Goal: Task Accomplishment & Management: Complete application form

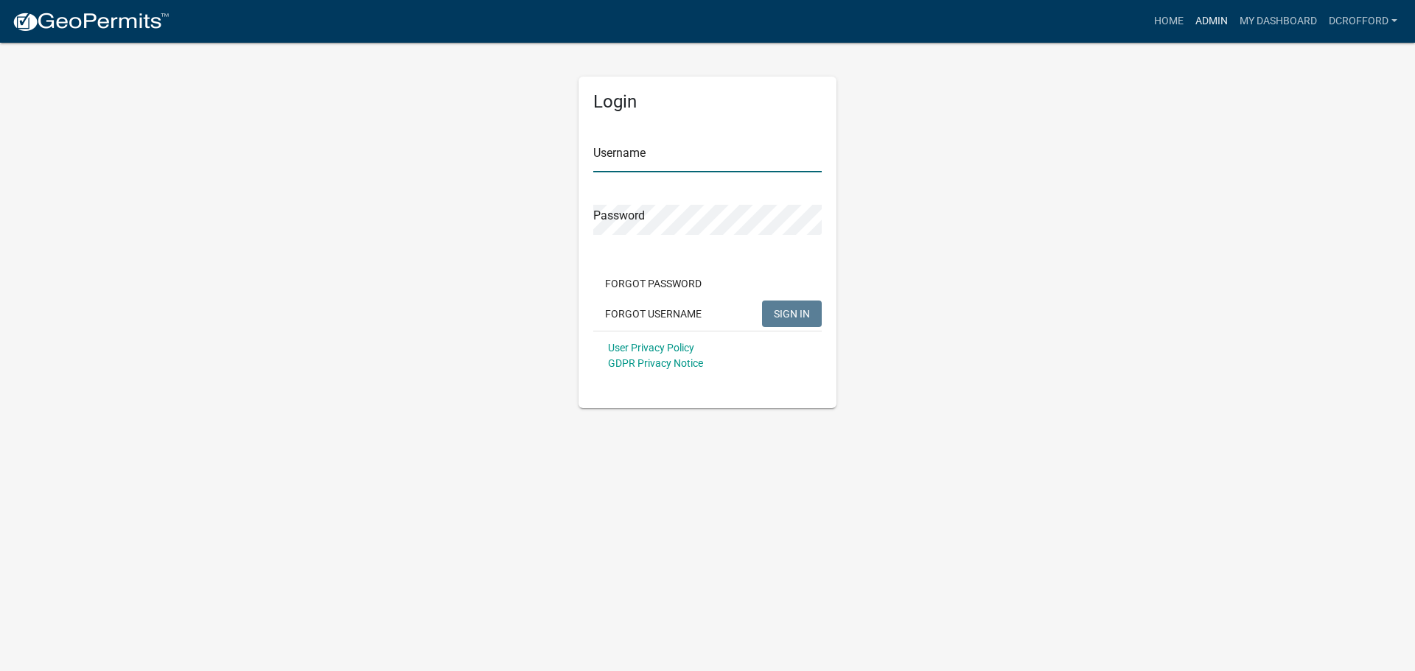
type input "dcrofford"
click at [1210, 17] on link "Admin" at bounding box center [1211, 21] width 44 height 28
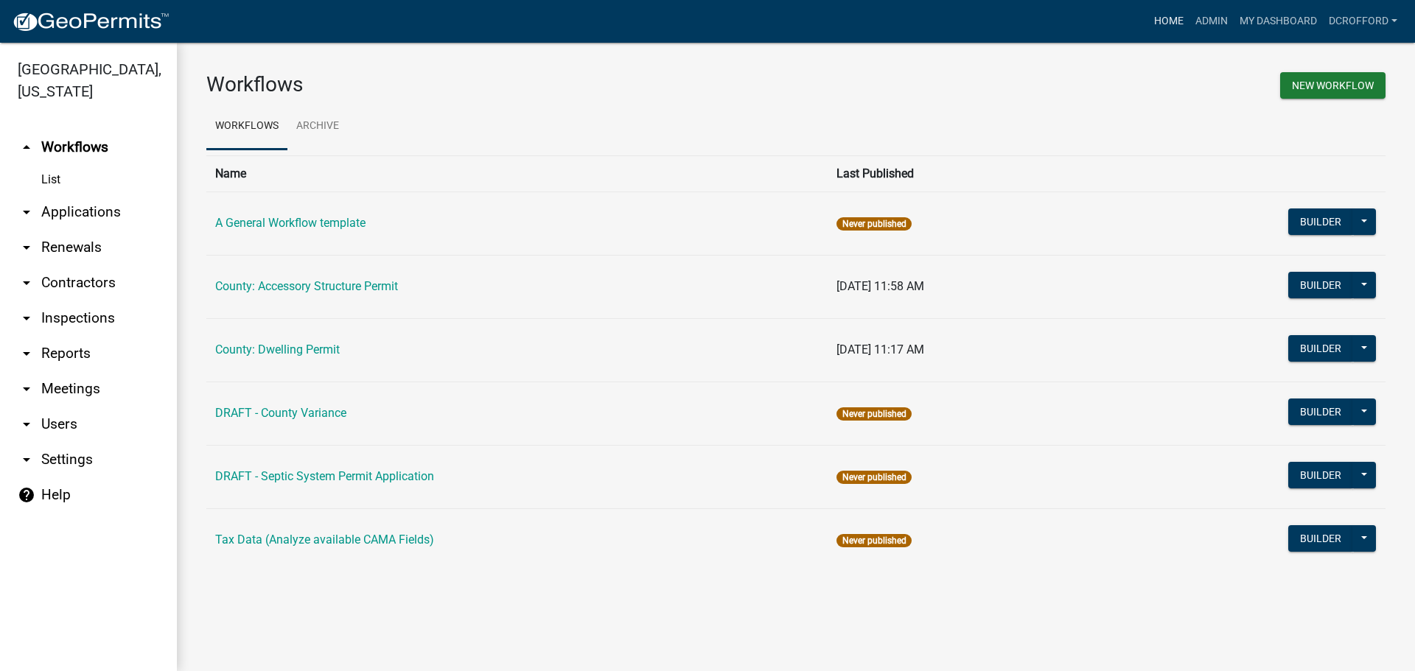
click at [1172, 18] on link "Home" at bounding box center [1168, 21] width 41 height 28
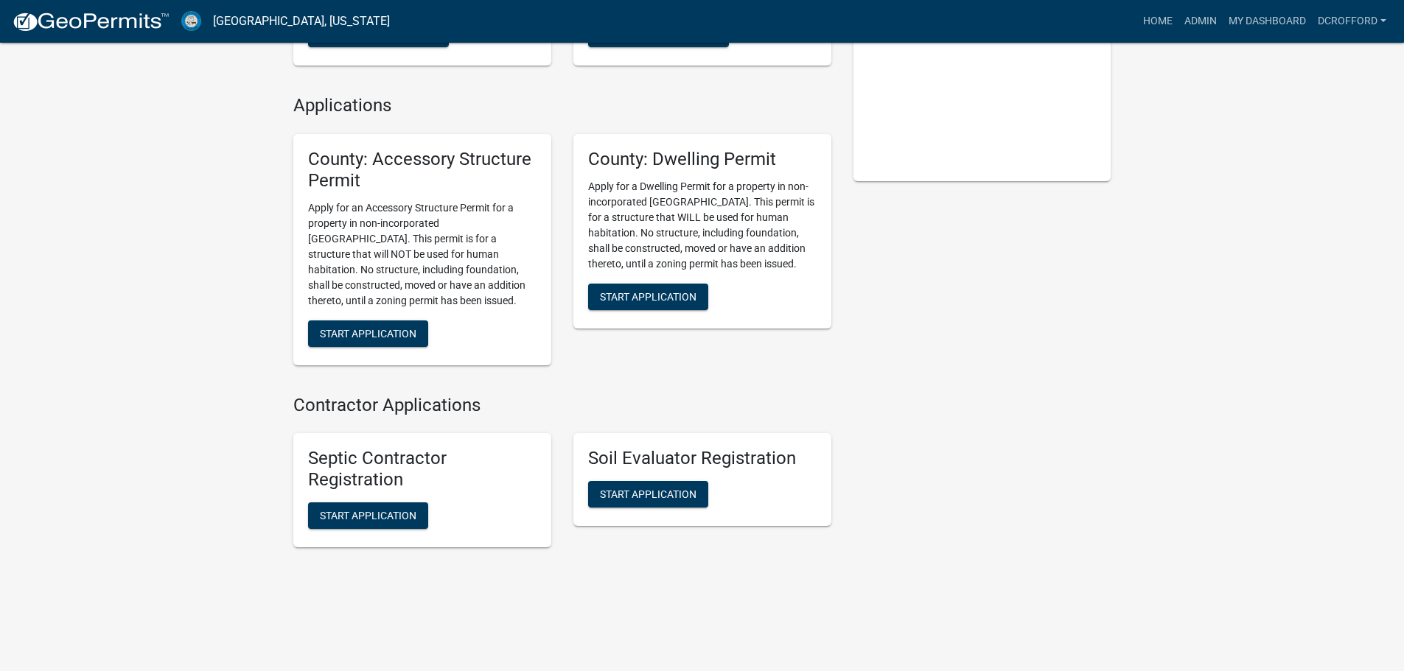
scroll to position [297, 0]
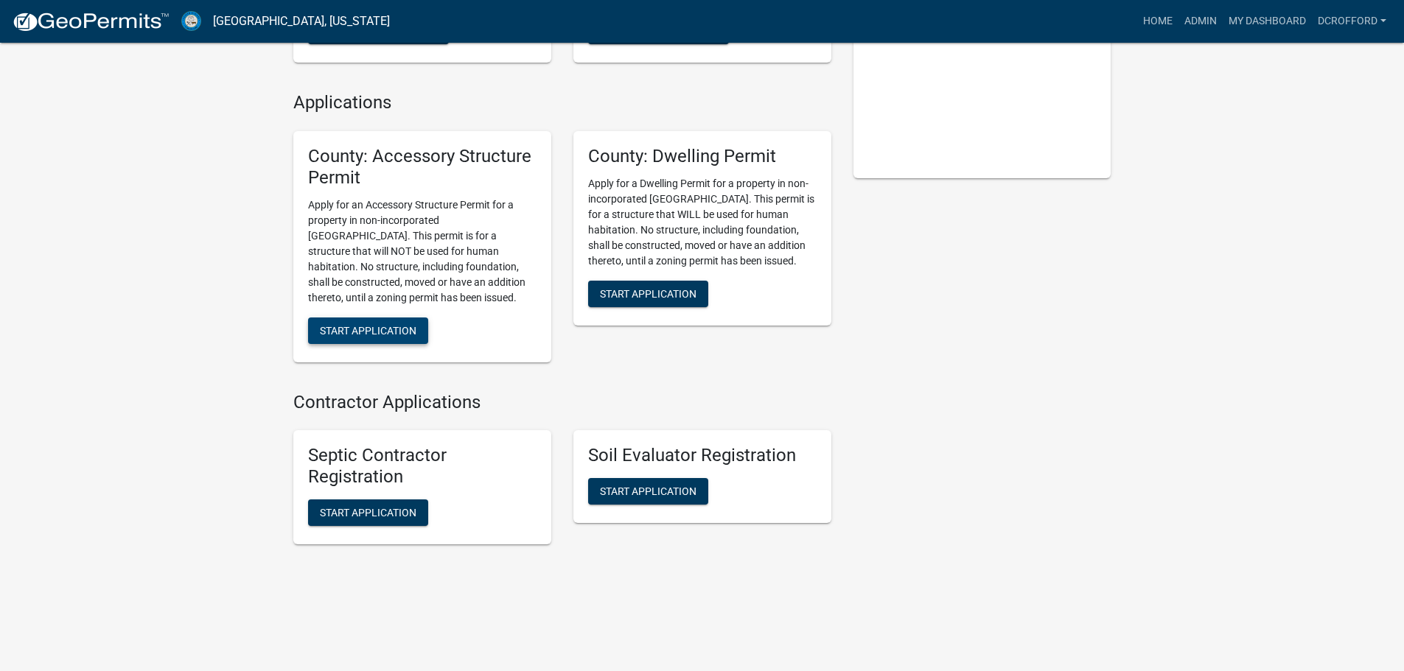
click at [346, 323] on button "Start Application" at bounding box center [368, 331] width 120 height 27
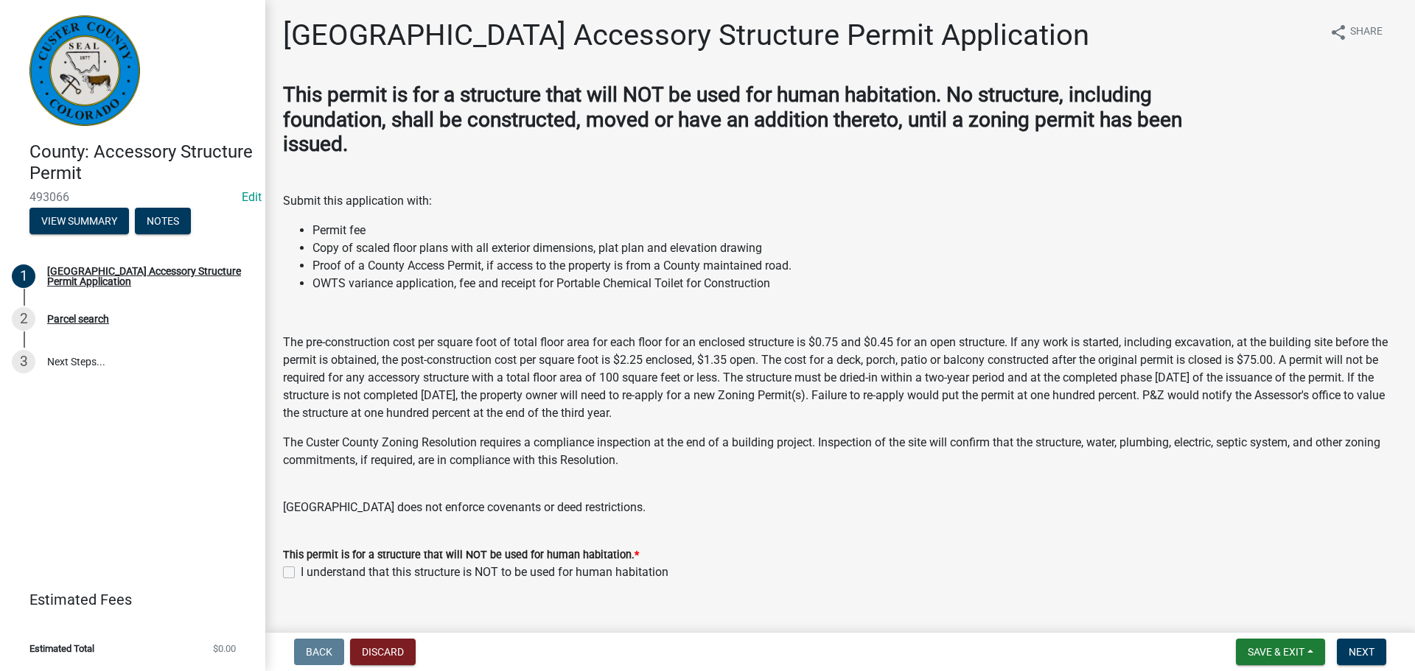
scroll to position [25, 0]
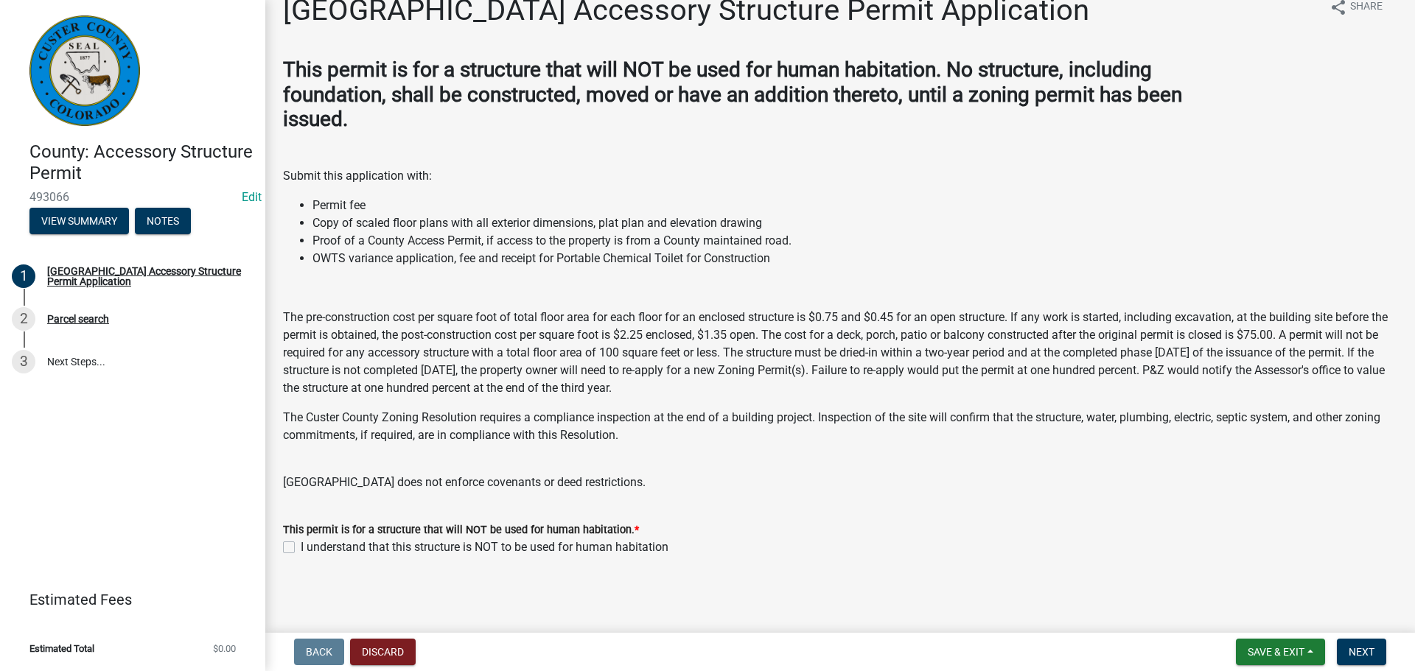
click at [301, 546] on label "I understand that this structure is NOT to be used for human habitation" at bounding box center [485, 548] width 368 height 18
click at [301, 546] on input "I understand that this structure is NOT to be used for human habitation" at bounding box center [306, 544] width 10 height 10
checkbox input "true"
click at [1358, 646] on span "Next" at bounding box center [1362, 652] width 26 height 12
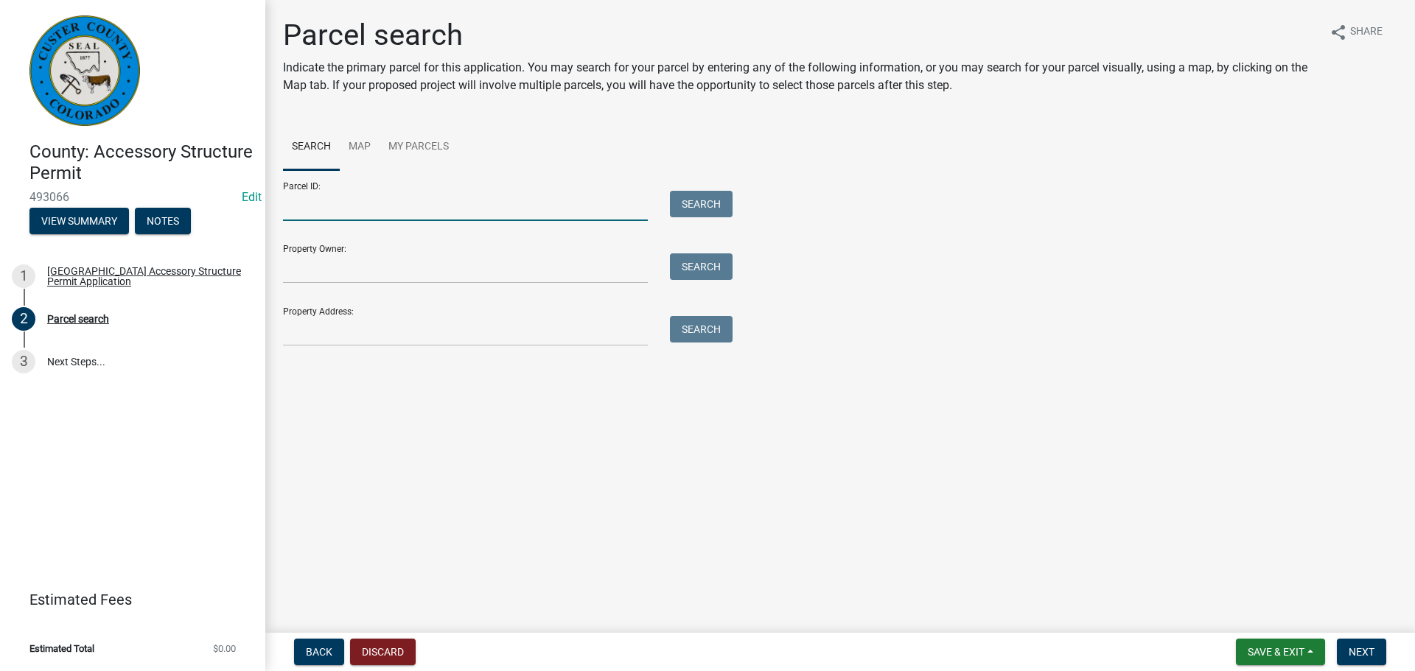
click at [396, 200] on input "Parcel ID:" at bounding box center [465, 206] width 365 height 30
type input "0010027383"
click at [705, 206] on button "Search" at bounding box center [701, 204] width 63 height 27
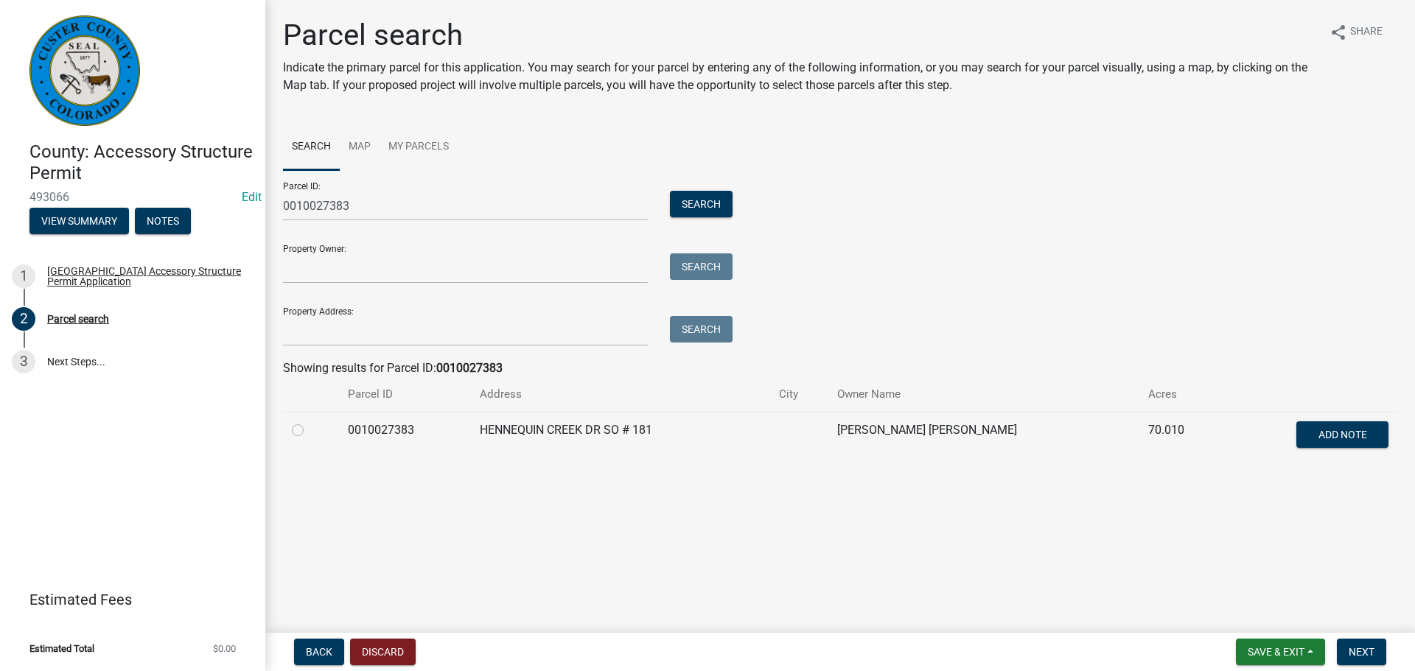
click at [310, 422] on label at bounding box center [310, 422] width 0 height 0
click at [310, 431] on input "radio" at bounding box center [315, 427] width 10 height 10
radio input "true"
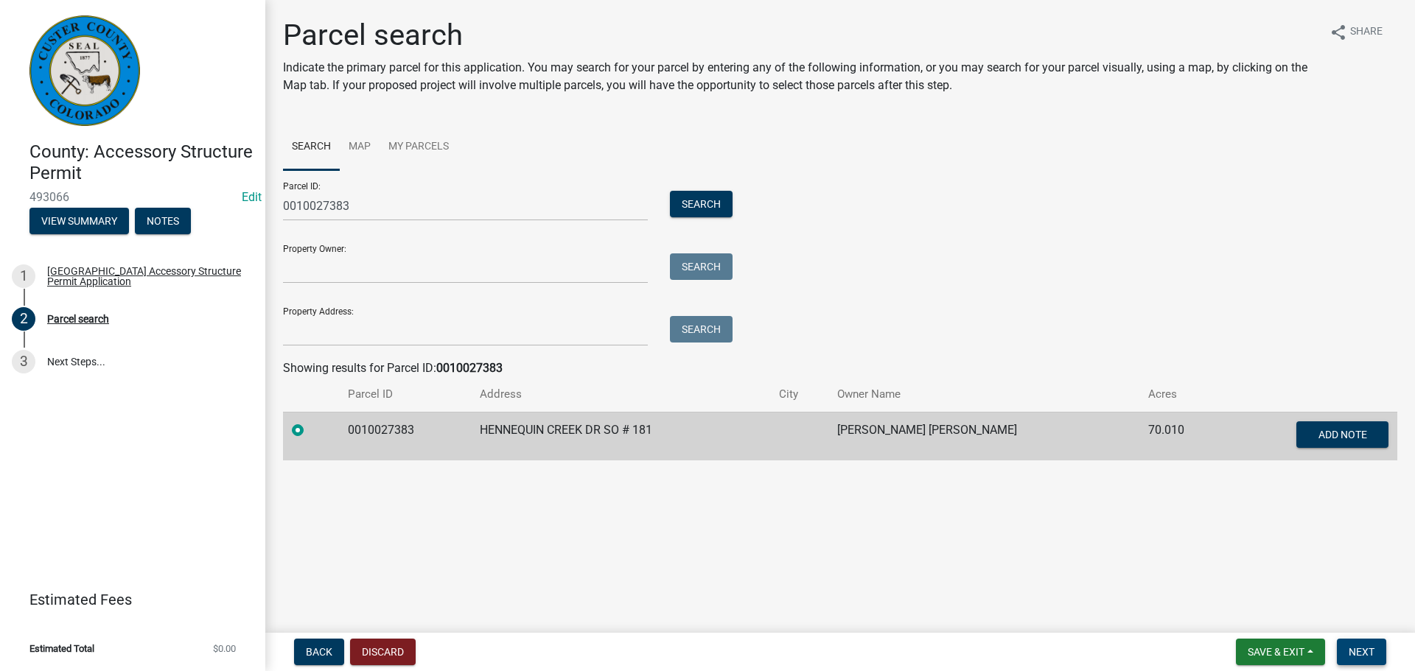
click at [1366, 649] on span "Next" at bounding box center [1362, 652] width 26 height 12
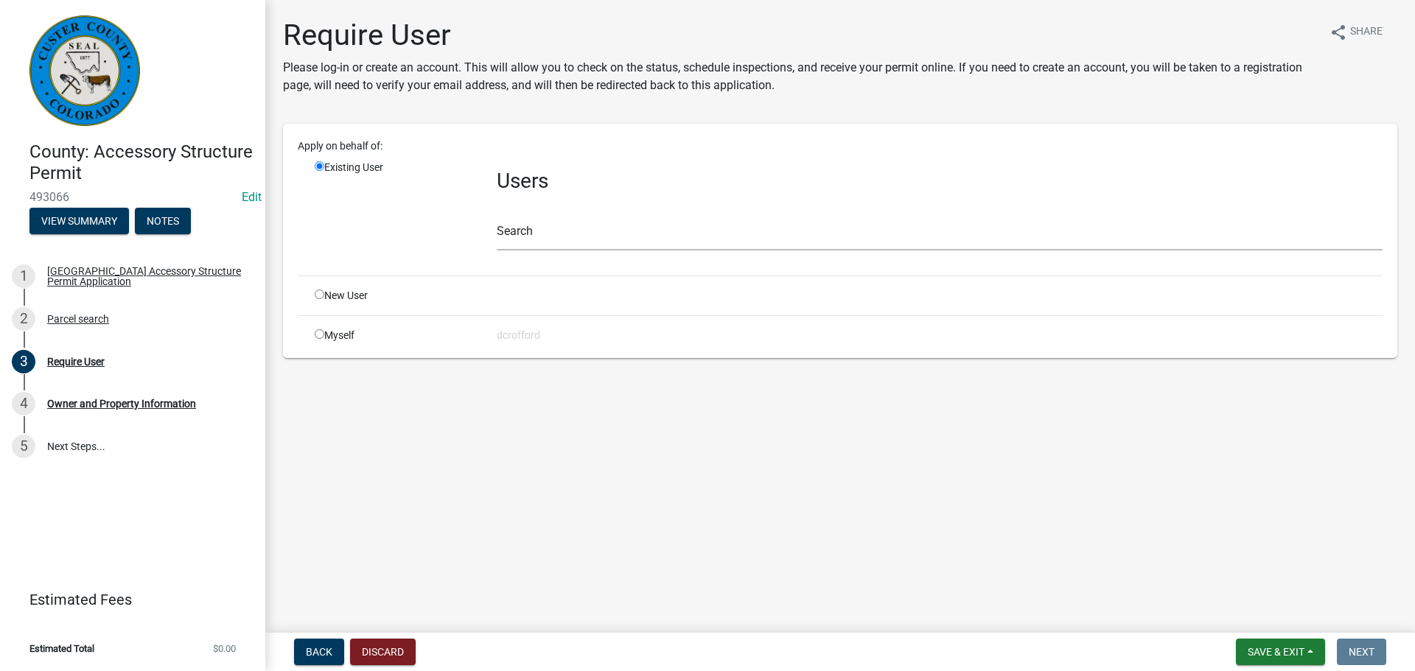
click at [321, 295] on input "radio" at bounding box center [320, 295] width 10 height 10
radio input "true"
radio input "false"
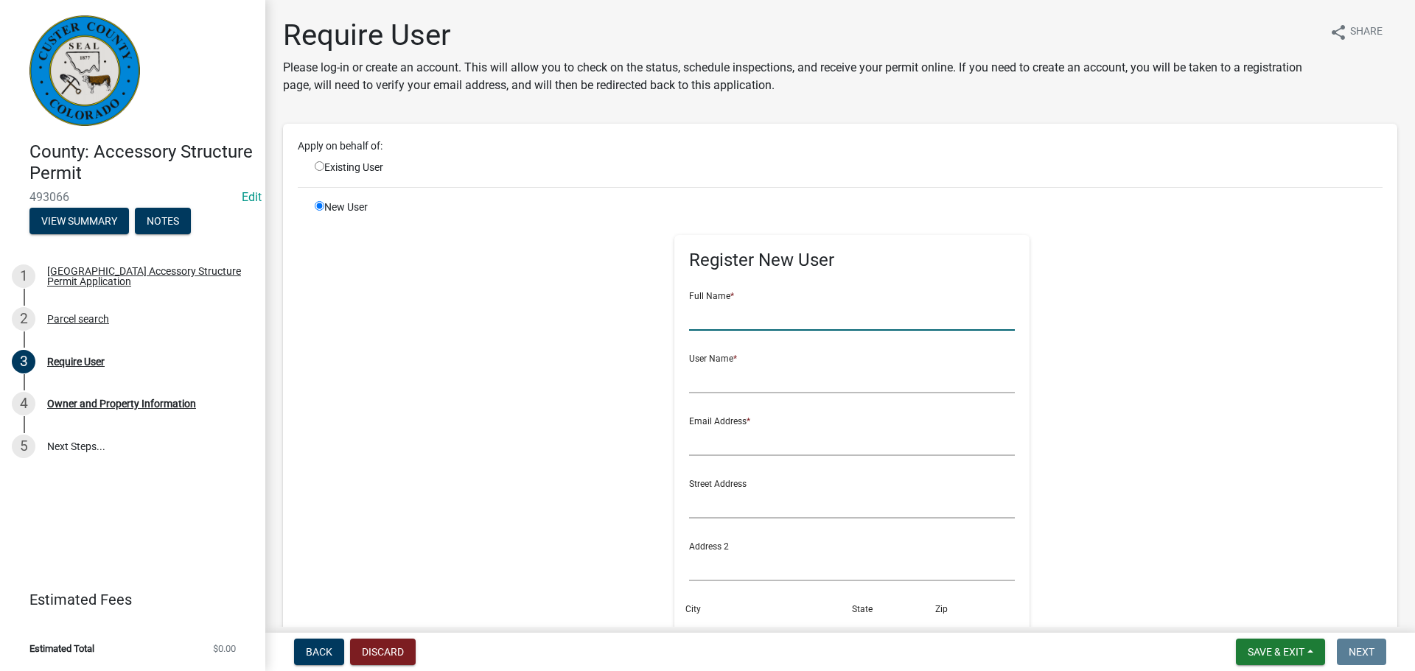
click at [823, 321] on input "text" at bounding box center [852, 316] width 326 height 30
type input "[PERSON_NAME]"
click at [843, 372] on input "text" at bounding box center [852, 378] width 326 height 30
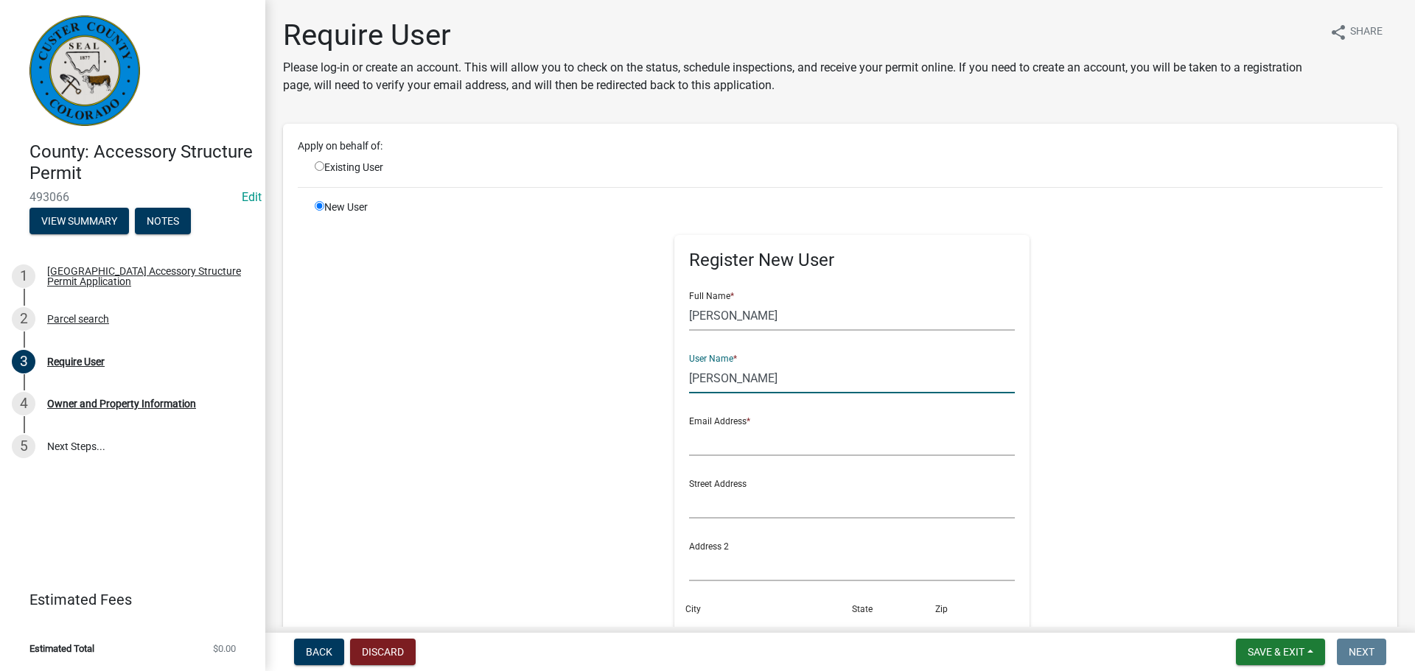
type input "[PERSON_NAME]"
click at [801, 434] on input "text" at bounding box center [852, 441] width 326 height 30
click at [603, 485] on div "Register New User Full Name * [PERSON_NAME] User Name * [PERSON_NAME] Email Add…" at bounding box center [852, 531] width 755 height 663
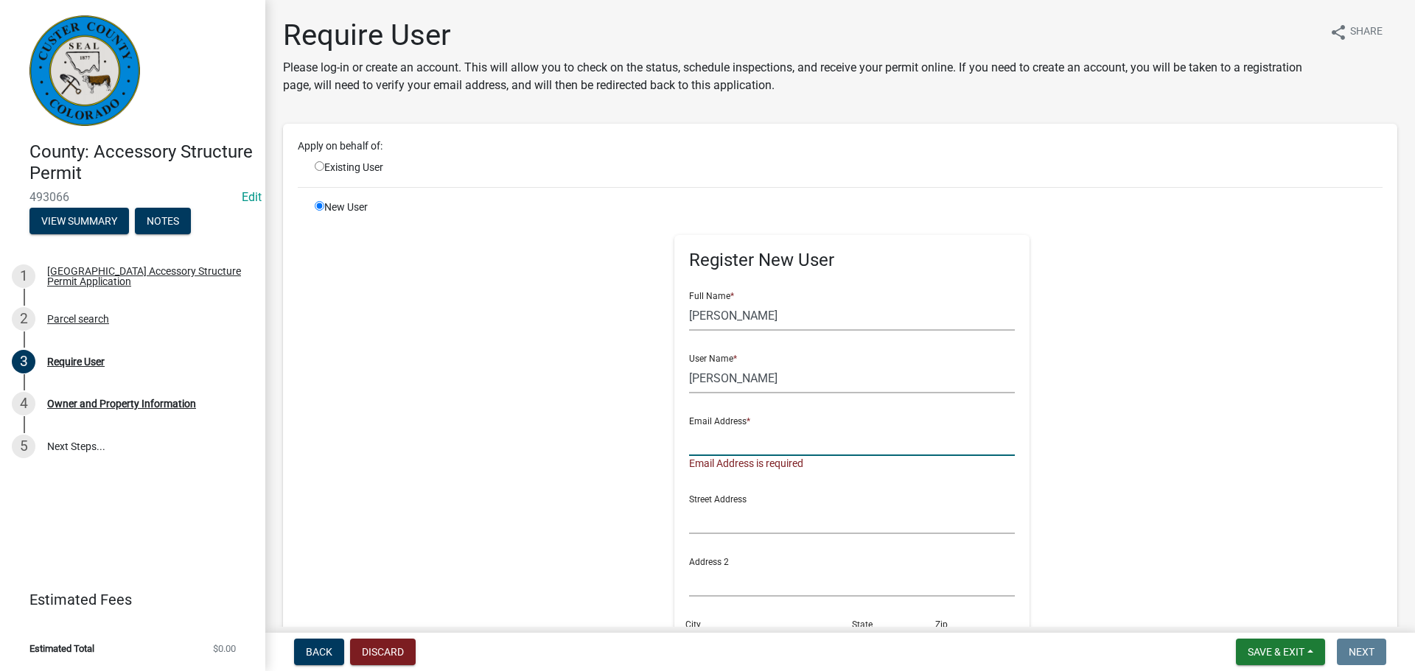
click at [741, 435] on input "text" at bounding box center [852, 441] width 326 height 30
click at [536, 436] on div "Register New User Full Name * [PERSON_NAME] User Name * [PERSON_NAME] Email Add…" at bounding box center [852, 539] width 755 height 679
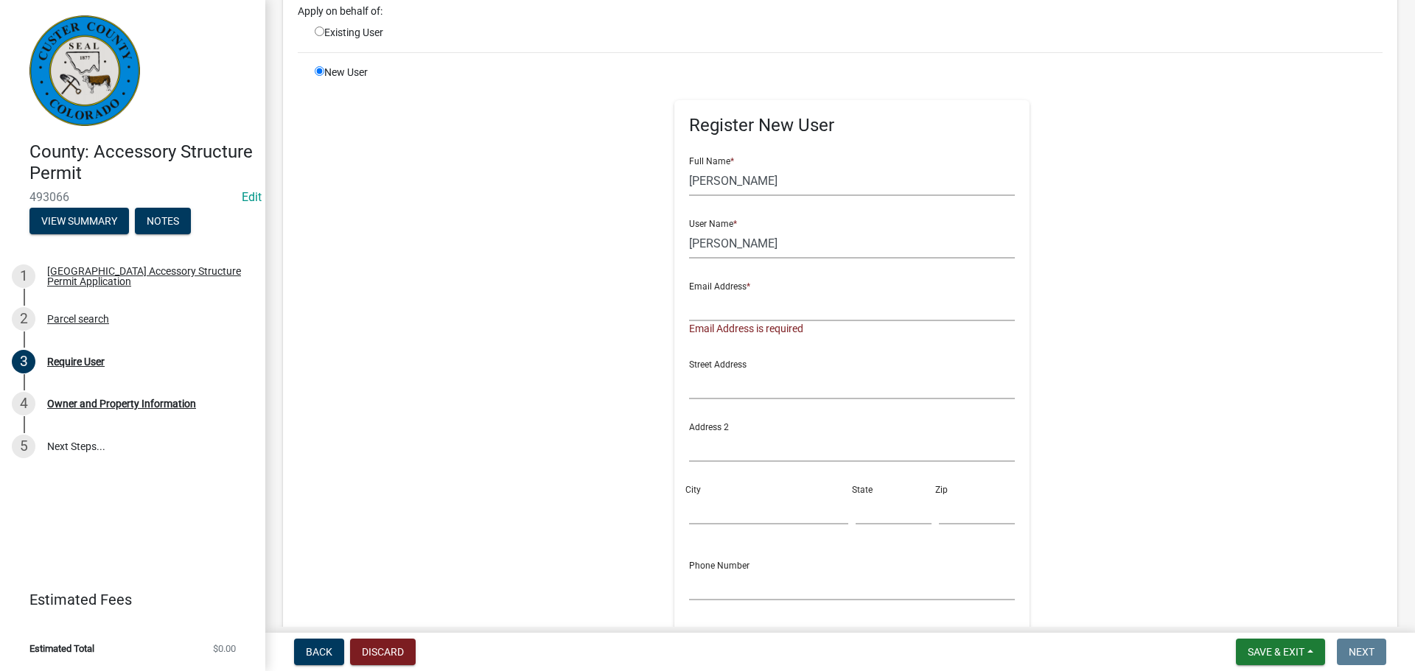
scroll to position [147, 0]
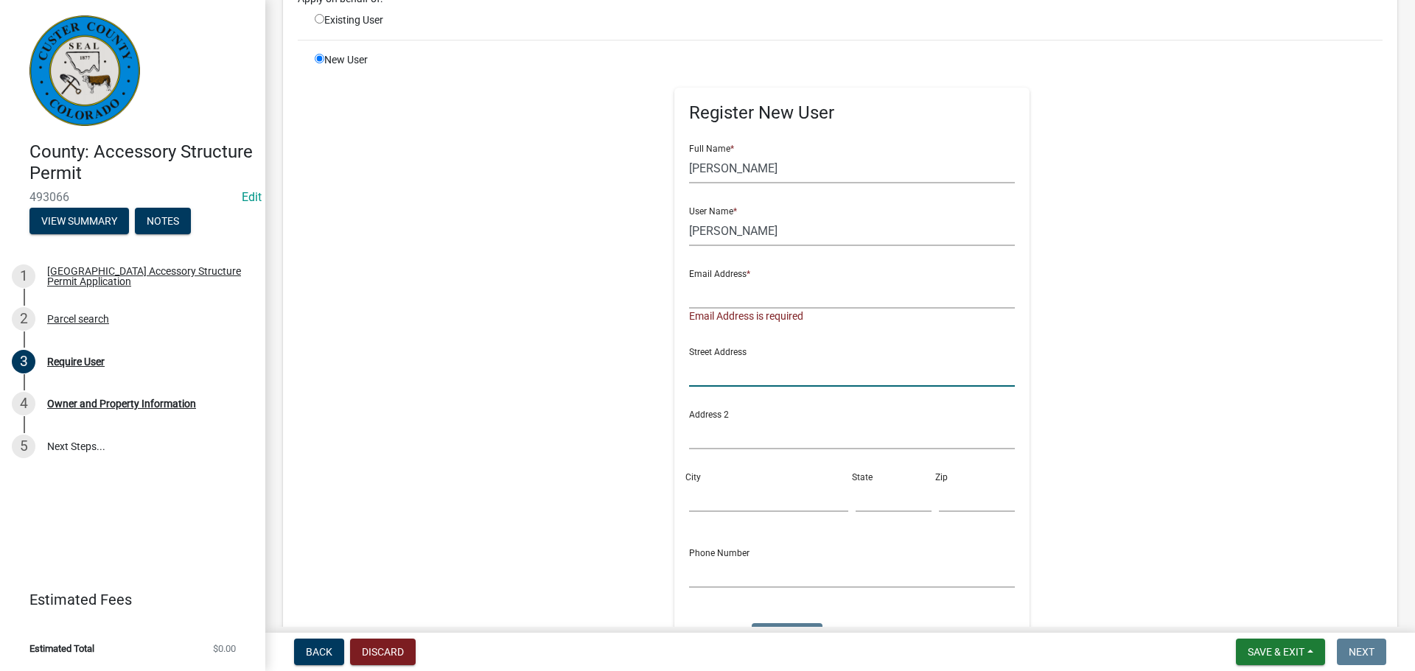
click at [690, 373] on input "text" at bounding box center [852, 372] width 326 height 30
type input "[STREET_ADDRESS]"
click at [693, 486] on input "City" at bounding box center [768, 497] width 159 height 30
type input "Westcliffe"
type input "Co"
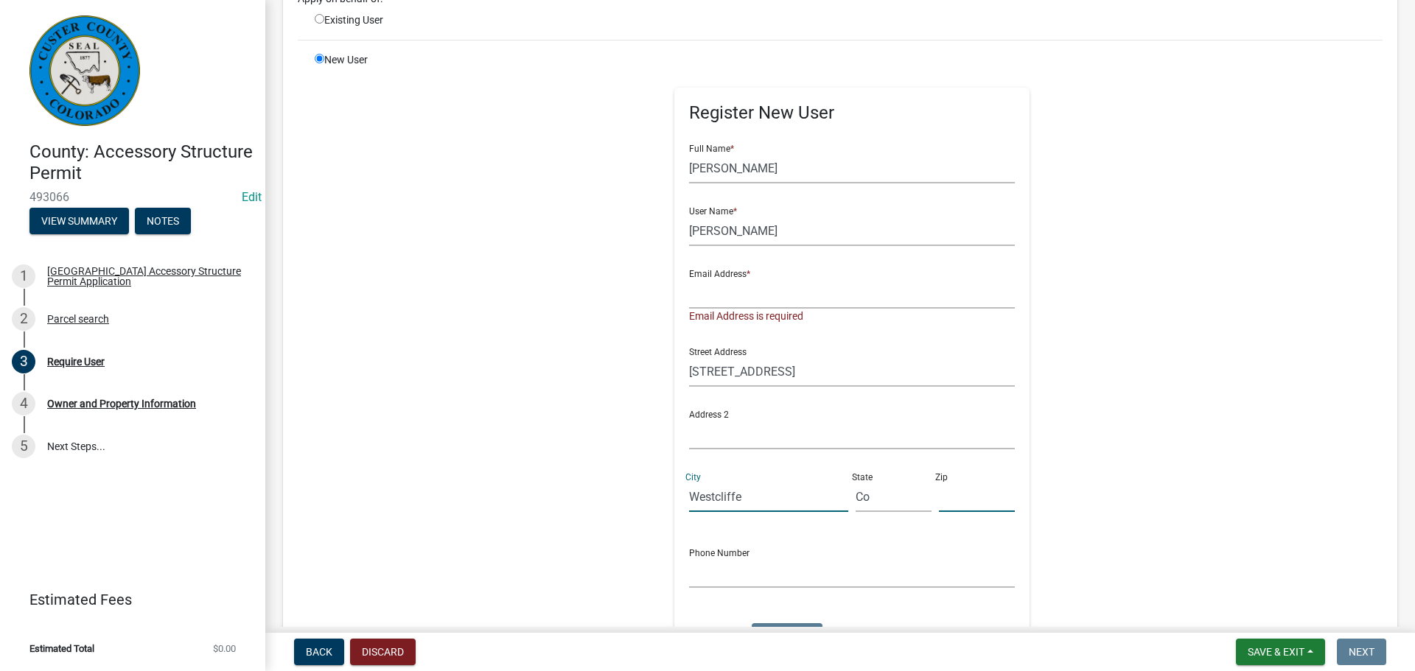
type input "81252"
type input "7192853709"
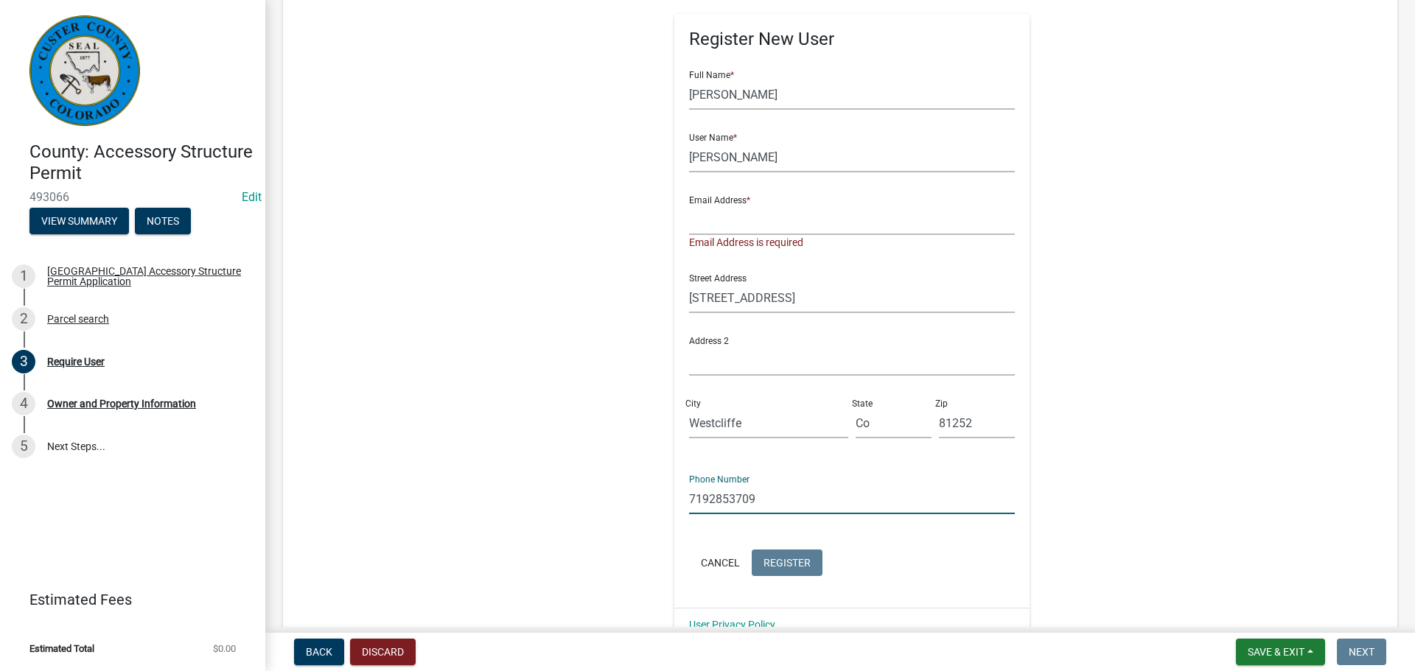
drag, startPoint x: 785, startPoint y: 497, endPoint x: 640, endPoint y: 497, distance: 145.2
click at [640, 497] on div "Register New User Full Name * [PERSON_NAME] User Name * [PERSON_NAME] Email Add…" at bounding box center [852, 318] width 755 height 679
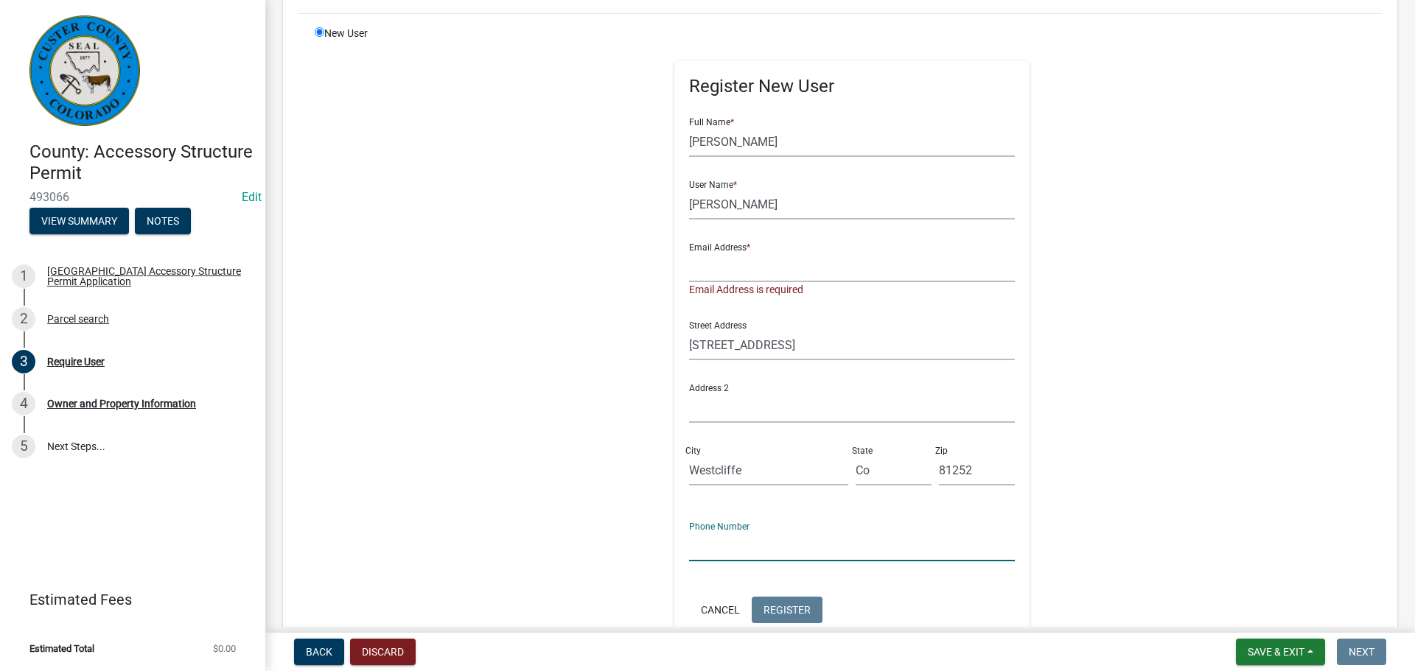
scroll to position [147, 0]
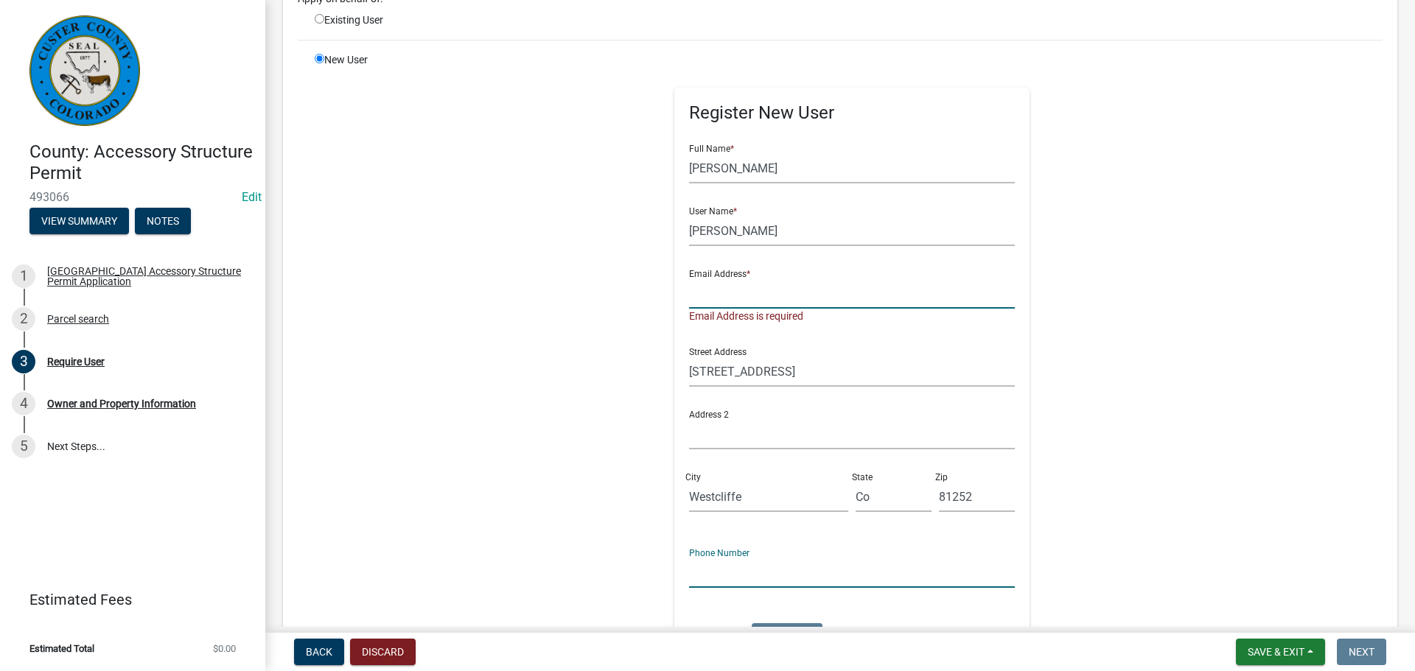
click at [769, 288] on input "text" at bounding box center [852, 294] width 326 height 30
click at [737, 293] on input "text" at bounding box center [852, 294] width 326 height 30
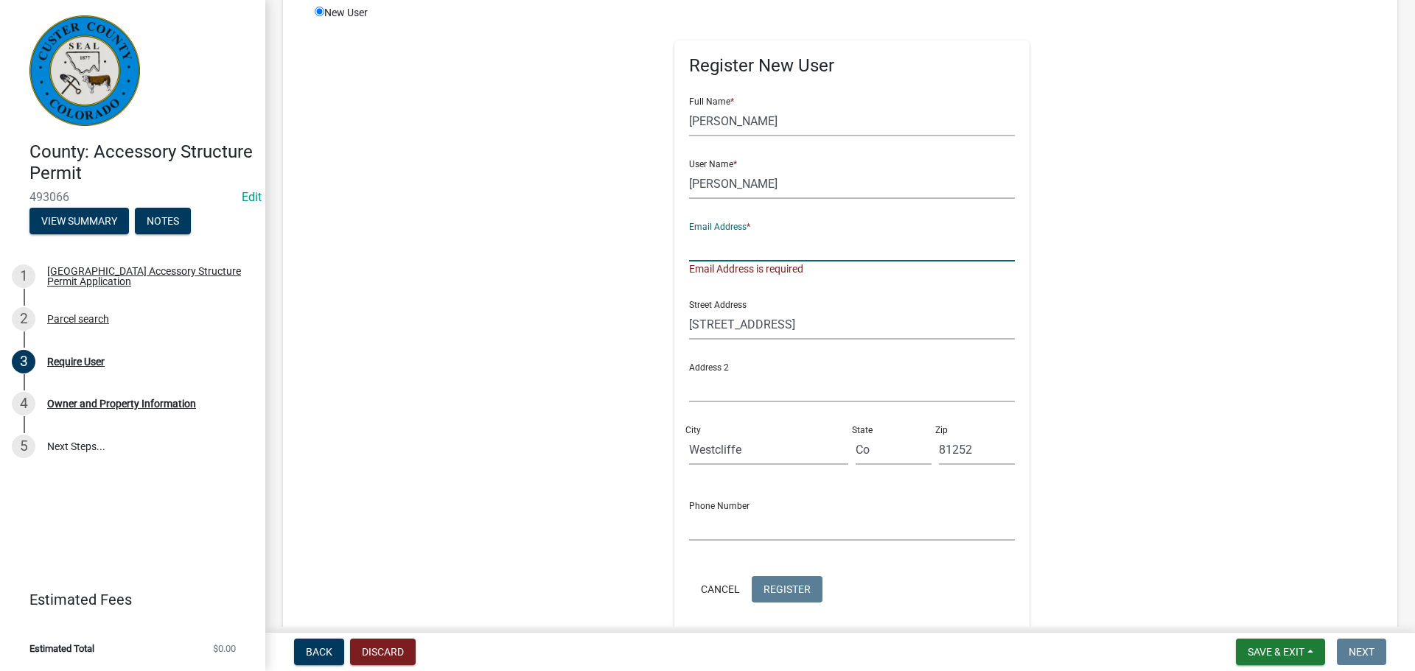
scroll to position [221, 0]
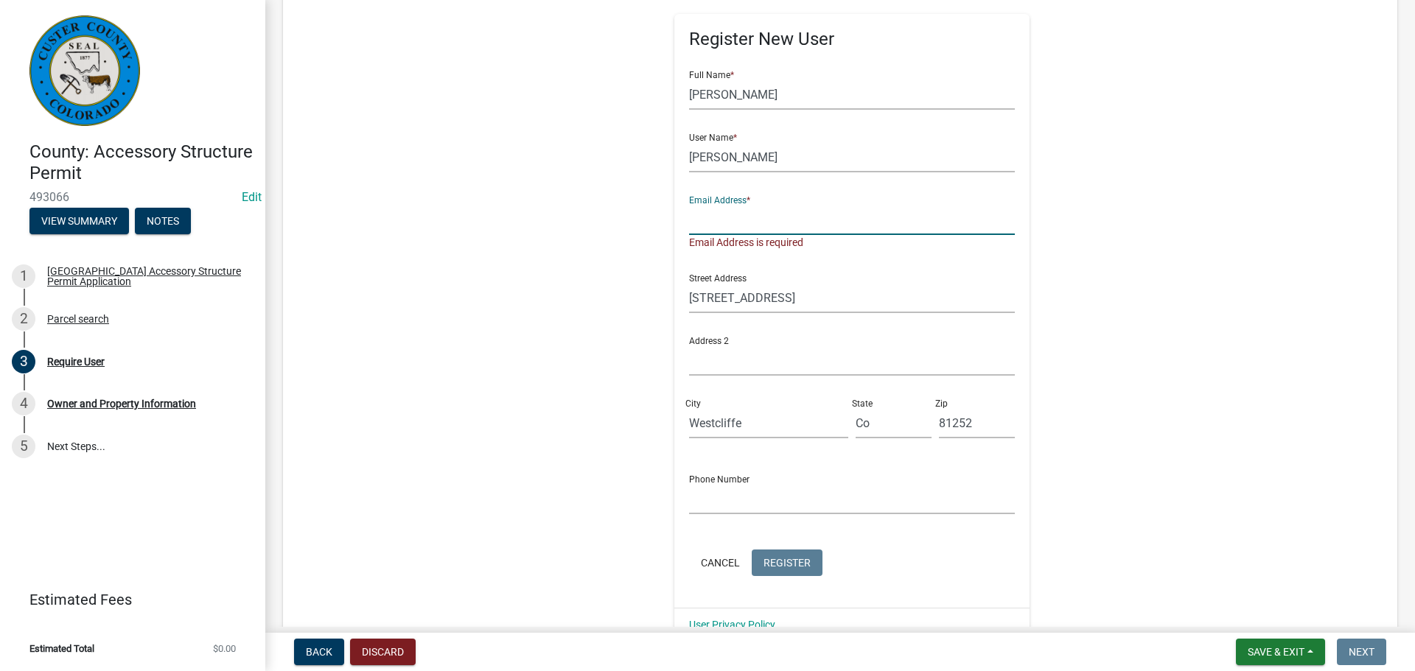
click at [845, 221] on input "text" at bounding box center [852, 220] width 326 height 30
click at [549, 295] on div "Register New User Full Name * [PERSON_NAME] User Name * [PERSON_NAME] Email Add…" at bounding box center [852, 318] width 755 height 679
click at [751, 420] on input "Westcliffe" at bounding box center [768, 423] width 159 height 30
click at [778, 427] on input "Westcliffe" at bounding box center [768, 423] width 159 height 30
click at [598, 436] on div "Register New User Full Name * [PERSON_NAME] User Name * [PERSON_NAME] Email Add…" at bounding box center [852, 318] width 755 height 679
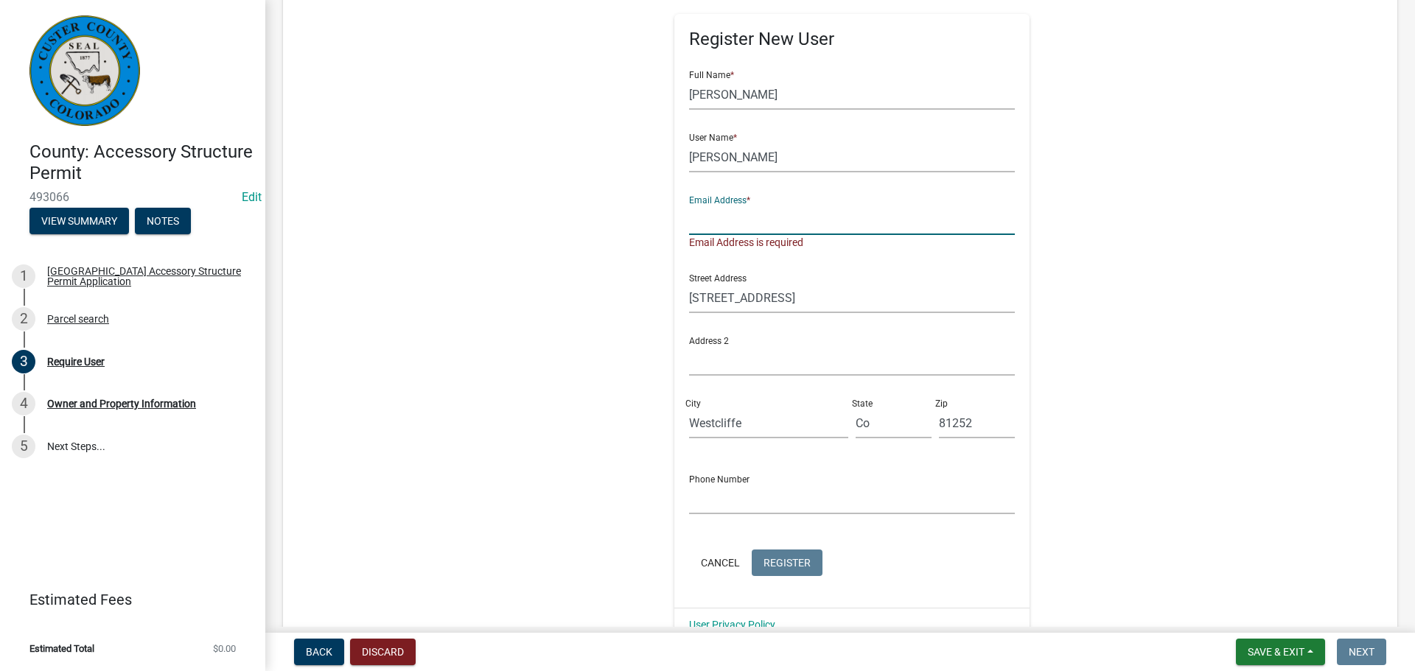
click at [793, 212] on input "text" at bounding box center [852, 220] width 326 height 30
drag, startPoint x: 503, startPoint y: 341, endPoint x: 530, endPoint y: 333, distance: 27.7
click at [503, 341] on div "Register New User Full Name * [PERSON_NAME] User Name * [PERSON_NAME] Email Add…" at bounding box center [852, 318] width 755 height 679
click at [815, 298] on input "[STREET_ADDRESS]" at bounding box center [852, 298] width 326 height 30
click at [722, 304] on input "[STREET_ADDRESS][PERSON_NAME]" at bounding box center [852, 298] width 326 height 30
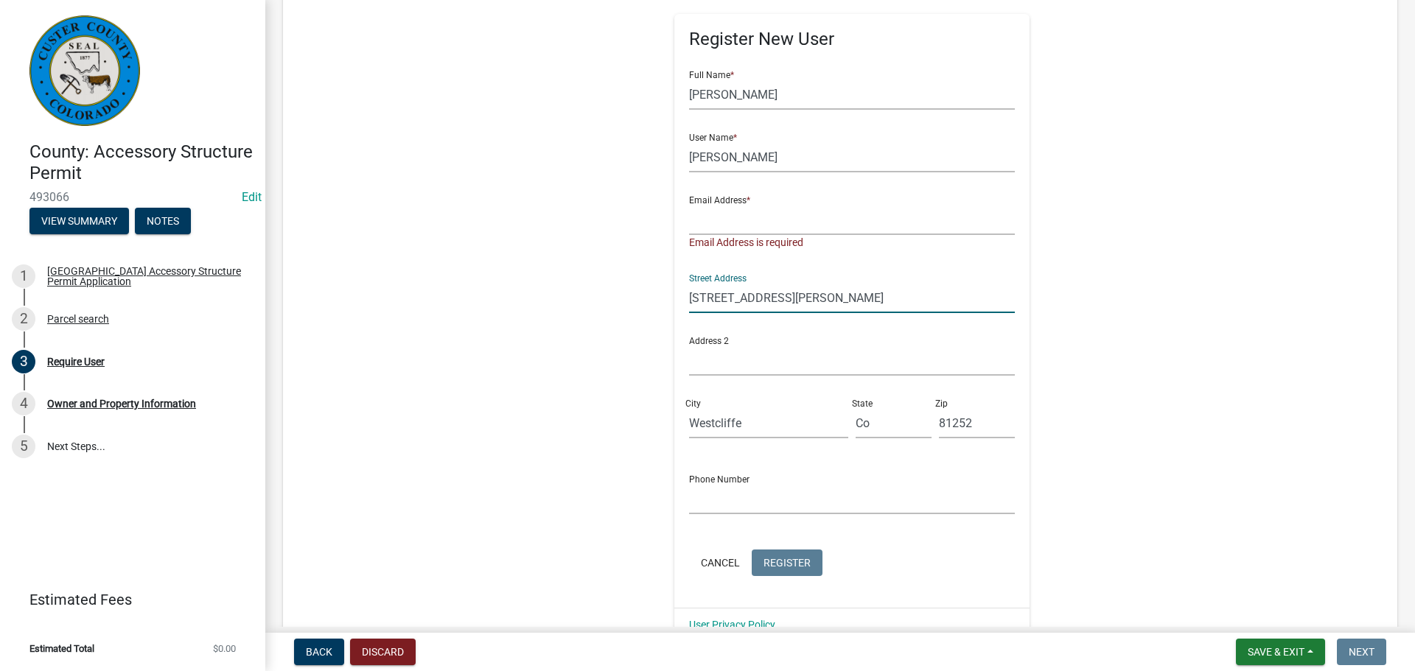
type input "[STREET_ADDRESS][PERSON_NAME]"
drag, startPoint x: 725, startPoint y: 299, endPoint x: 579, endPoint y: 392, distance: 173.0
click at [579, 393] on div "Register New User Full Name * [PERSON_NAME] User Name * [PERSON_NAME] Email Add…" at bounding box center [852, 318] width 755 height 679
click at [576, 389] on div "Register New User Full Name * [PERSON_NAME] User Name * [PERSON_NAME] Email Add…" at bounding box center [852, 318] width 755 height 679
click at [698, 220] on input "text" at bounding box center [852, 220] width 326 height 30
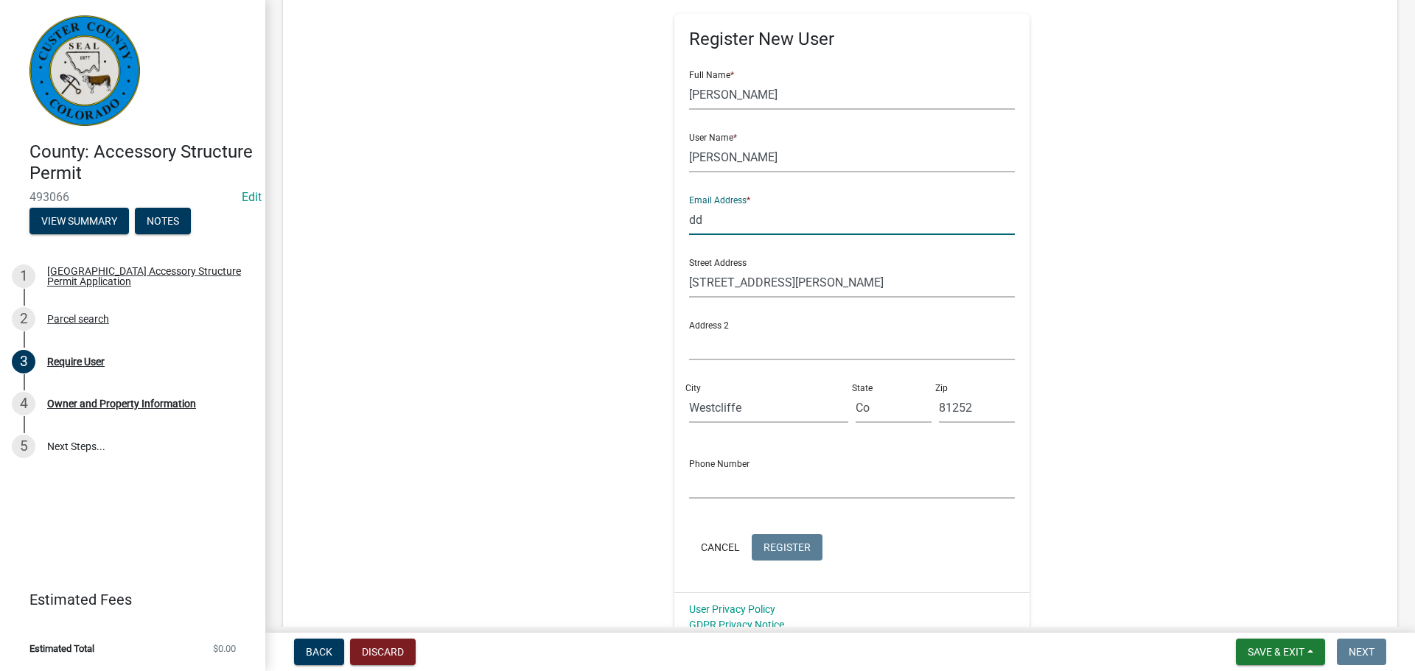
type input "d"
type input "[EMAIL_ADDRESS][DOMAIN_NAME]"
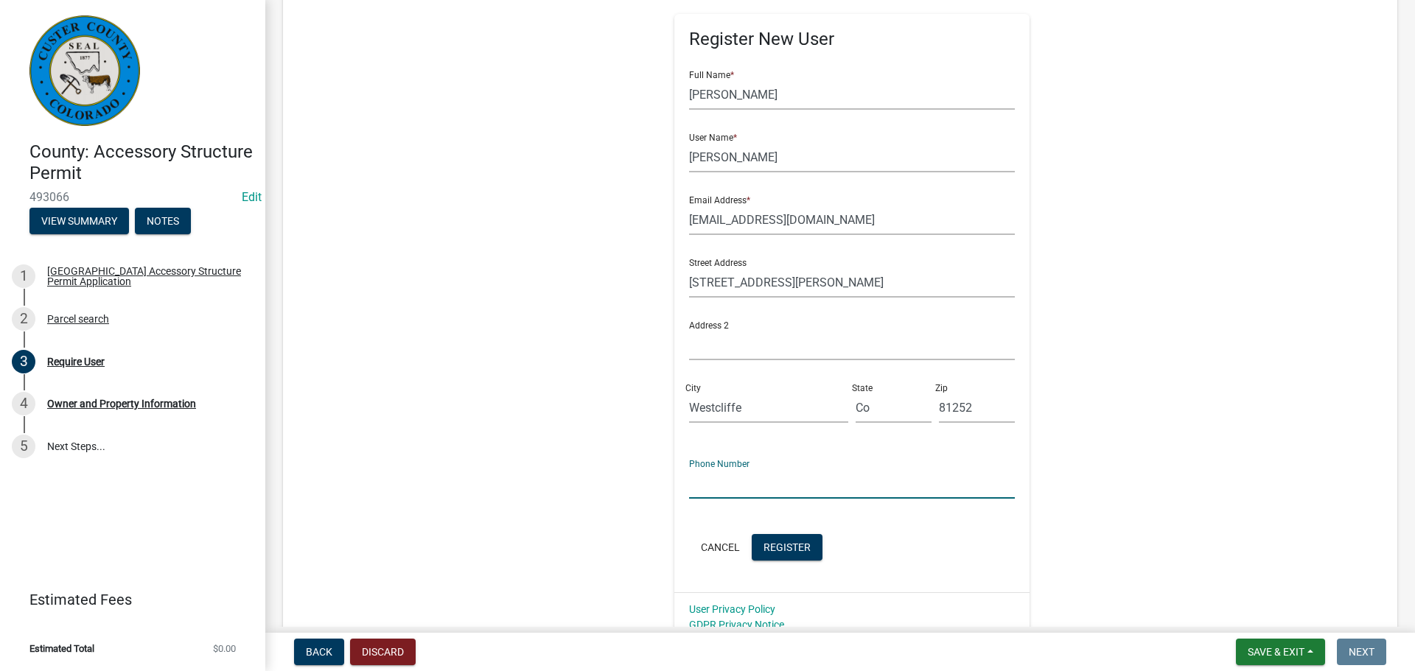
click at [692, 489] on input "text" at bounding box center [852, 484] width 326 height 30
type input "4062242962"
click at [764, 555] on button "Register" at bounding box center [787, 547] width 71 height 27
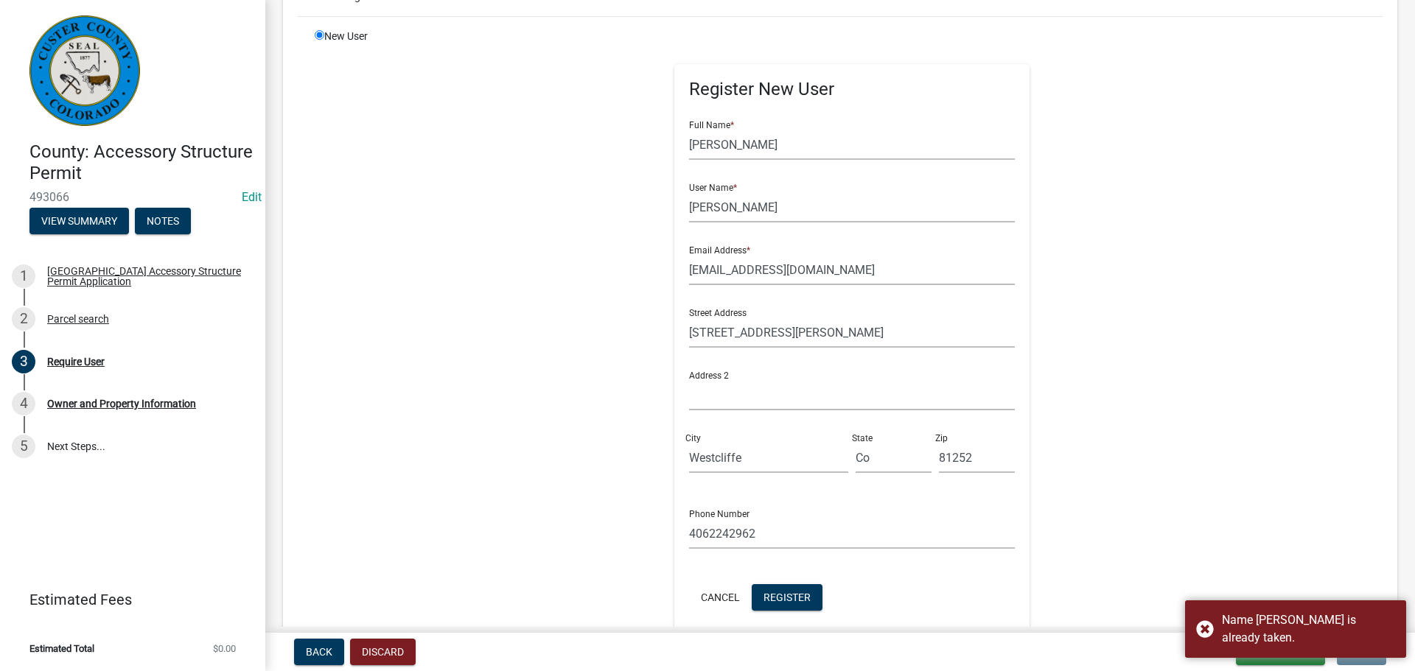
scroll to position [147, 0]
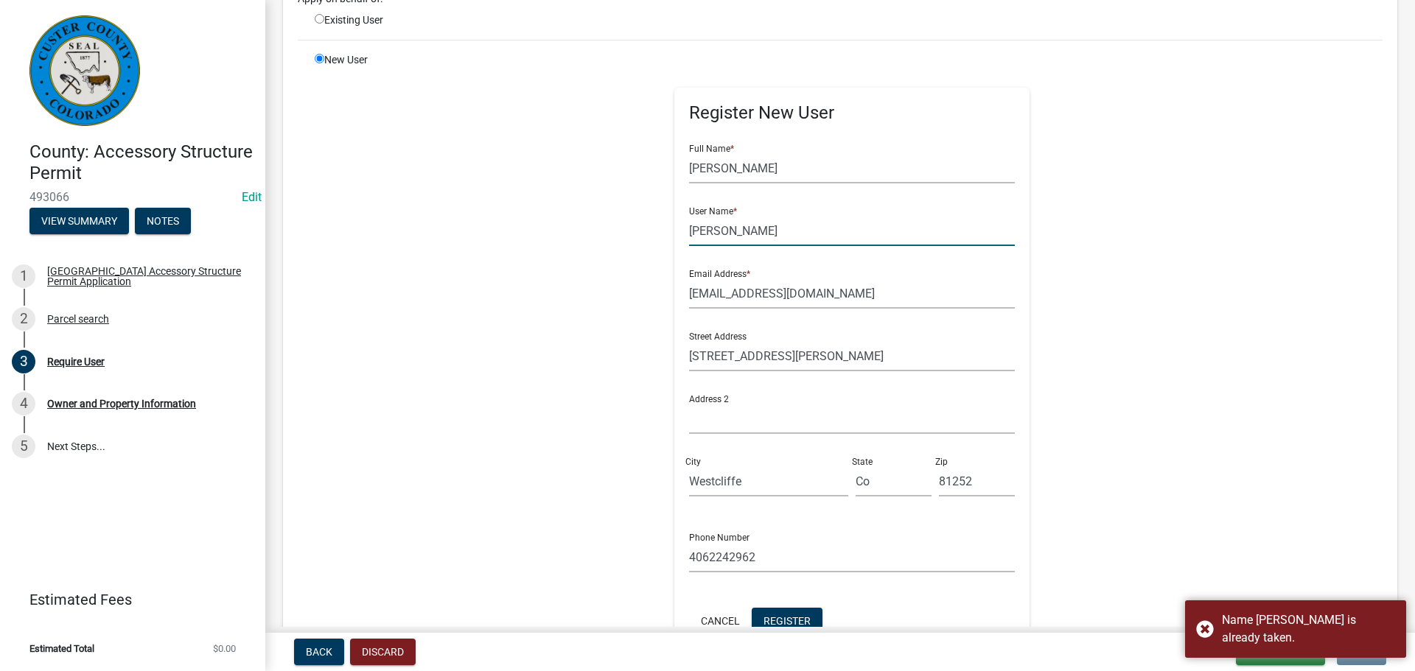
click at [689, 231] on input "[PERSON_NAME]" at bounding box center [852, 231] width 326 height 30
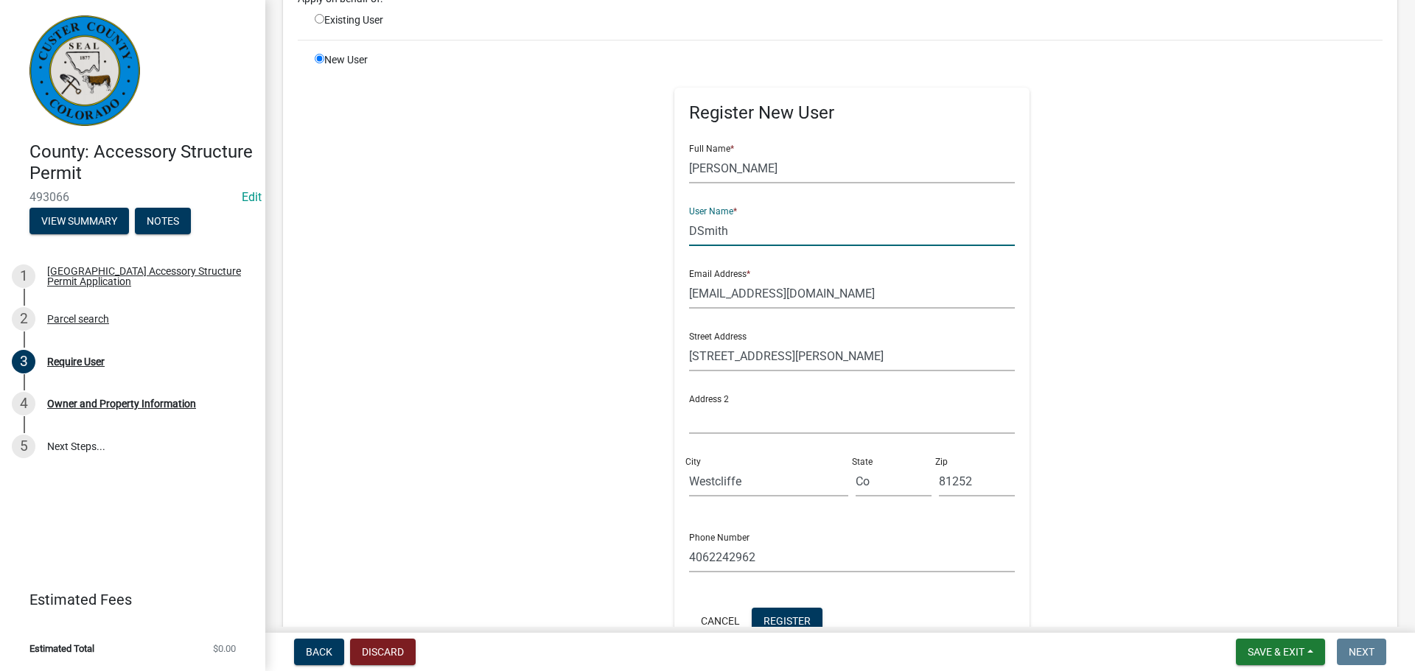
scroll to position [348, 0]
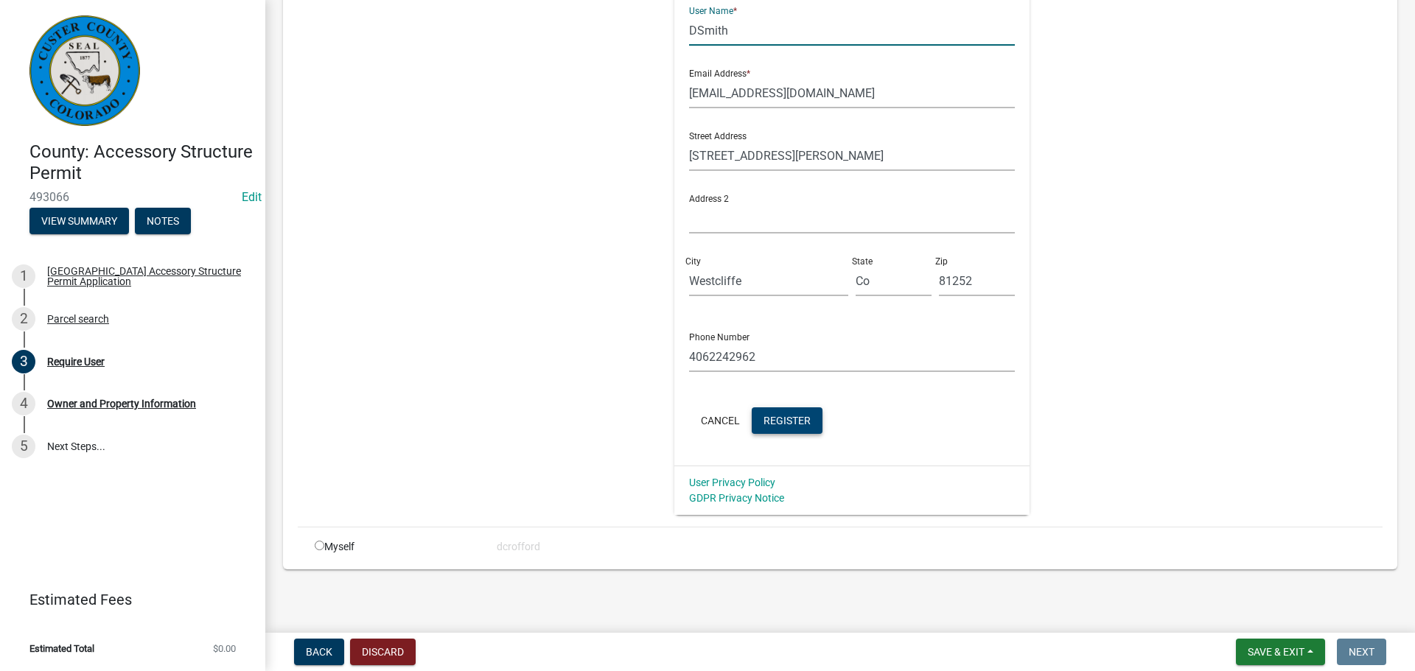
click at [771, 419] on span "Register" at bounding box center [787, 420] width 47 height 12
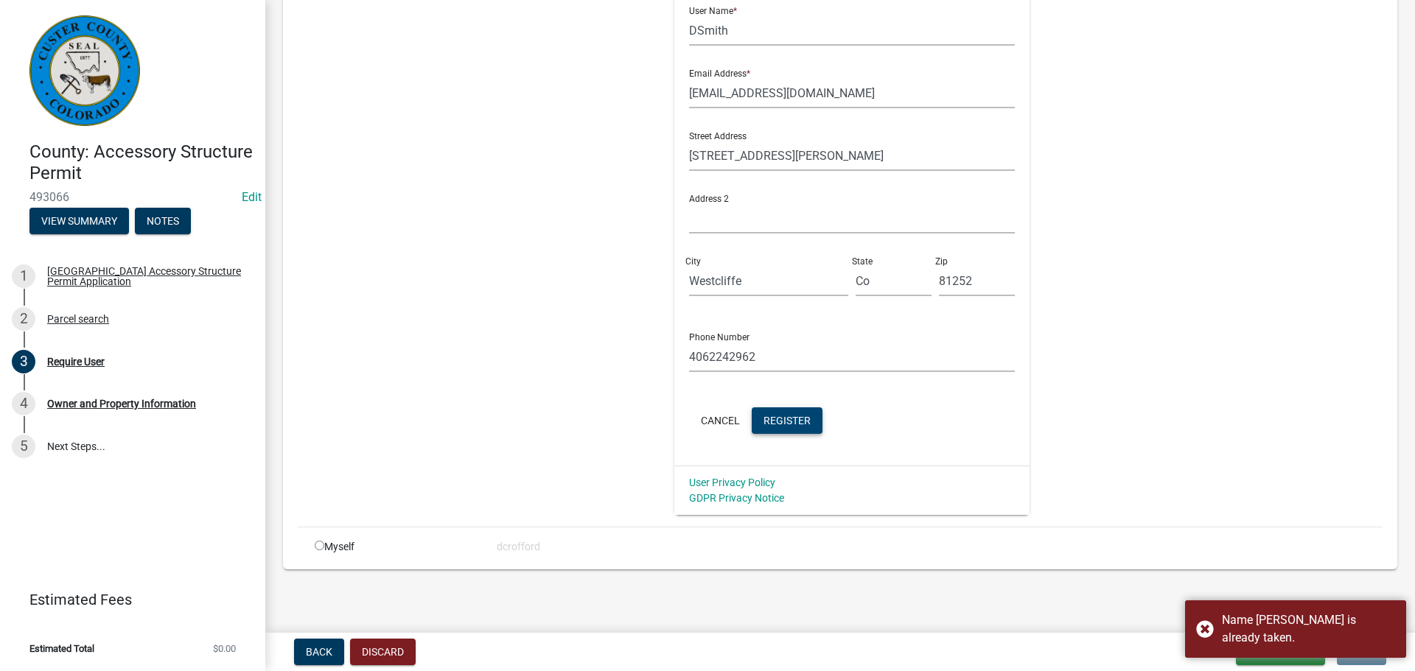
scroll to position [200, 0]
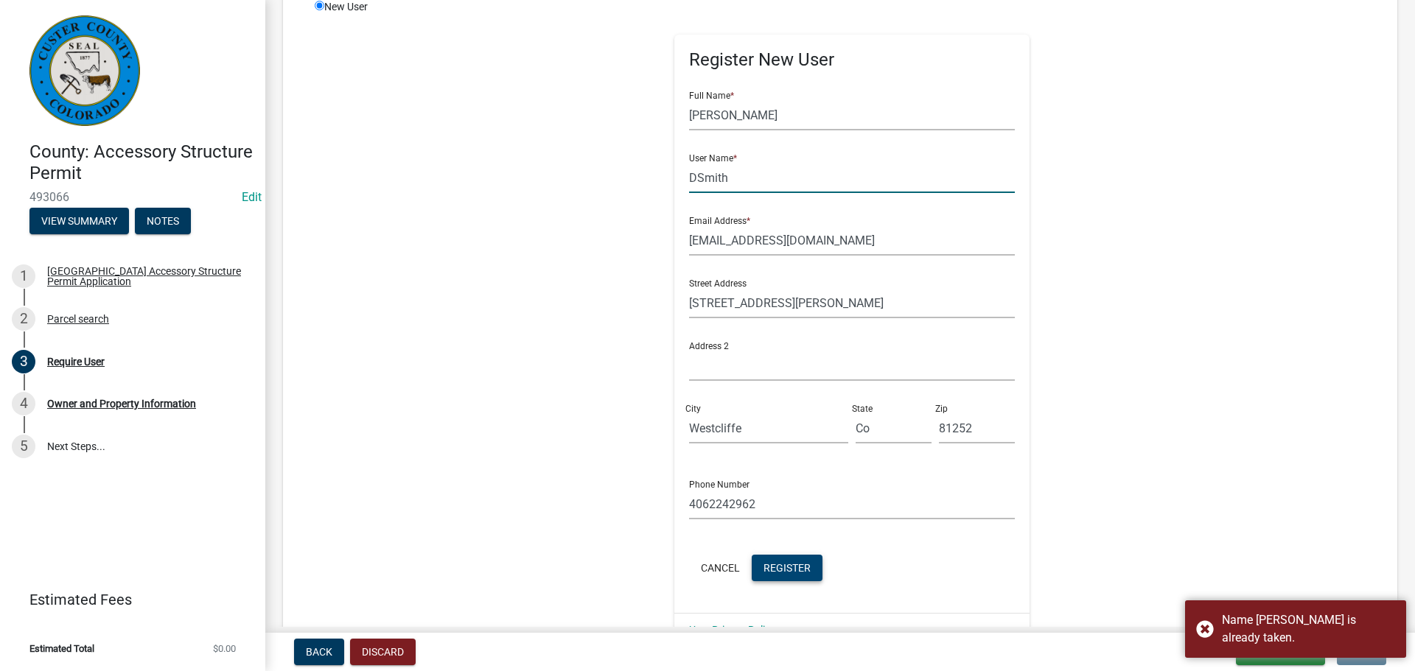
click at [689, 182] on input "DSmith" at bounding box center [852, 178] width 326 height 30
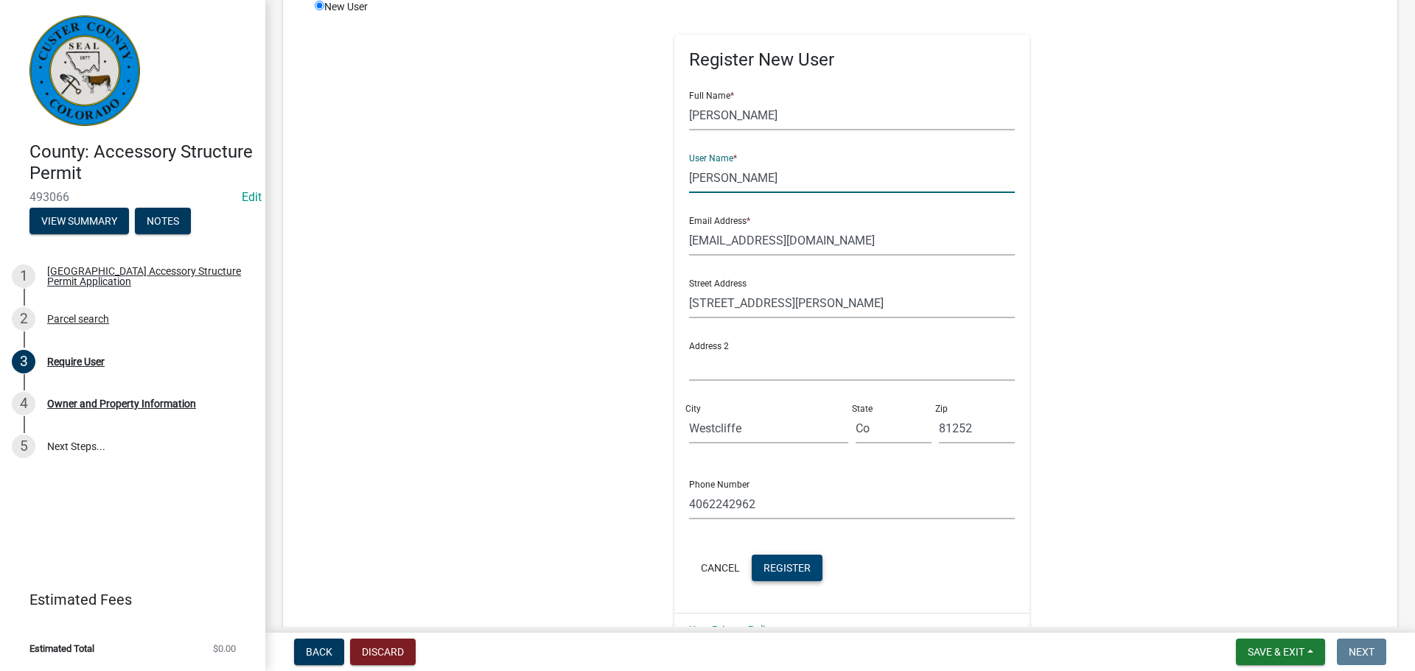
type input "[PERSON_NAME]"
click at [781, 562] on span "Register" at bounding box center [787, 568] width 47 height 12
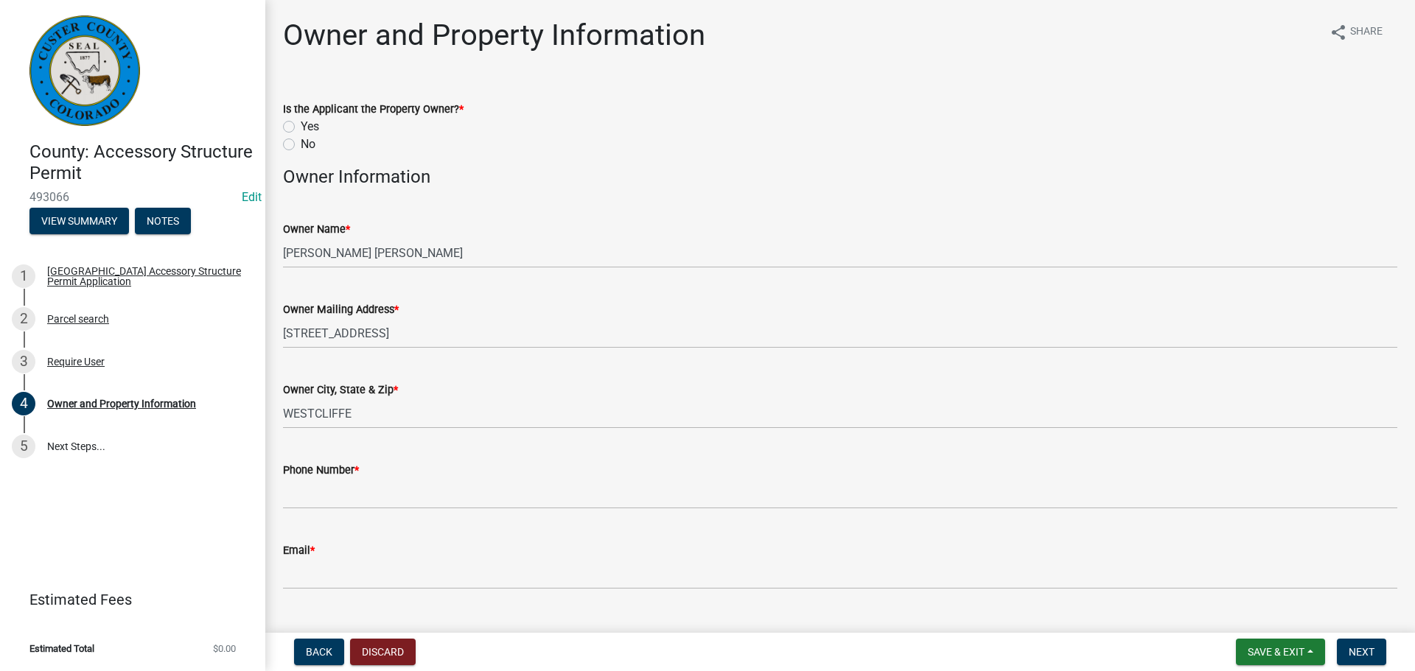
click at [301, 127] on label "Yes" at bounding box center [310, 127] width 18 height 18
click at [301, 127] on input "Yes" at bounding box center [306, 123] width 10 height 10
radio input "true"
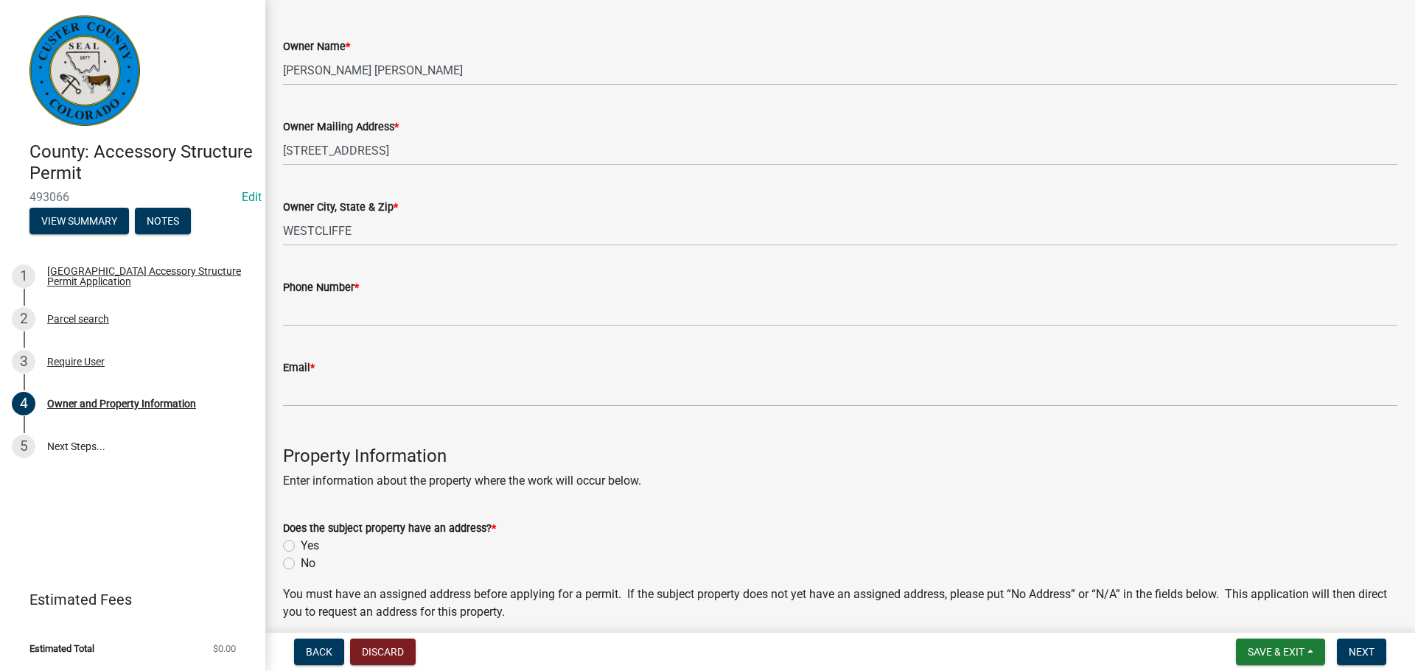
scroll to position [221, 0]
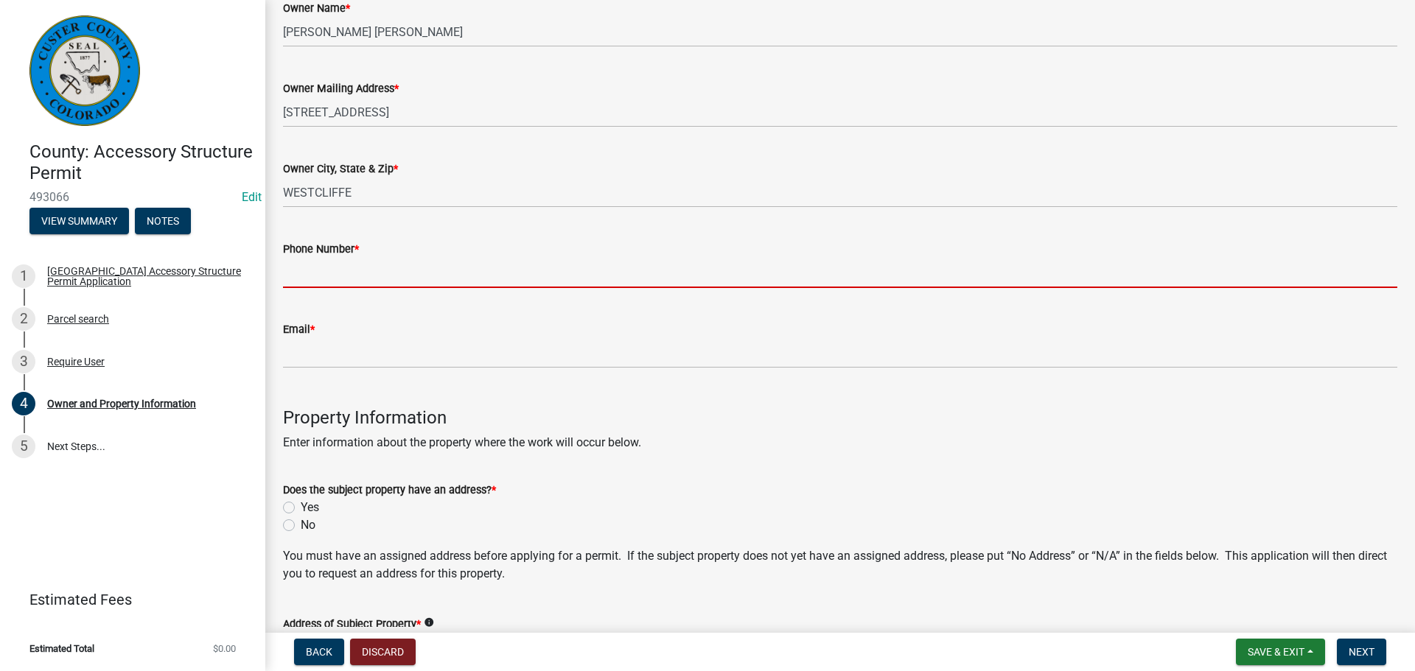
click at [439, 269] on input "Phone Number *" at bounding box center [840, 273] width 1114 height 30
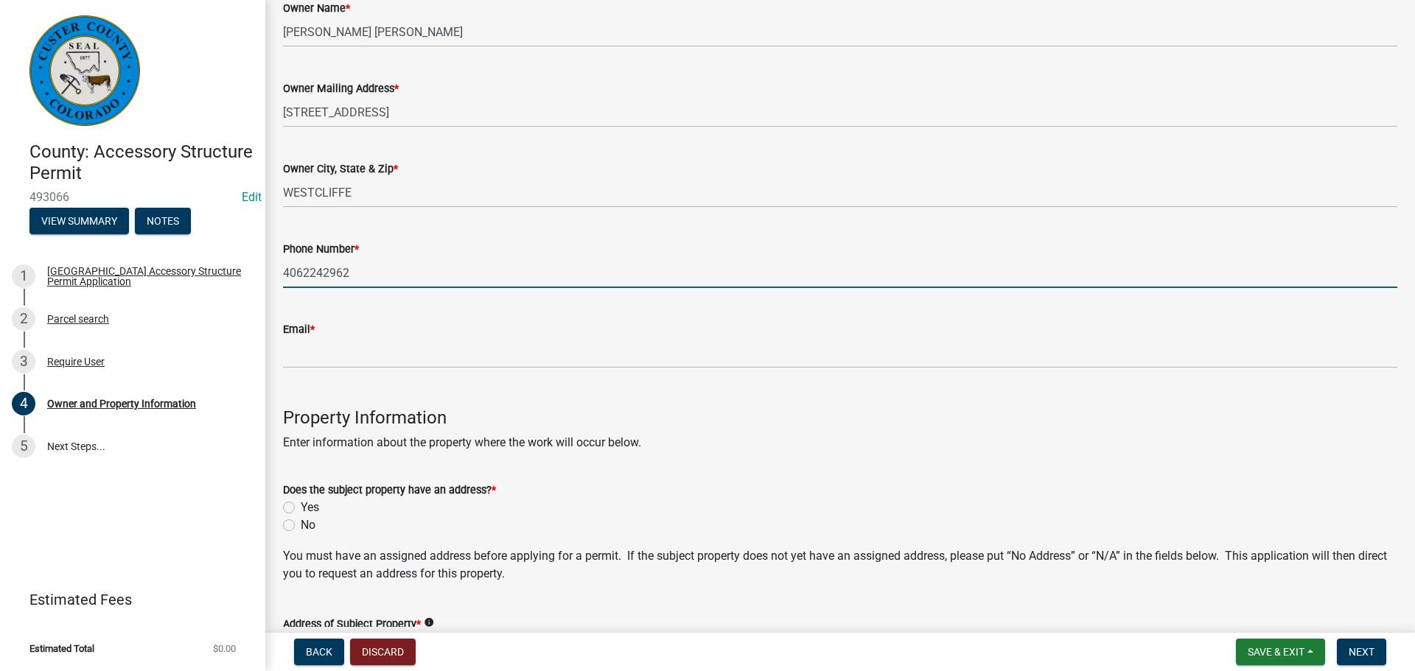
type input "4062242962"
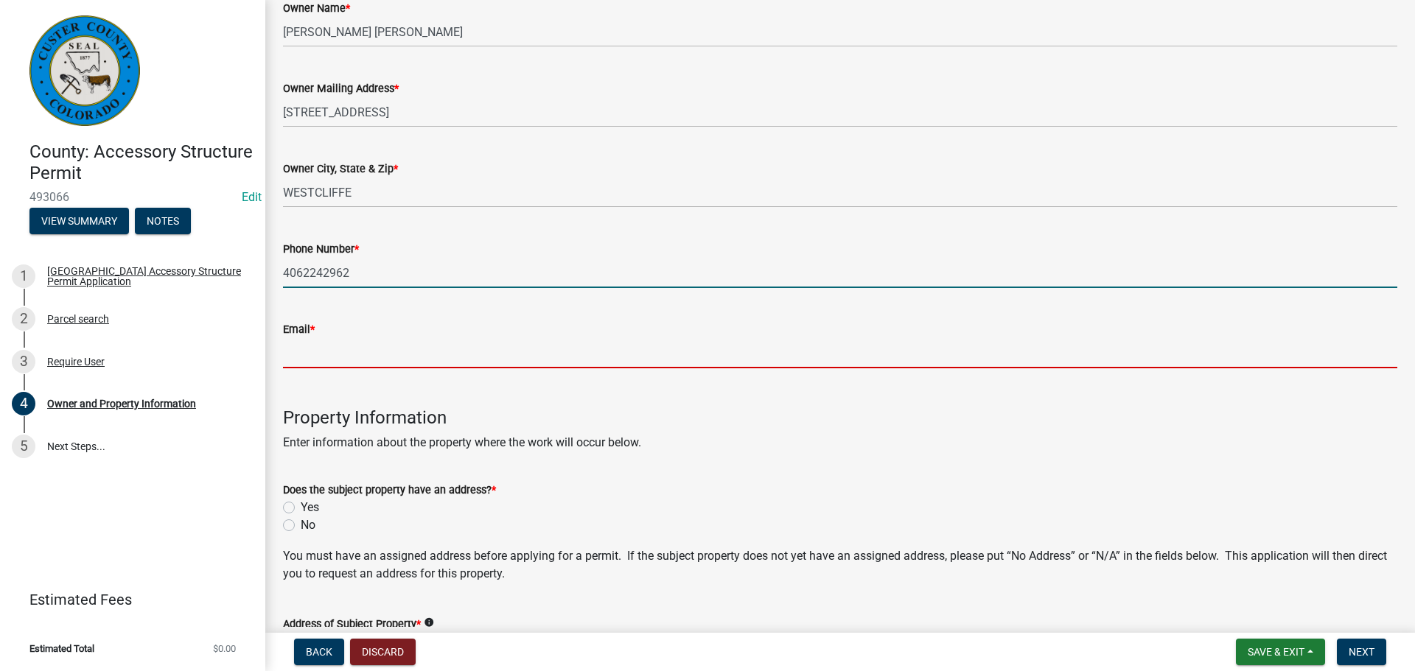
click at [736, 355] on input "Email *" at bounding box center [840, 353] width 1114 height 30
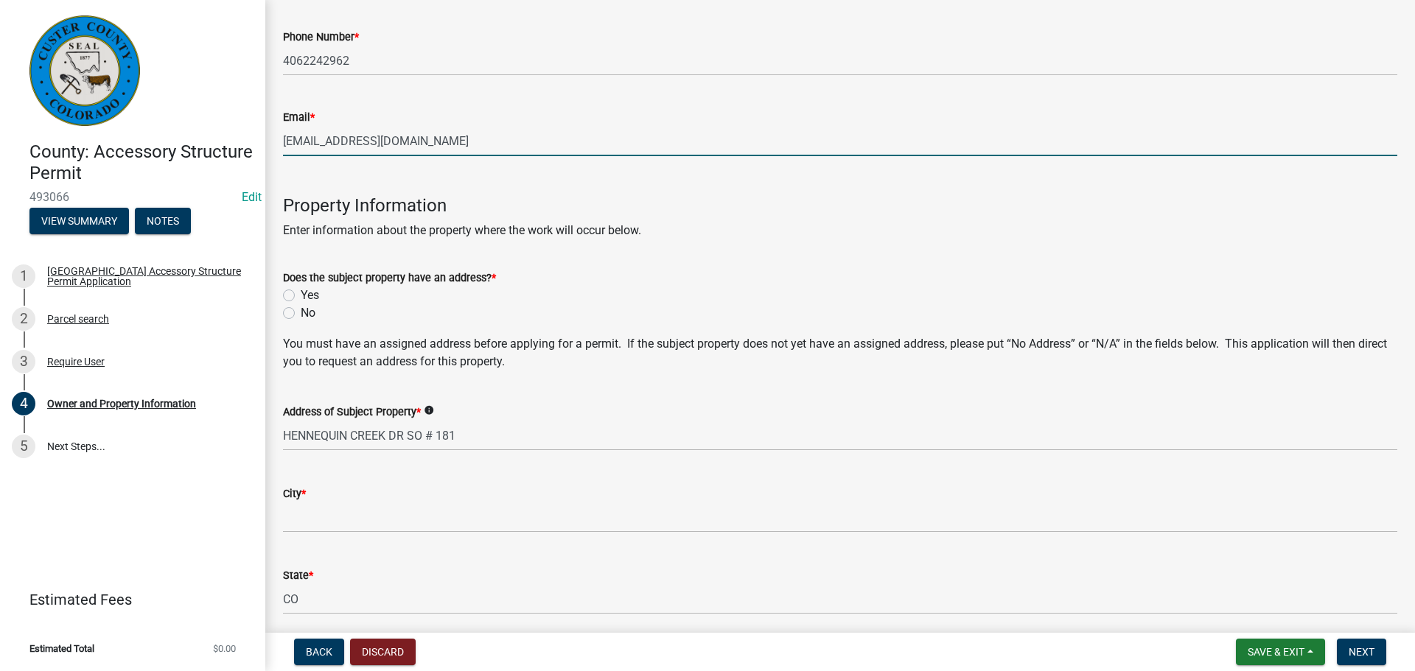
scroll to position [442, 0]
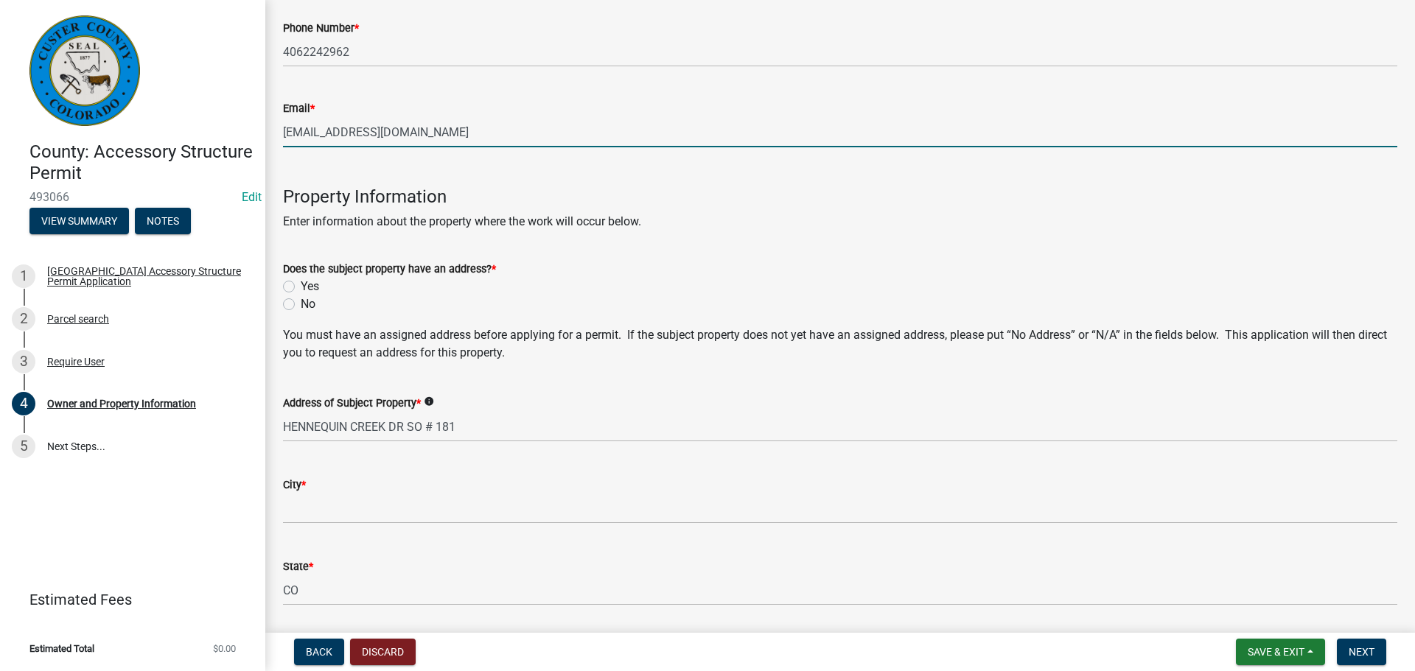
type input "[EMAIL_ADDRESS][DOMAIN_NAME]"
click at [301, 284] on label "Yes" at bounding box center [310, 287] width 18 height 18
click at [301, 284] on input "Yes" at bounding box center [306, 283] width 10 height 10
radio input "true"
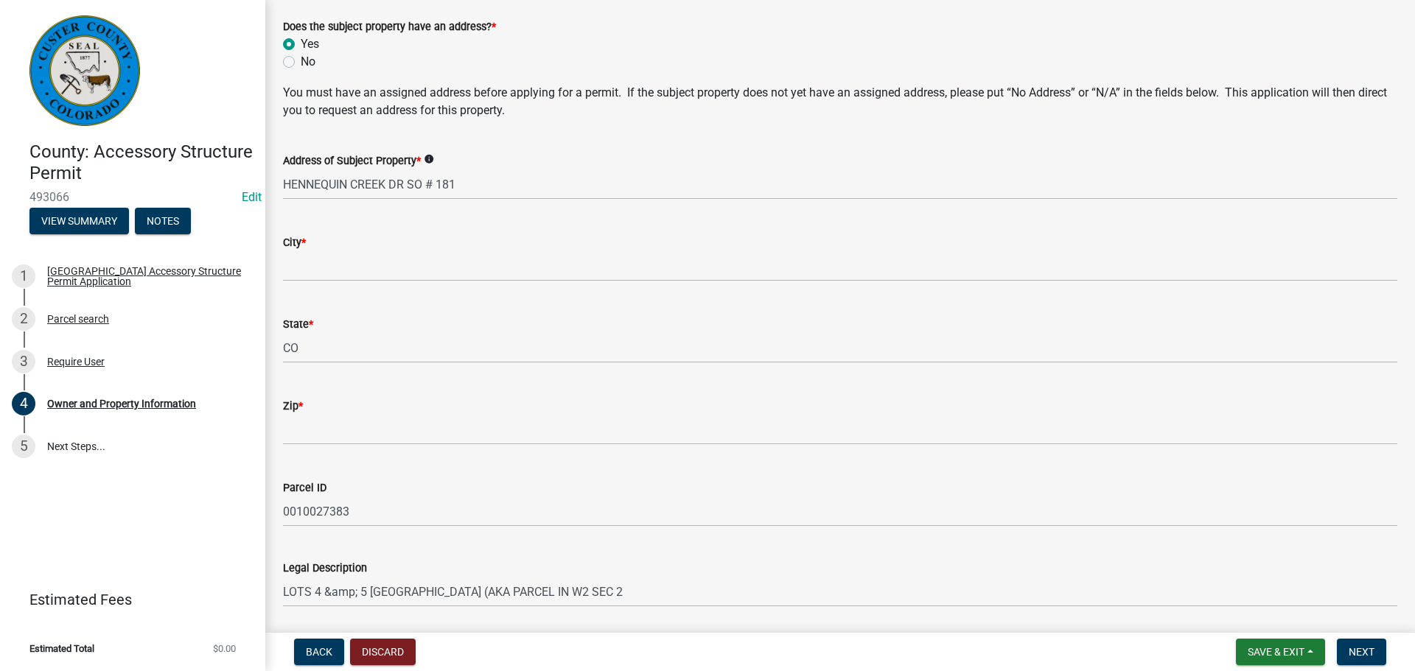
scroll to position [737, 0]
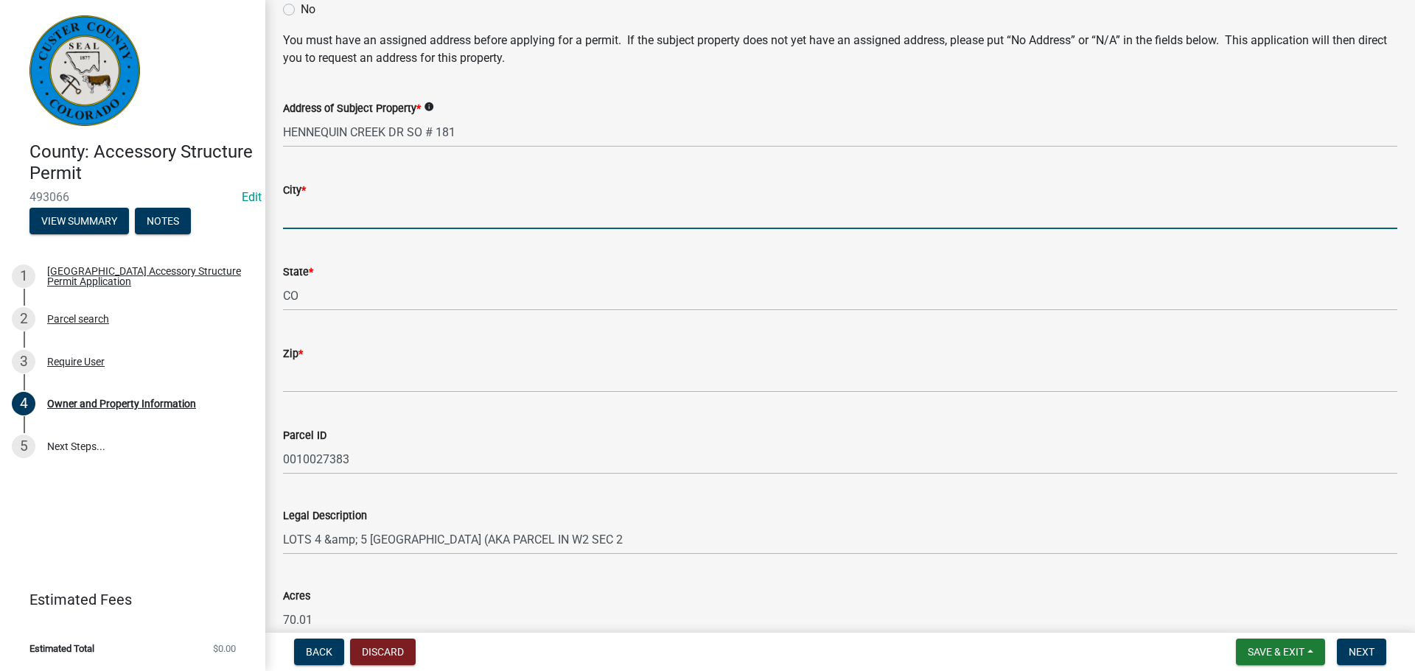
click at [419, 203] on input "City *" at bounding box center [840, 214] width 1114 height 30
type input "Westcliffe"
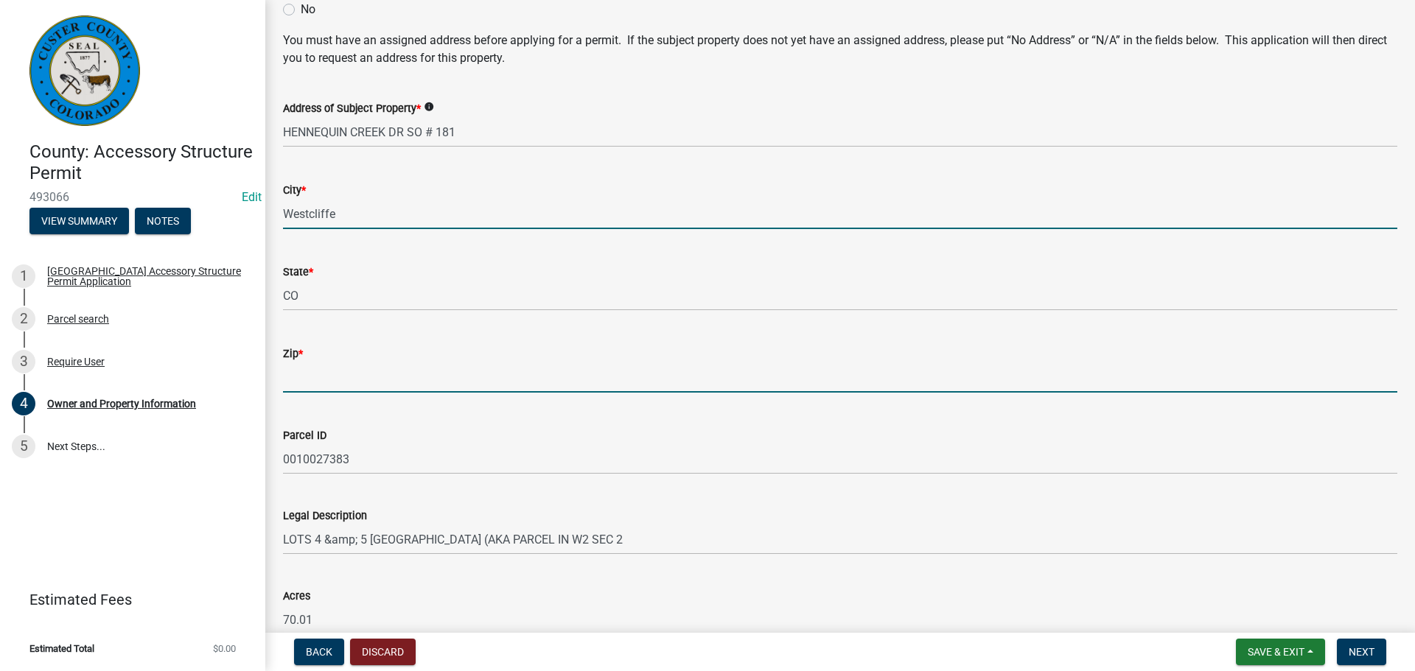
type input "81252"
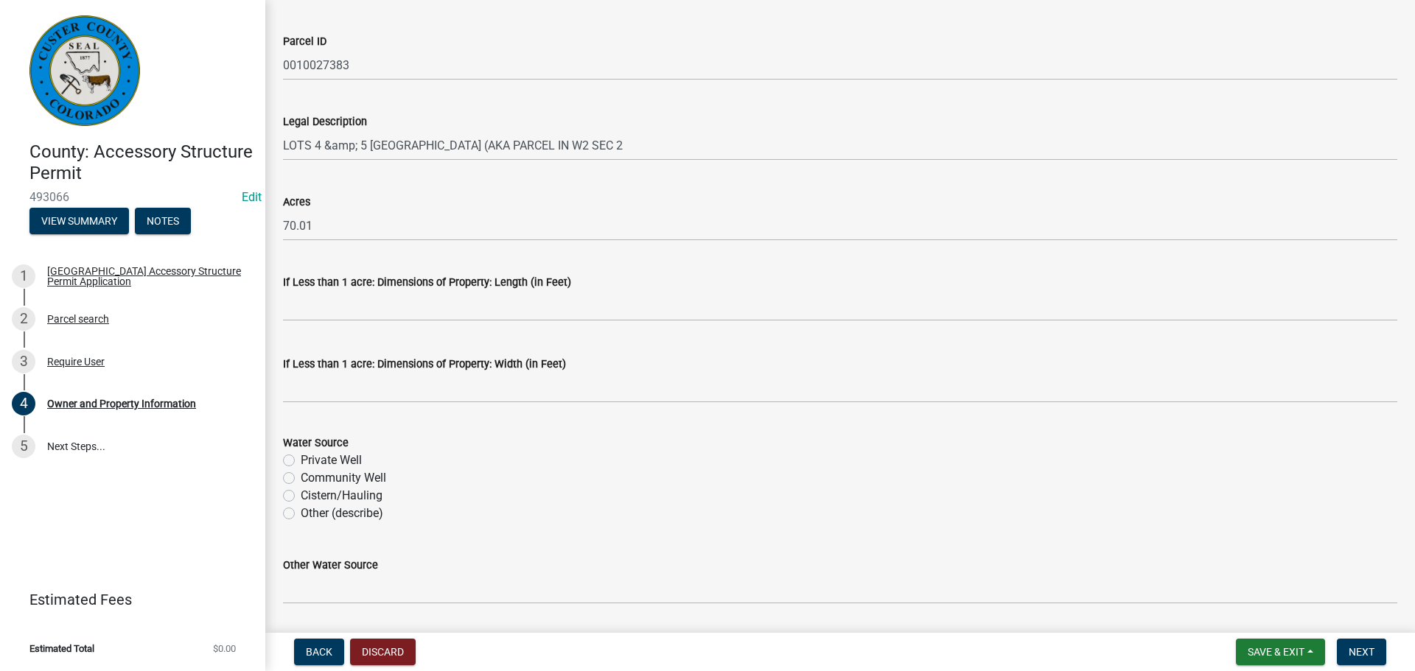
scroll to position [1178, 0]
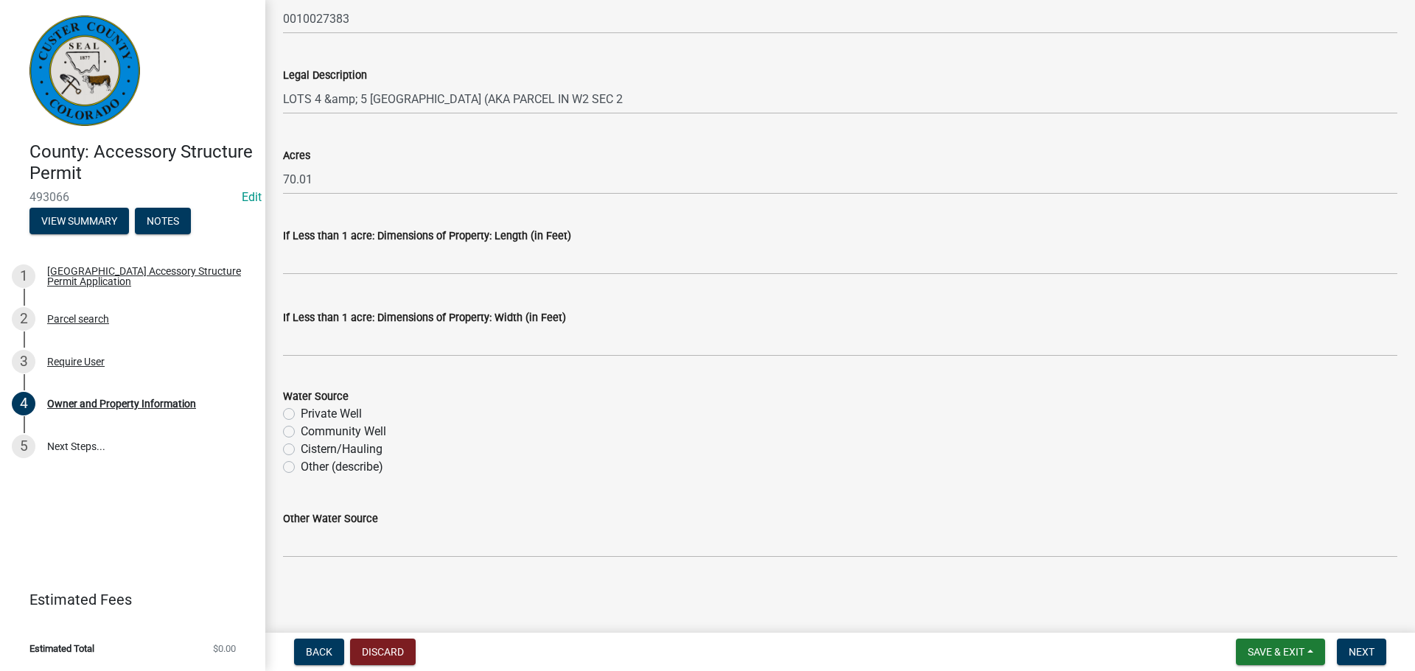
click at [301, 411] on label "Private Well" at bounding box center [331, 414] width 61 height 18
click at [301, 411] on input "Private Well" at bounding box center [306, 410] width 10 height 10
radio input "true"
drag, startPoint x: 1374, startPoint y: 657, endPoint x: 1289, endPoint y: 636, distance: 87.4
click at [1373, 657] on span "Next" at bounding box center [1362, 652] width 26 height 12
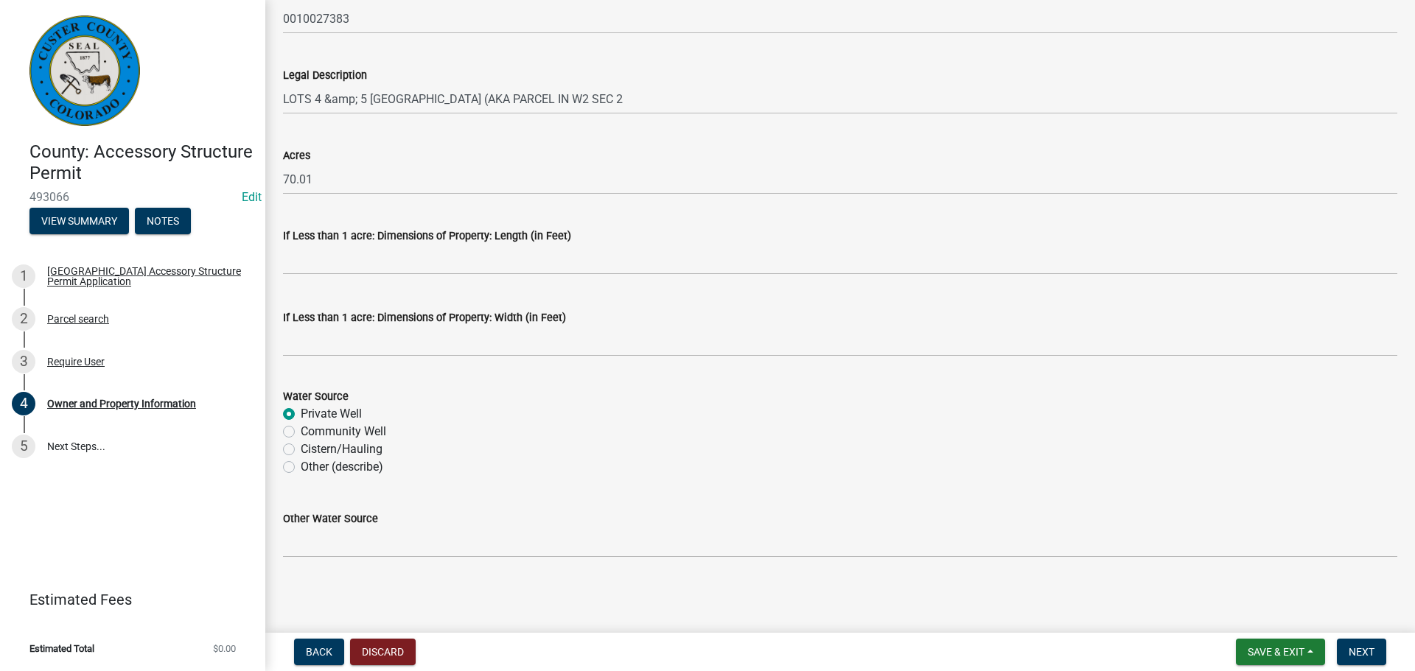
scroll to position [0, 0]
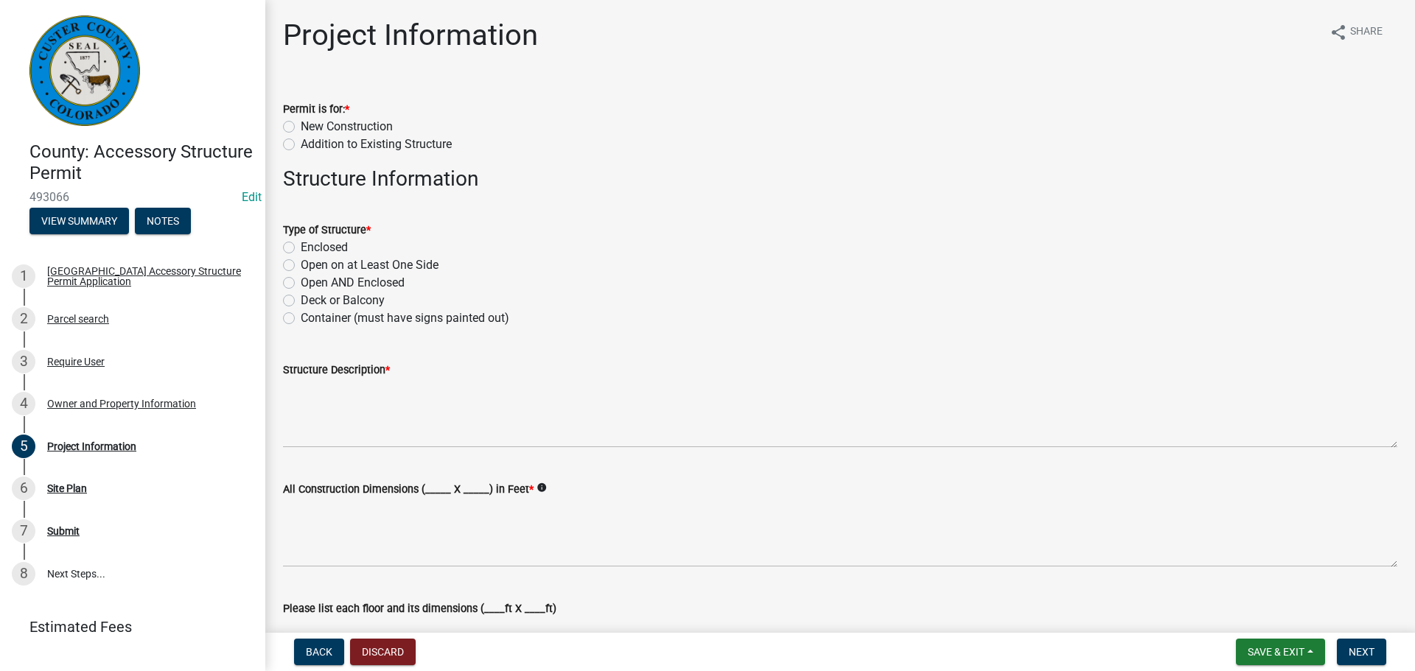
click at [301, 127] on label "New Construction" at bounding box center [347, 127] width 92 height 18
click at [301, 127] on input "New Construction" at bounding box center [306, 123] width 10 height 10
radio input "true"
click at [301, 245] on label "Enclosed" at bounding box center [324, 248] width 47 height 18
click at [301, 245] on input "Enclosed" at bounding box center [306, 244] width 10 height 10
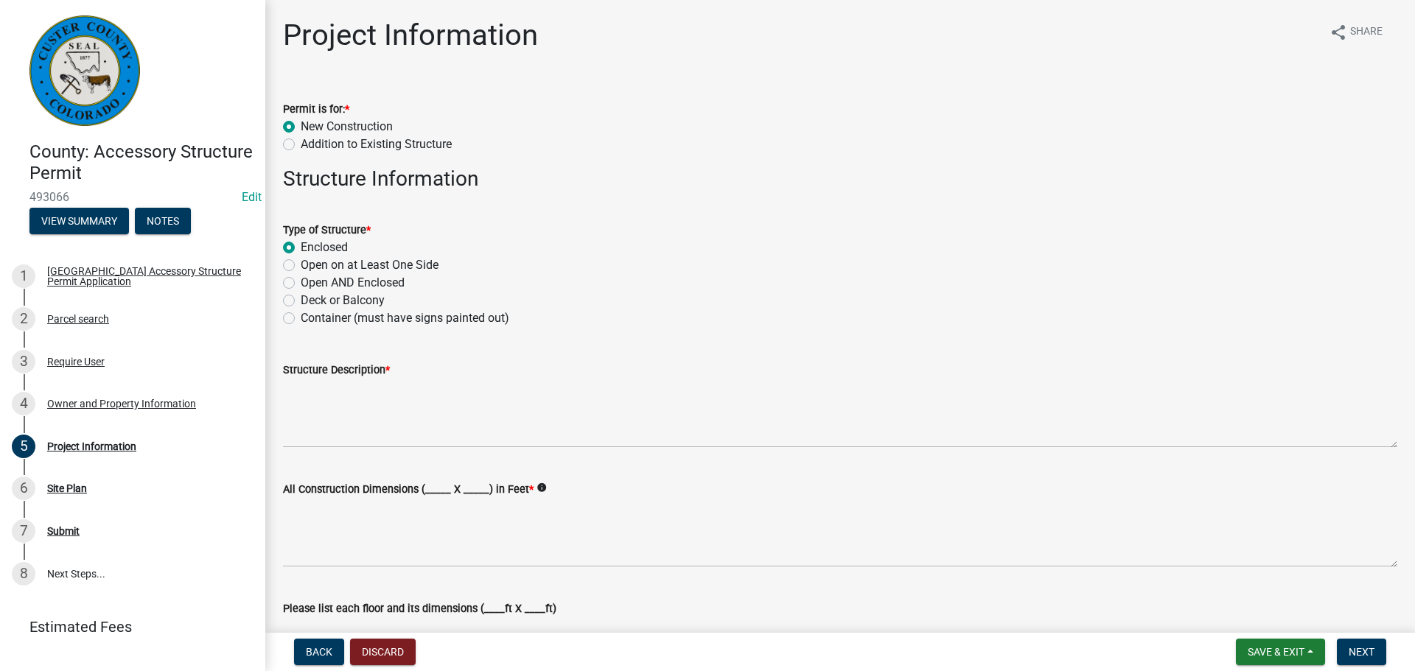
radio input "true"
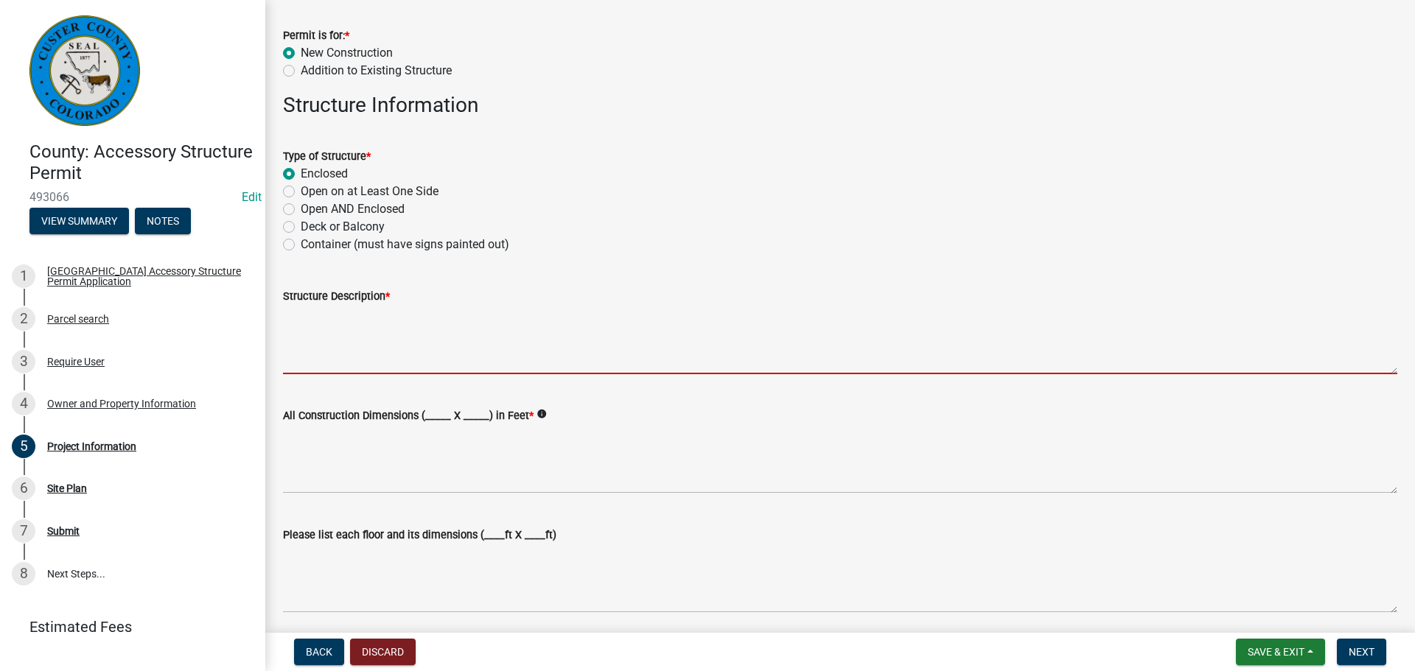
click at [456, 338] on textarea "Structure Description *" at bounding box center [840, 339] width 1114 height 69
type textarea "S"
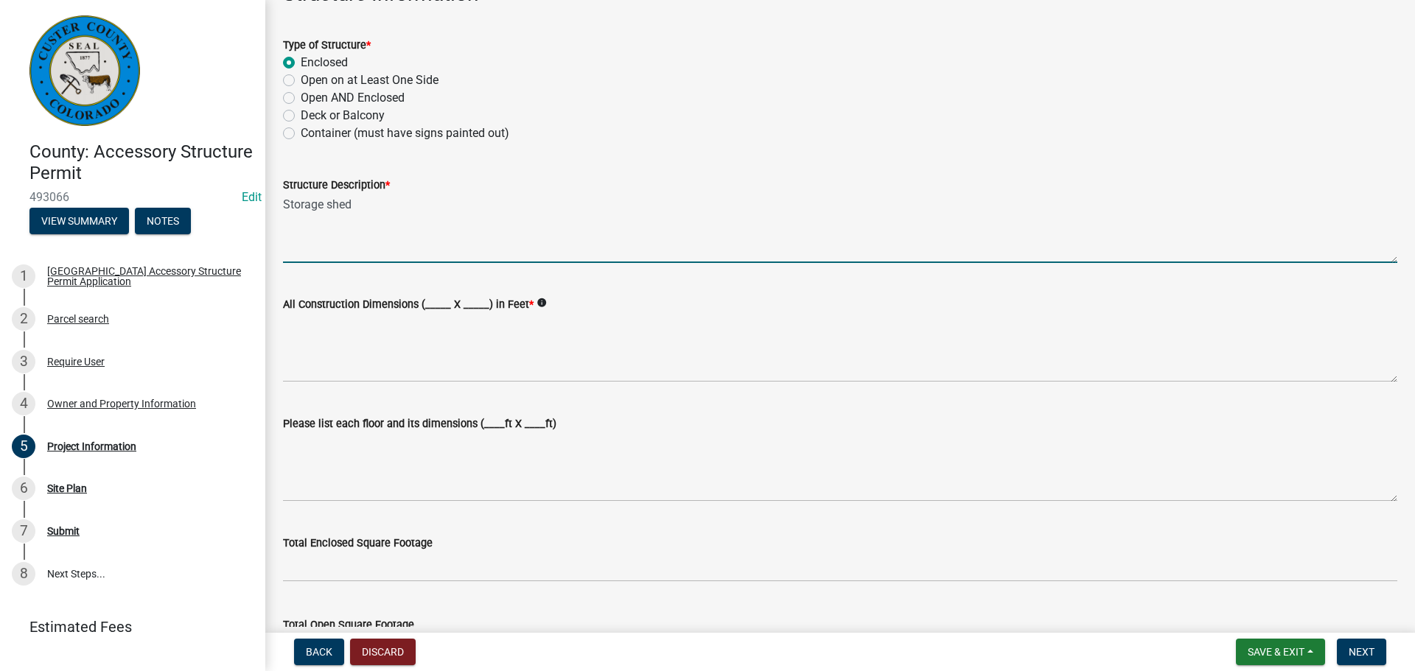
scroll to position [221, 0]
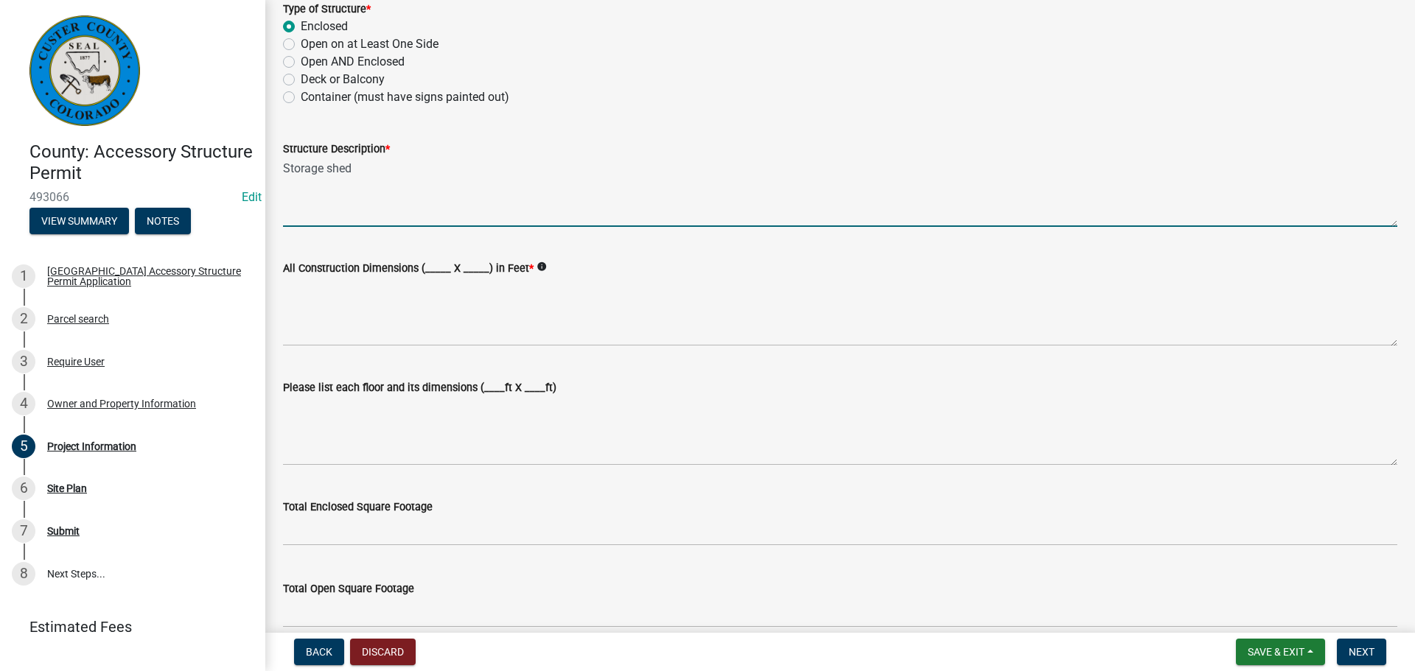
type textarea "Storage shed"
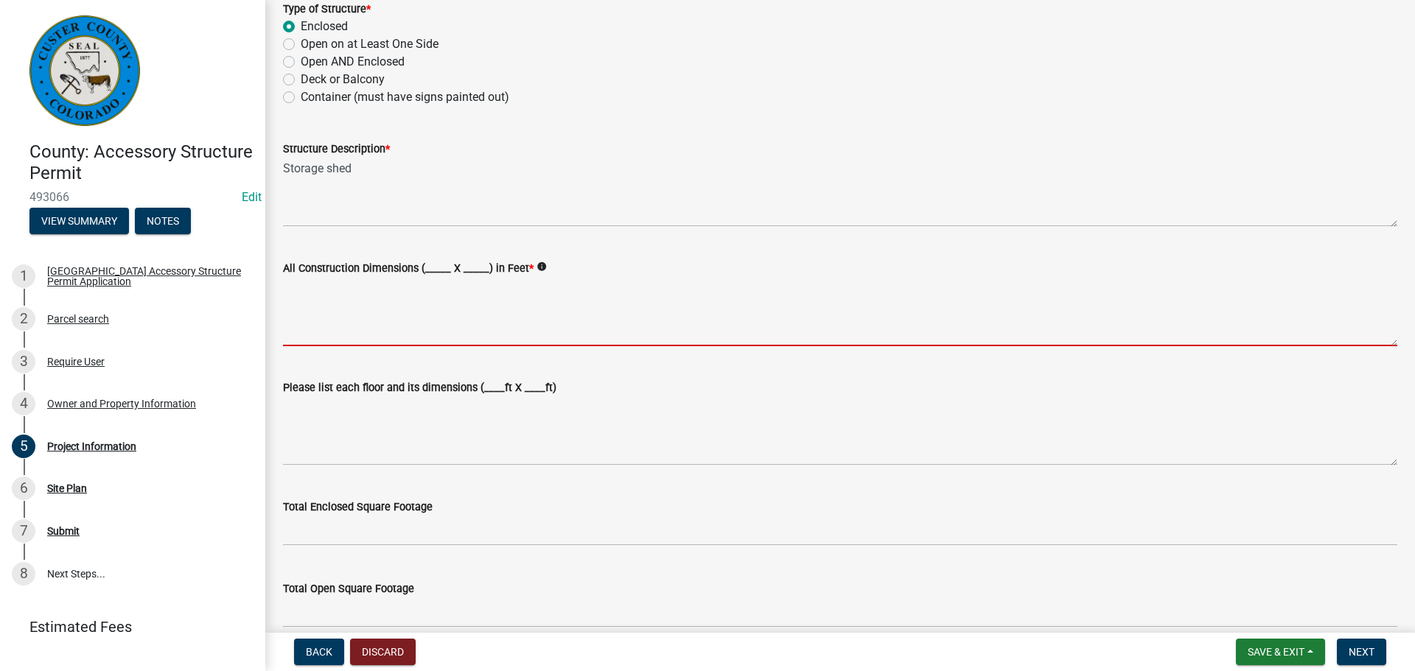
click at [411, 317] on textarea "All Construction Dimensions (_____ X _____) in Feet *" at bounding box center [840, 311] width 1114 height 69
click at [411, 313] on textarea "All Construction Dimensions (_____ X _____) in Feet *" at bounding box center [840, 311] width 1114 height 69
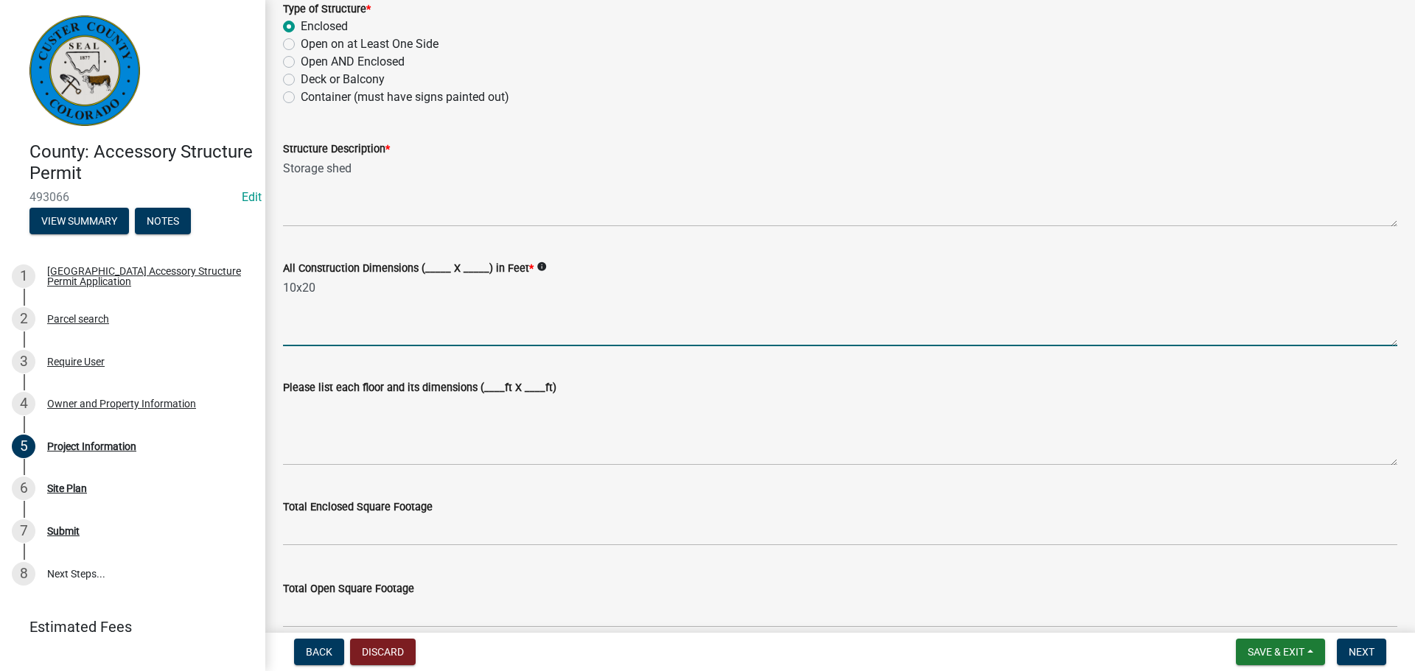
click at [474, 296] on textarea "10x20" at bounding box center [840, 311] width 1114 height 69
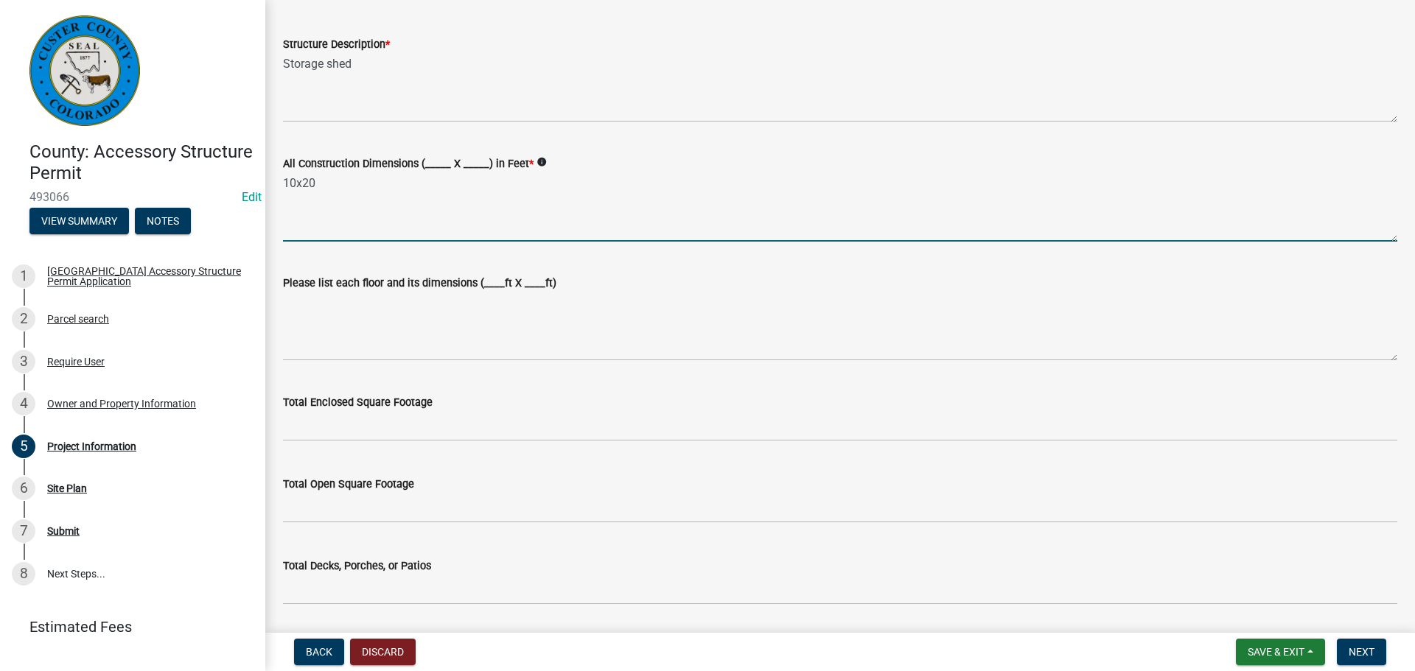
scroll to position [368, 0]
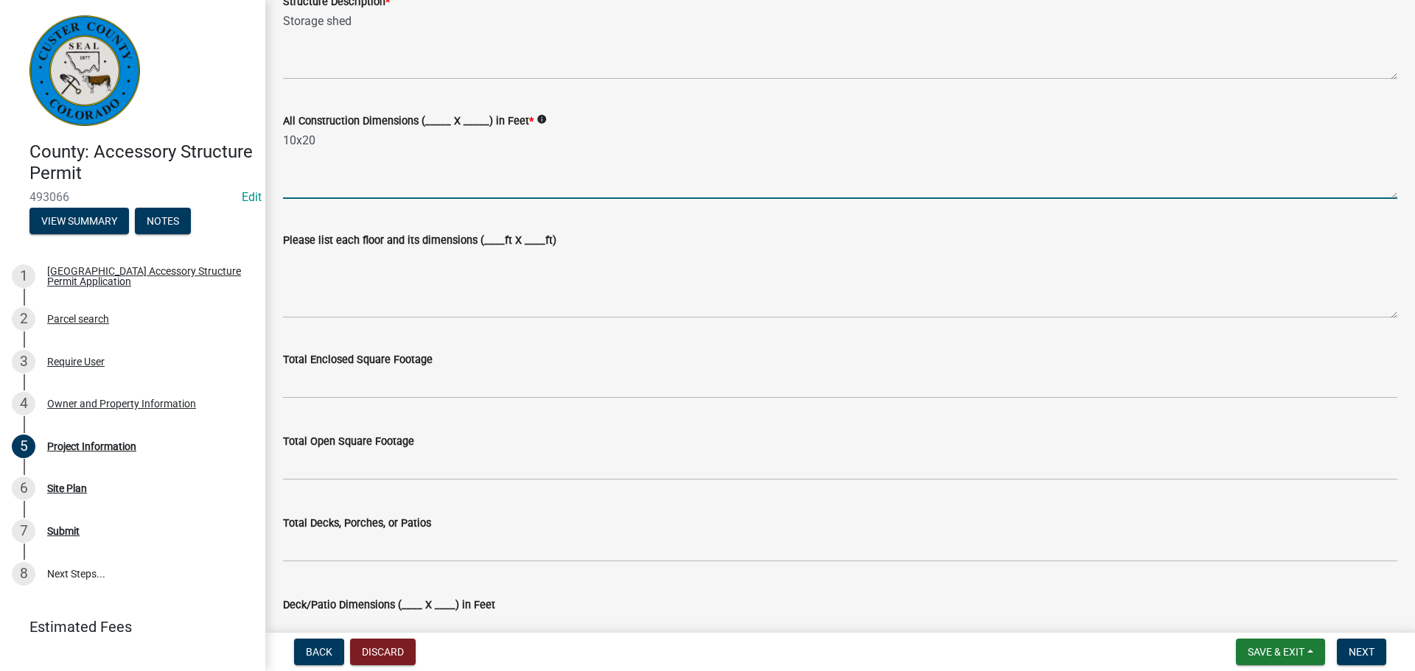
type textarea "10x20"
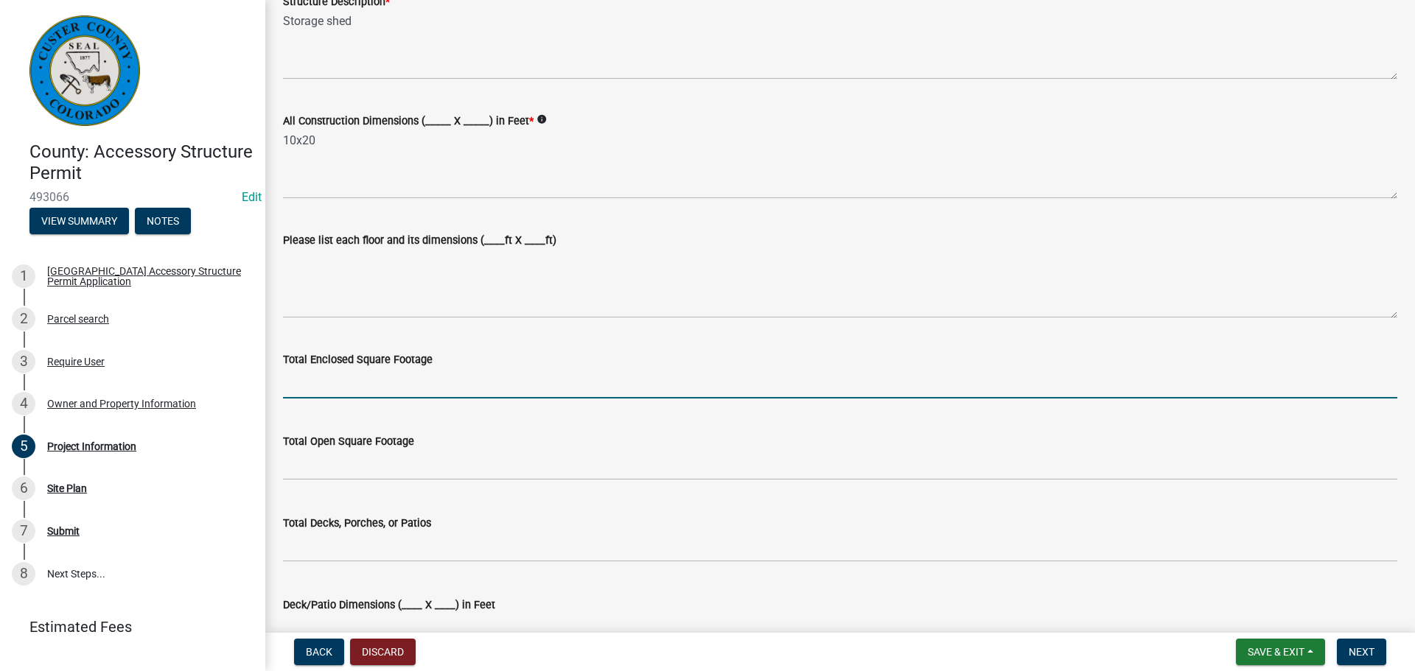
click at [472, 372] on input "text" at bounding box center [840, 383] width 1114 height 30
click at [474, 369] on input "200" at bounding box center [840, 383] width 1114 height 30
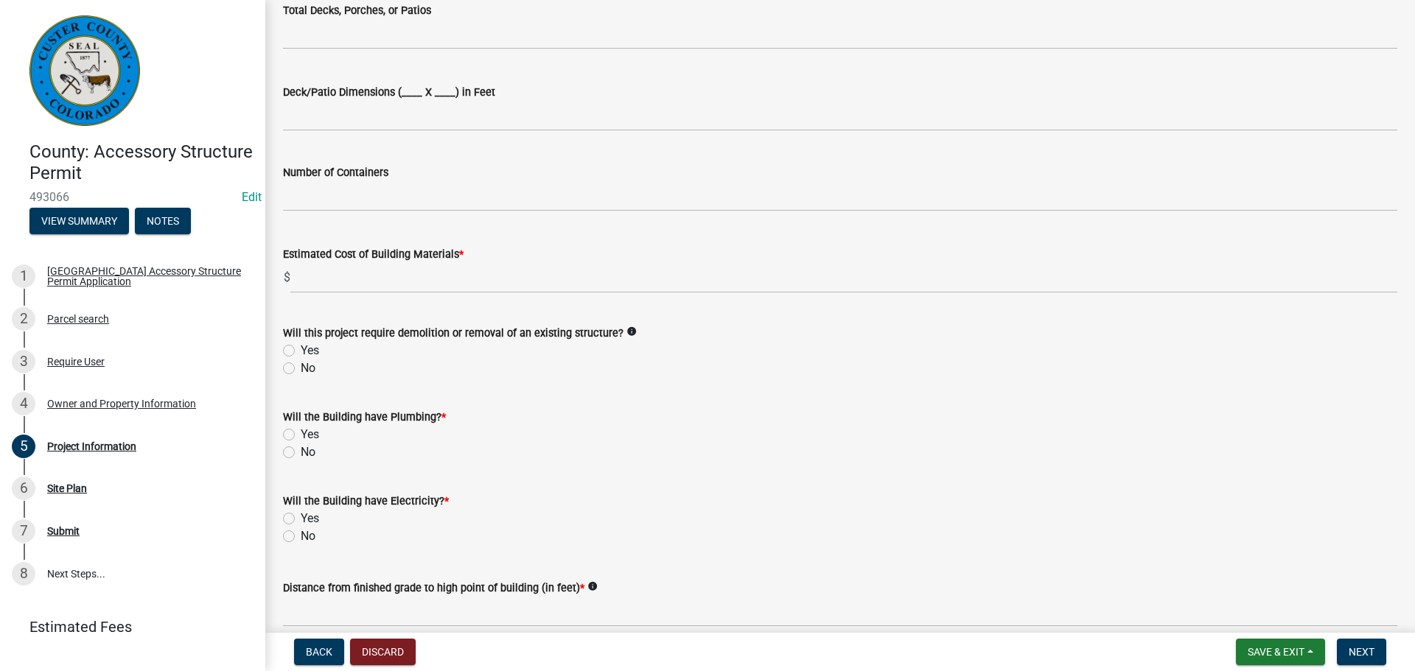
scroll to position [884, 0]
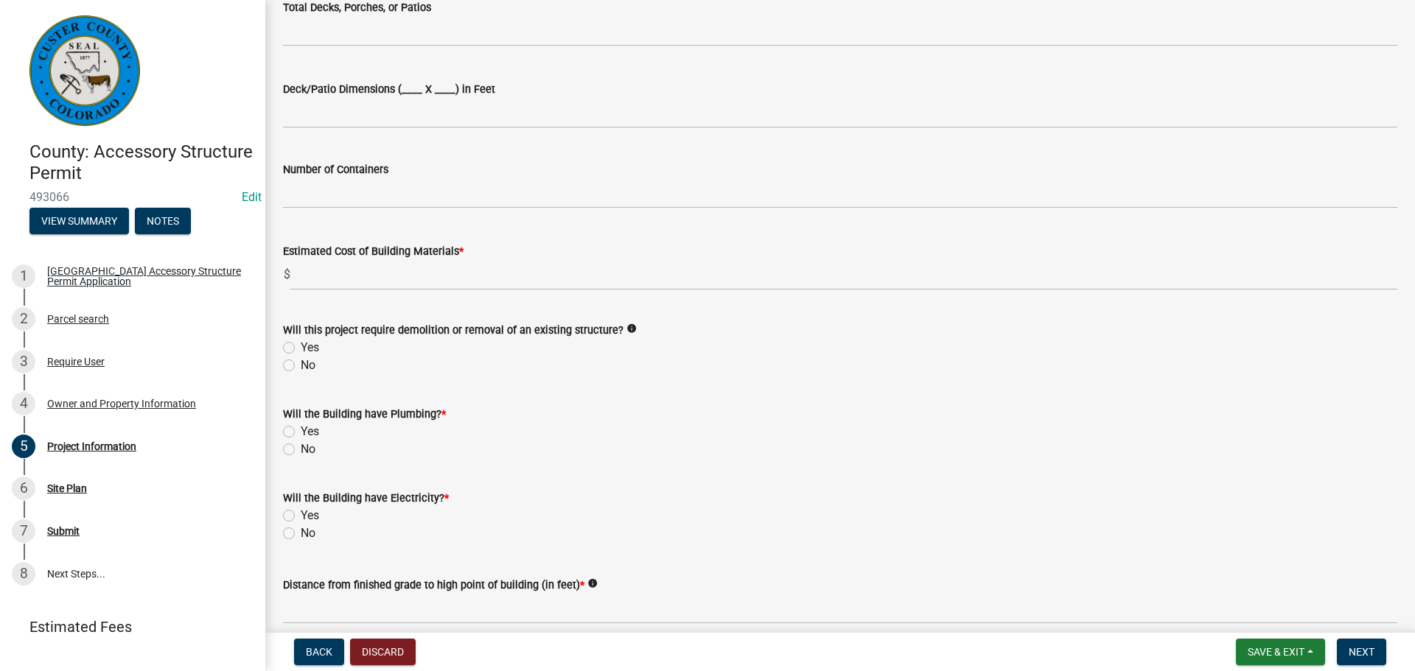
type input "200"
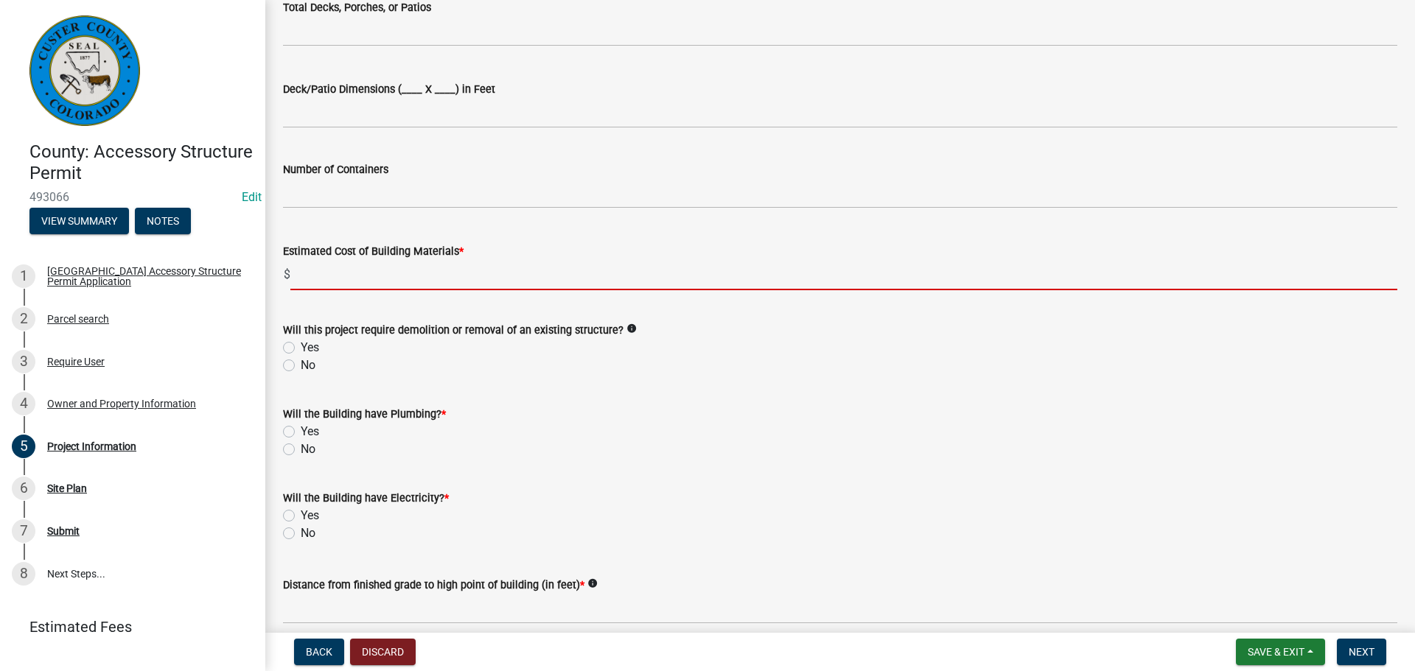
click at [368, 275] on input "text" at bounding box center [843, 275] width 1107 height 30
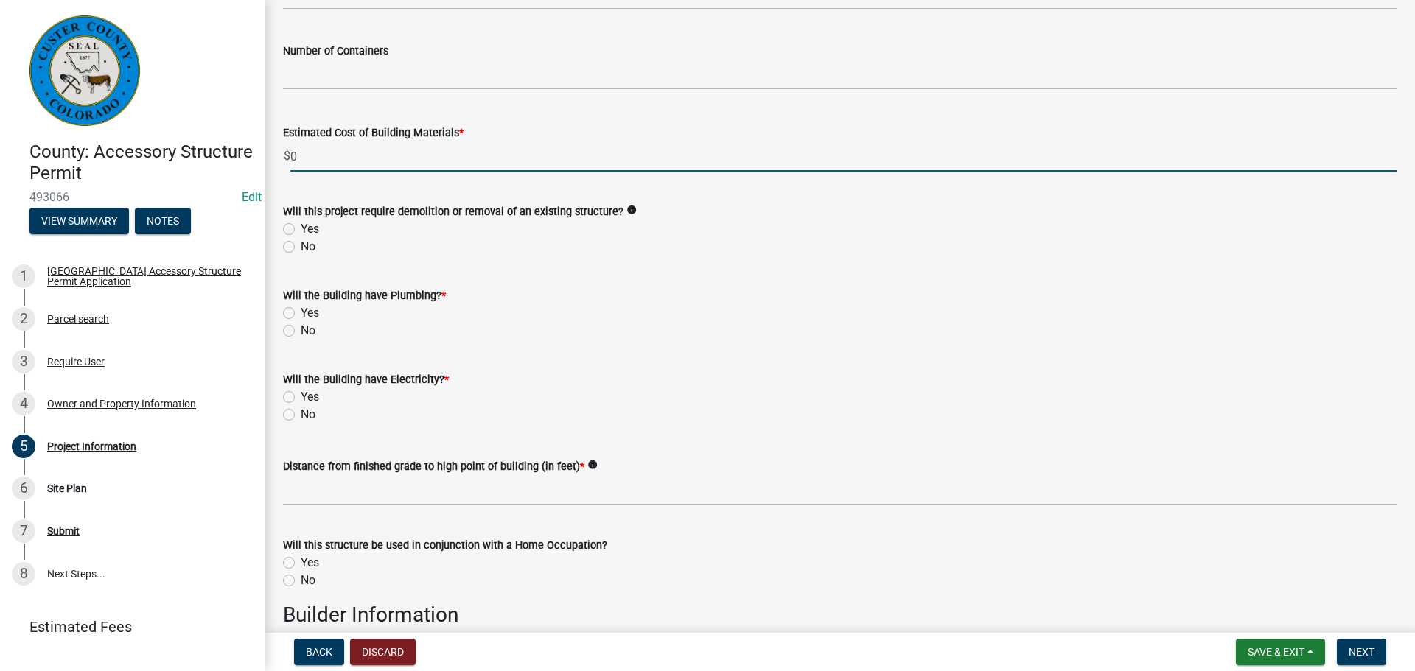
scroll to position [1032, 0]
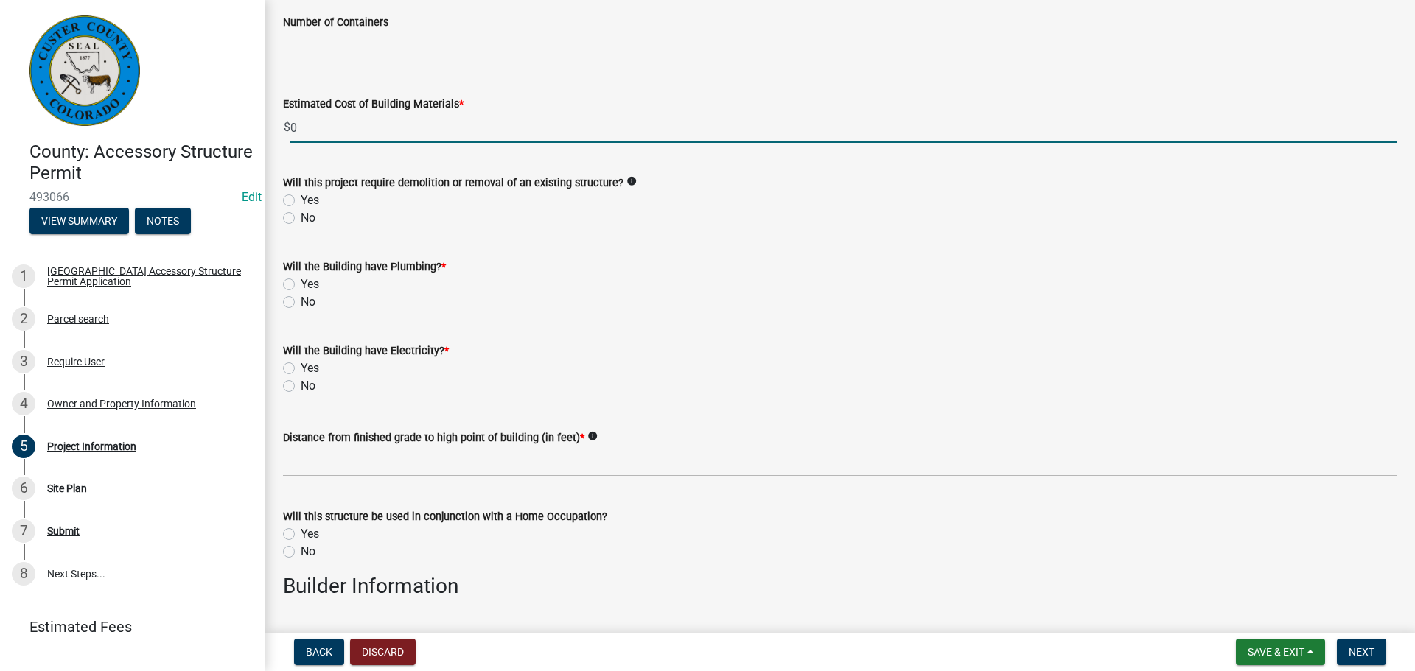
type input "0"
click at [301, 217] on label "No" at bounding box center [308, 218] width 15 height 18
click at [301, 217] on input "No" at bounding box center [306, 214] width 10 height 10
radio input "true"
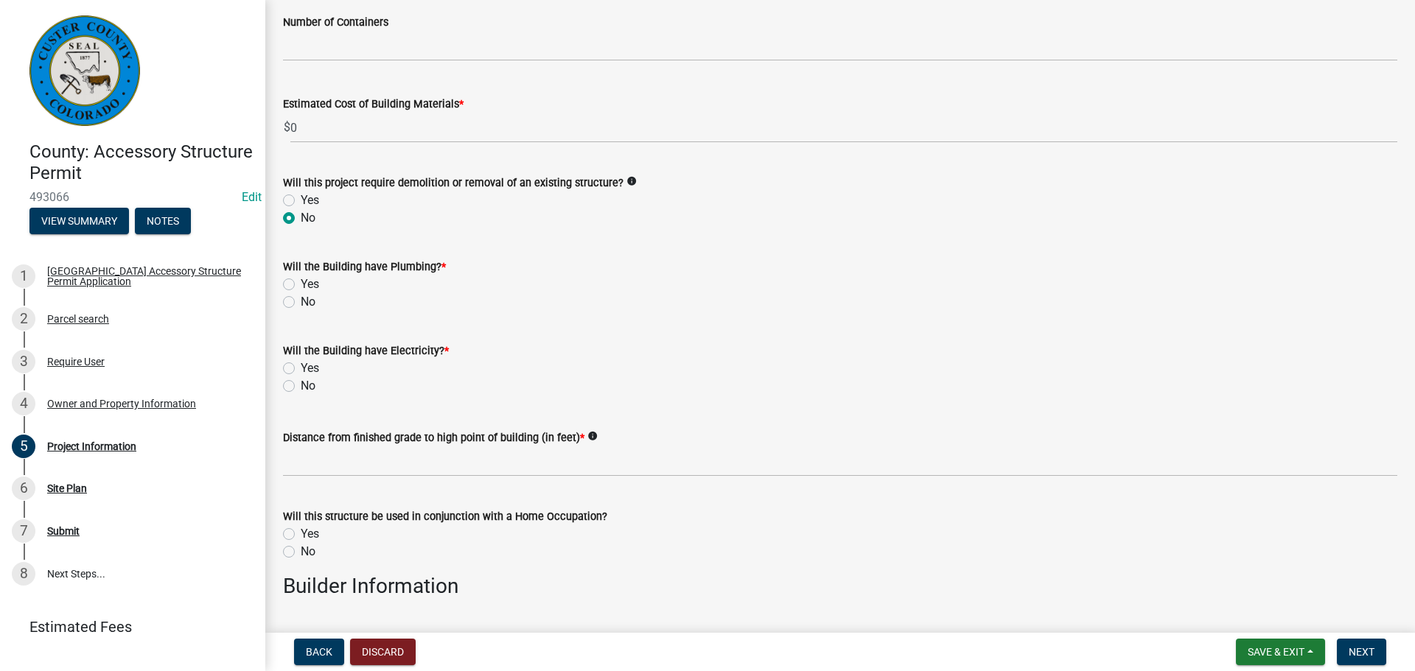
click at [301, 304] on label "No" at bounding box center [308, 302] width 15 height 18
click at [301, 303] on input "No" at bounding box center [306, 298] width 10 height 10
radio input "true"
click at [301, 385] on label "No" at bounding box center [308, 386] width 15 height 18
click at [301, 385] on input "No" at bounding box center [306, 382] width 10 height 10
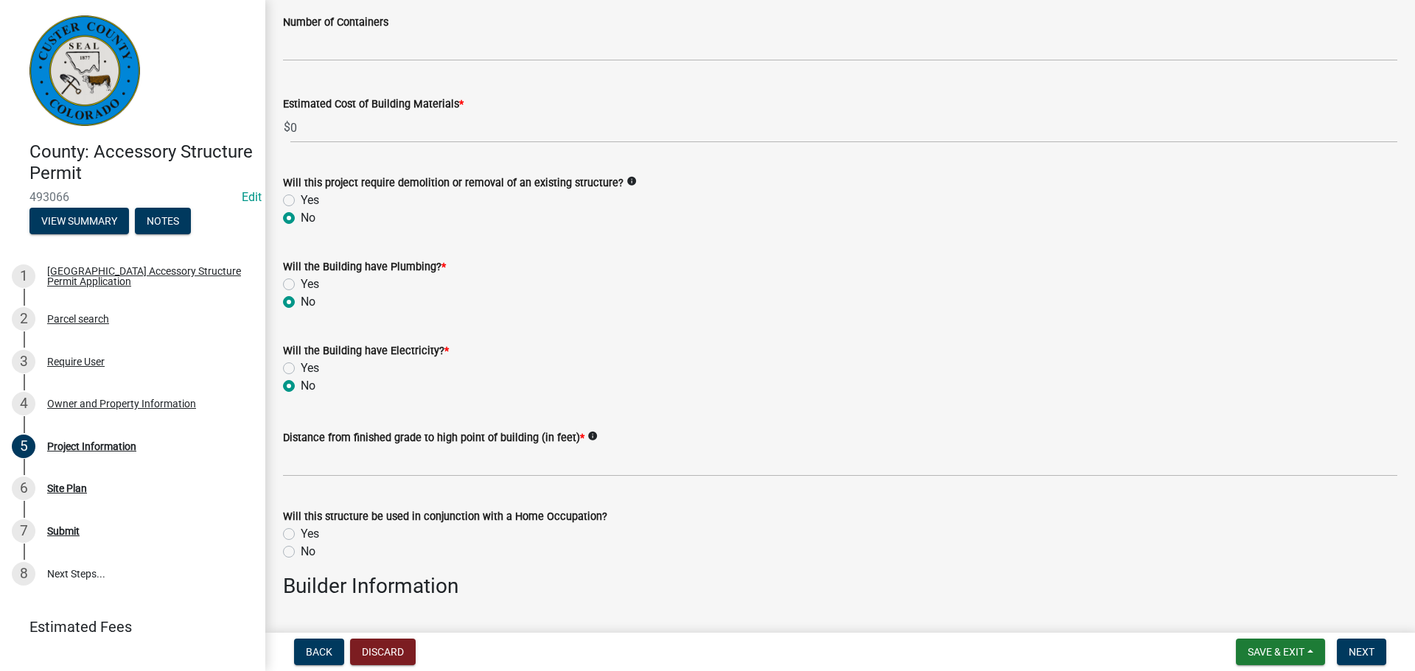
radio input "true"
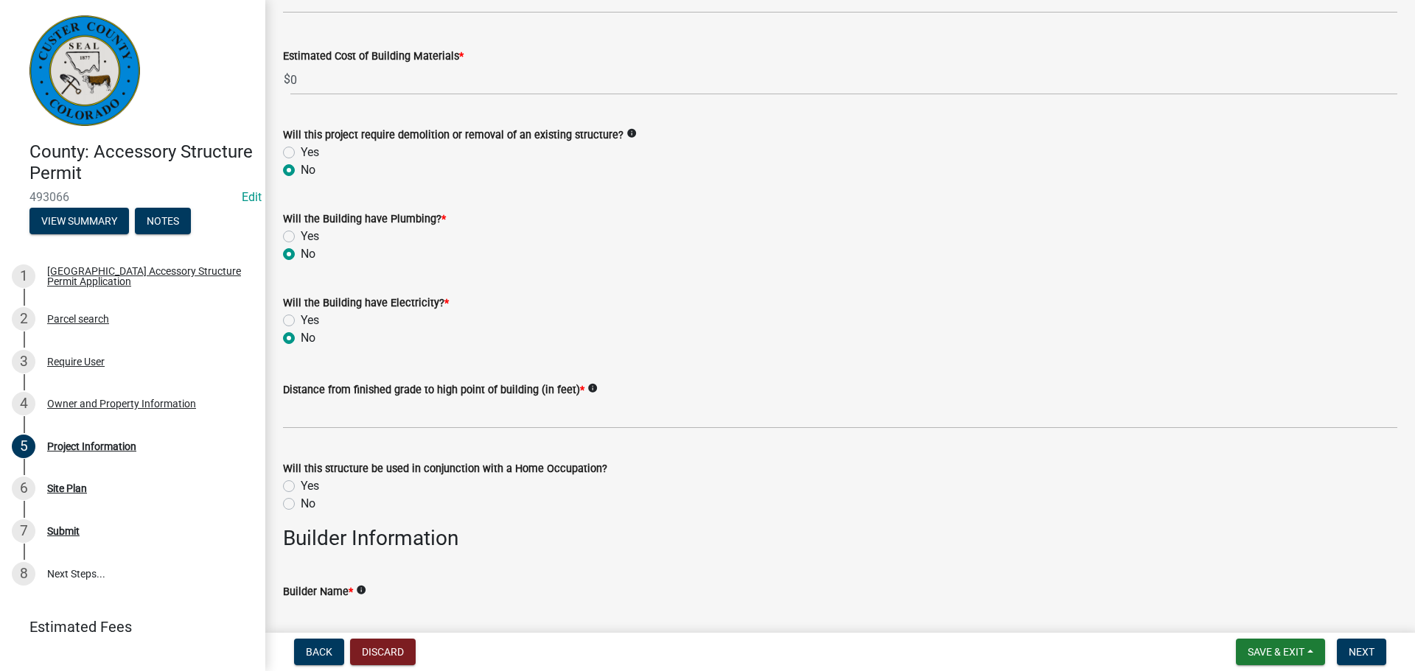
scroll to position [1105, 0]
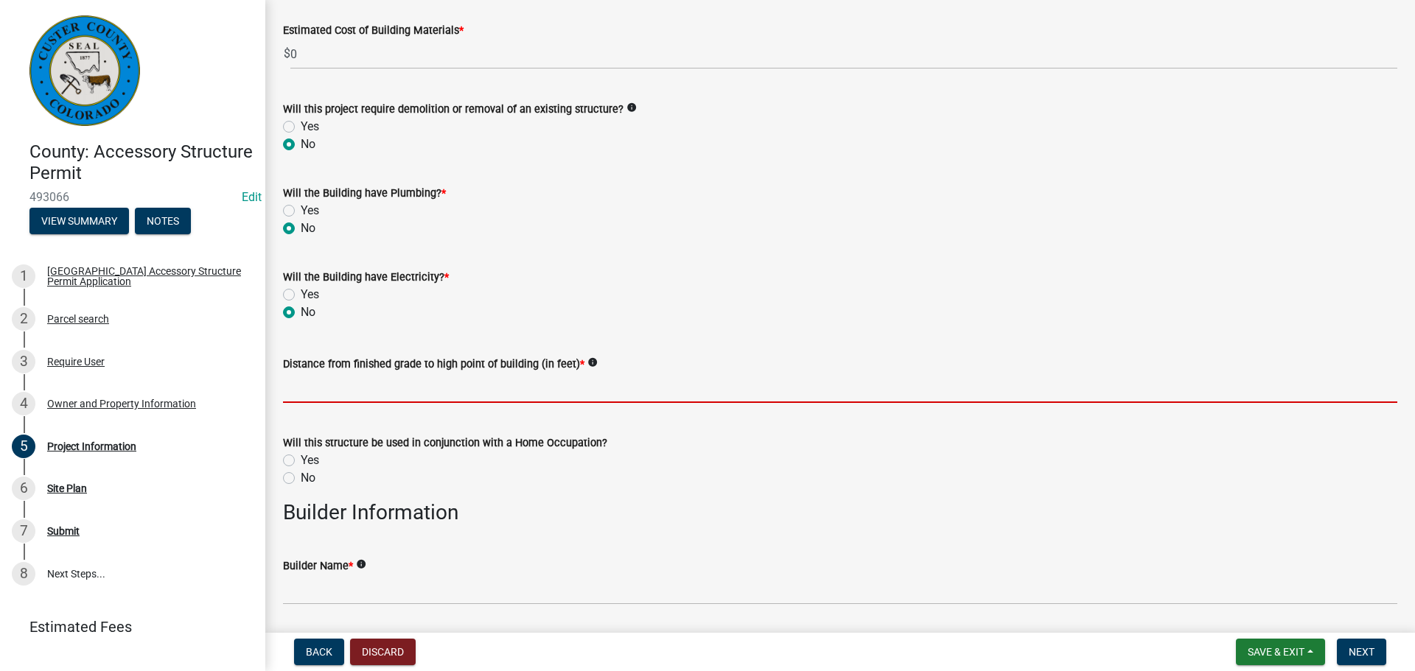
click at [410, 389] on input "text" at bounding box center [840, 388] width 1114 height 30
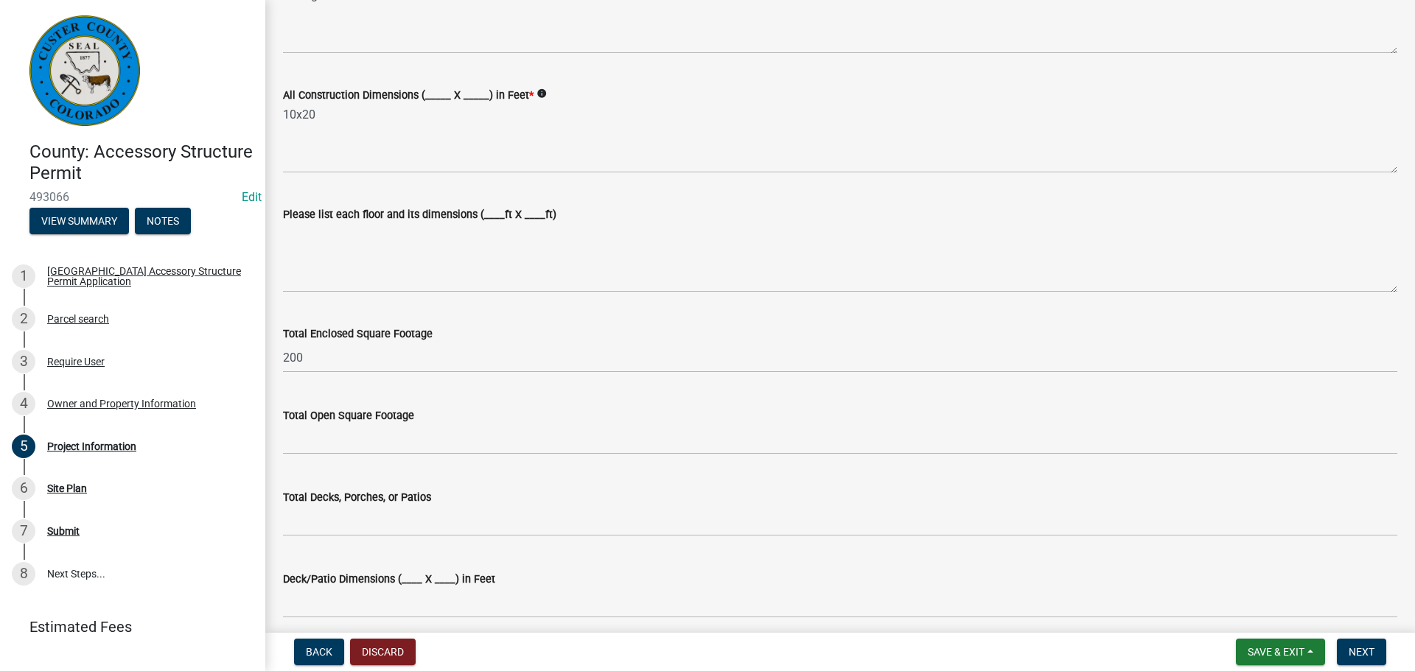
scroll to position [368, 0]
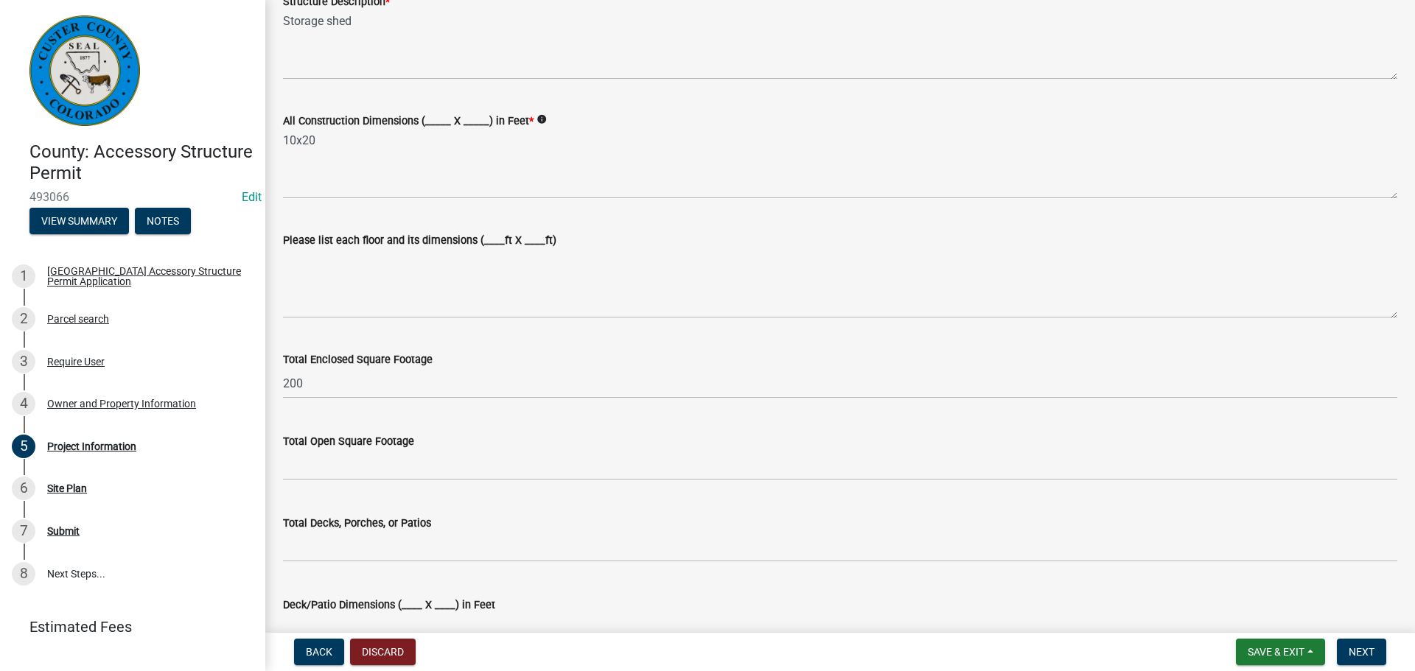
type input "12"
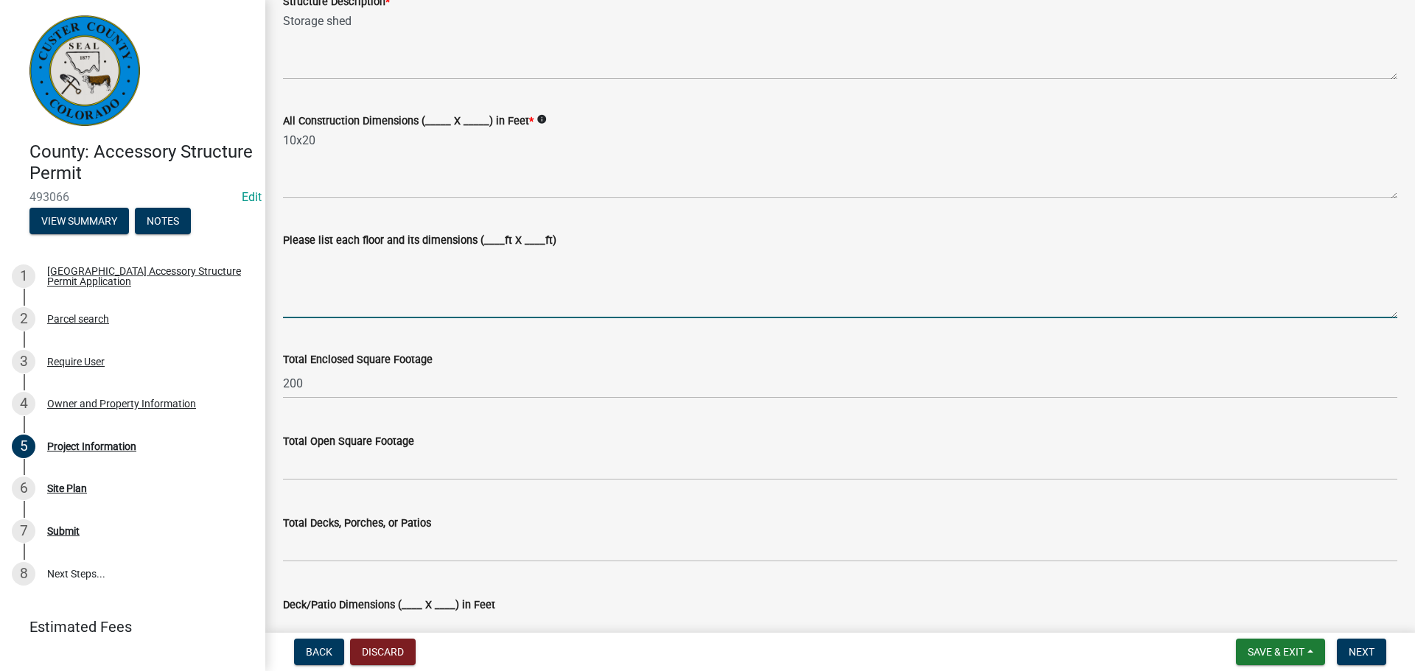
click at [365, 280] on textarea "Please list each floor and its dimensions (____ft X ____ft)" at bounding box center [840, 283] width 1114 height 69
click at [435, 289] on textarea "Loft 1 4x10 loft 2 4x10 main floor 10x20" at bounding box center [840, 283] width 1114 height 69
click at [522, 284] on textarea "Loft 1 4x10 loft 2 4x10 main floor 10x20" at bounding box center [840, 283] width 1114 height 69
click at [593, 281] on textarea "Loft 1 4x10 loft 2 4x10 main floor 10x20" at bounding box center [840, 283] width 1114 height 69
drag, startPoint x: 342, startPoint y: 269, endPoint x: 279, endPoint y: 259, distance: 63.4
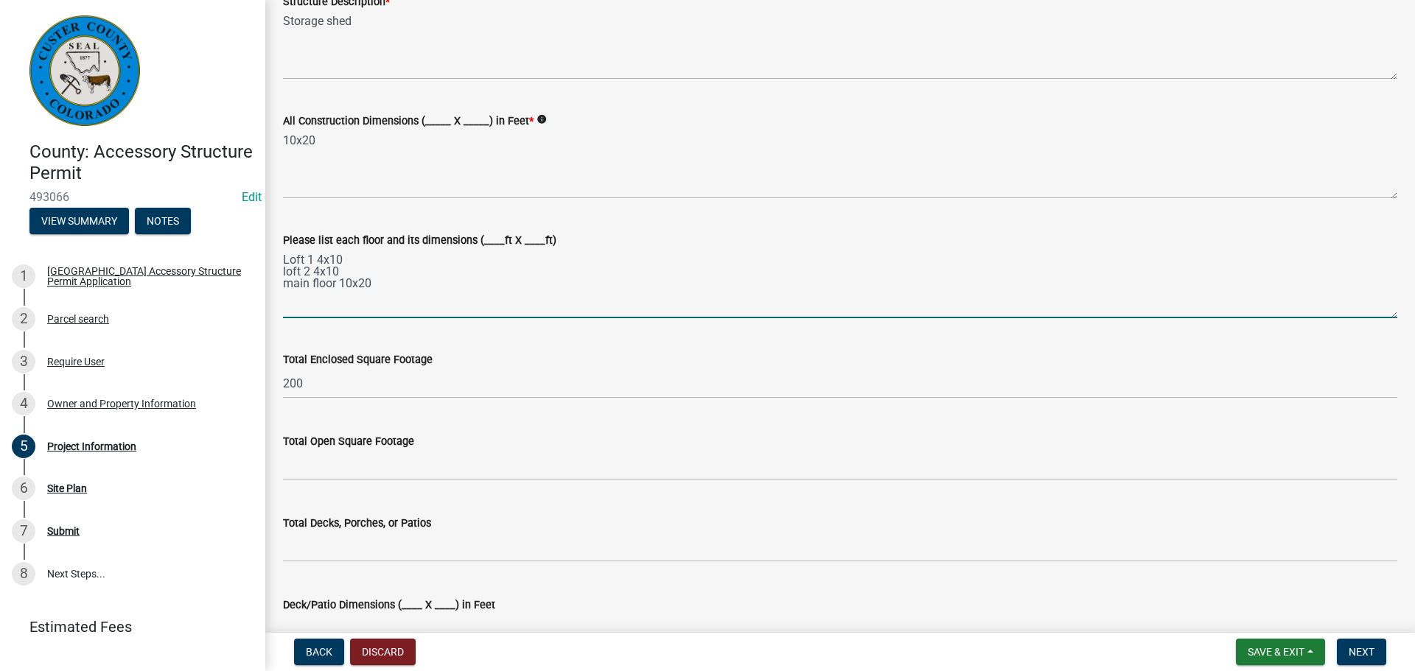
click at [279, 259] on div "Please list each floor and its dimensions (____ft X ____ft) Loft 1 4x10 loft 2 …" at bounding box center [840, 265] width 1136 height 108
type textarea "main floor 10x20"
drag, startPoint x: 413, startPoint y: 269, endPoint x: 273, endPoint y: 273, distance: 139.3
click at [273, 273] on div "Please list each floor and its dimensions (____ft X ____ft) main floor 10x20" at bounding box center [840, 265] width 1136 height 108
click at [608, 304] on textarea "Please list each floor and its dimensions (____ft X ____ft)" at bounding box center [840, 283] width 1114 height 69
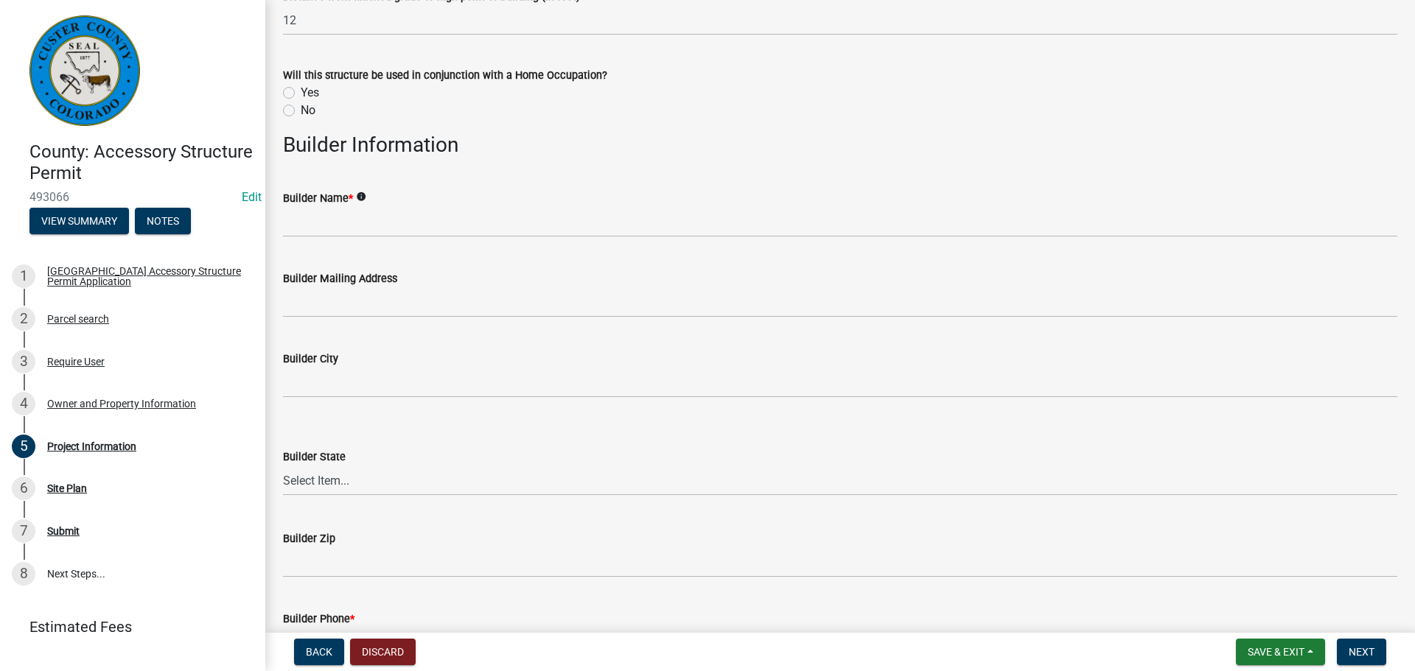
scroll to position [1474, 0]
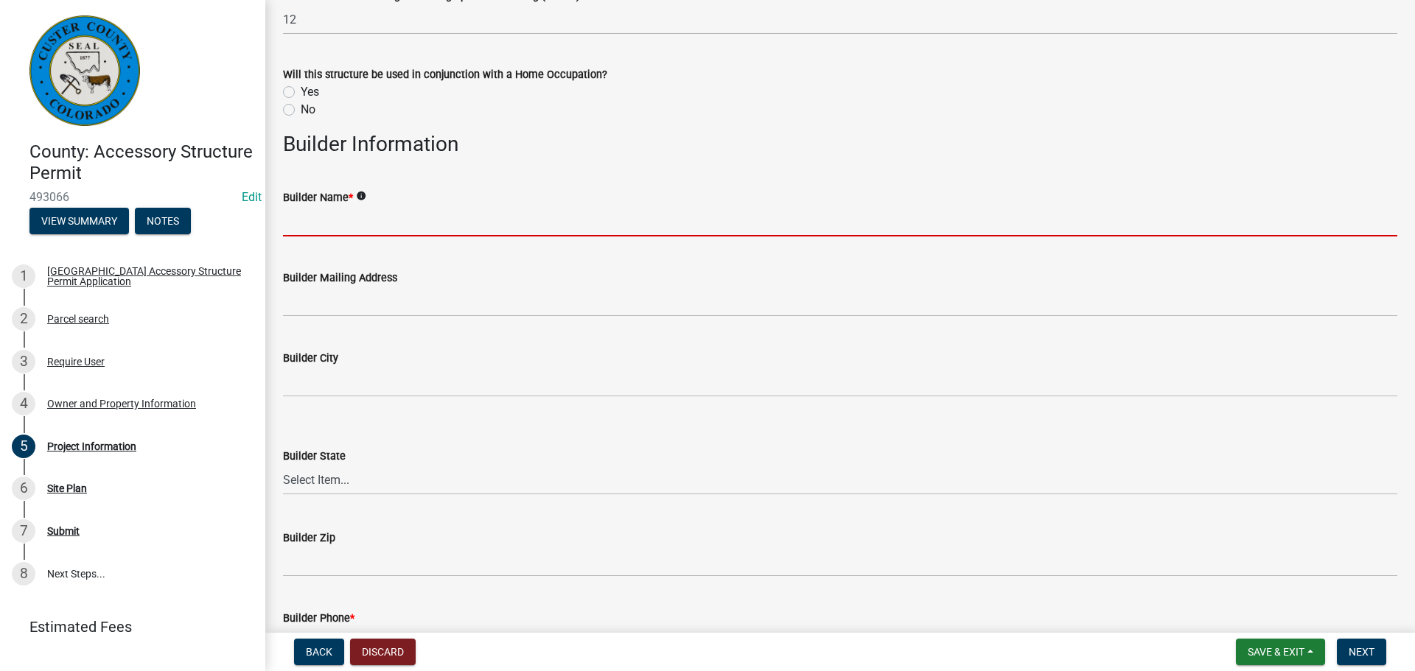
click at [392, 221] on input "Builder Name *" at bounding box center [840, 221] width 1114 height 30
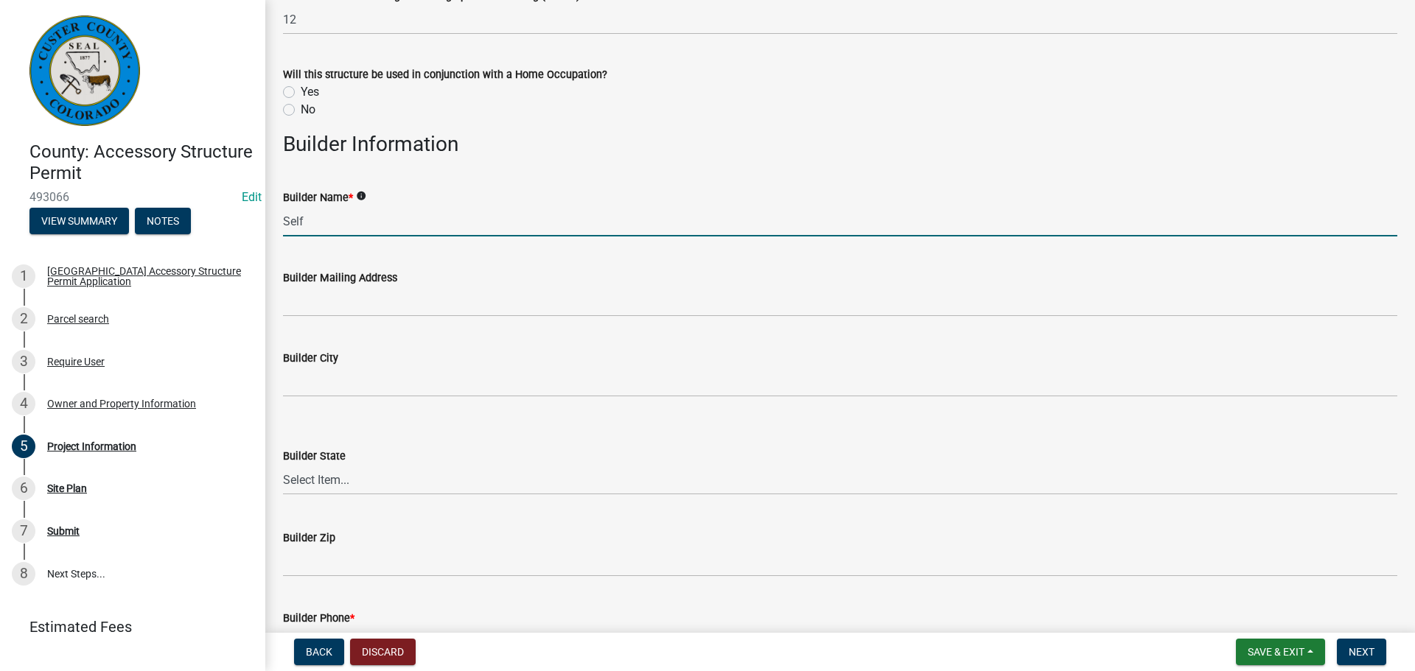
type input "Self"
click at [301, 111] on label "No" at bounding box center [308, 110] width 15 height 18
click at [301, 111] on input "No" at bounding box center [306, 106] width 10 height 10
radio input "true"
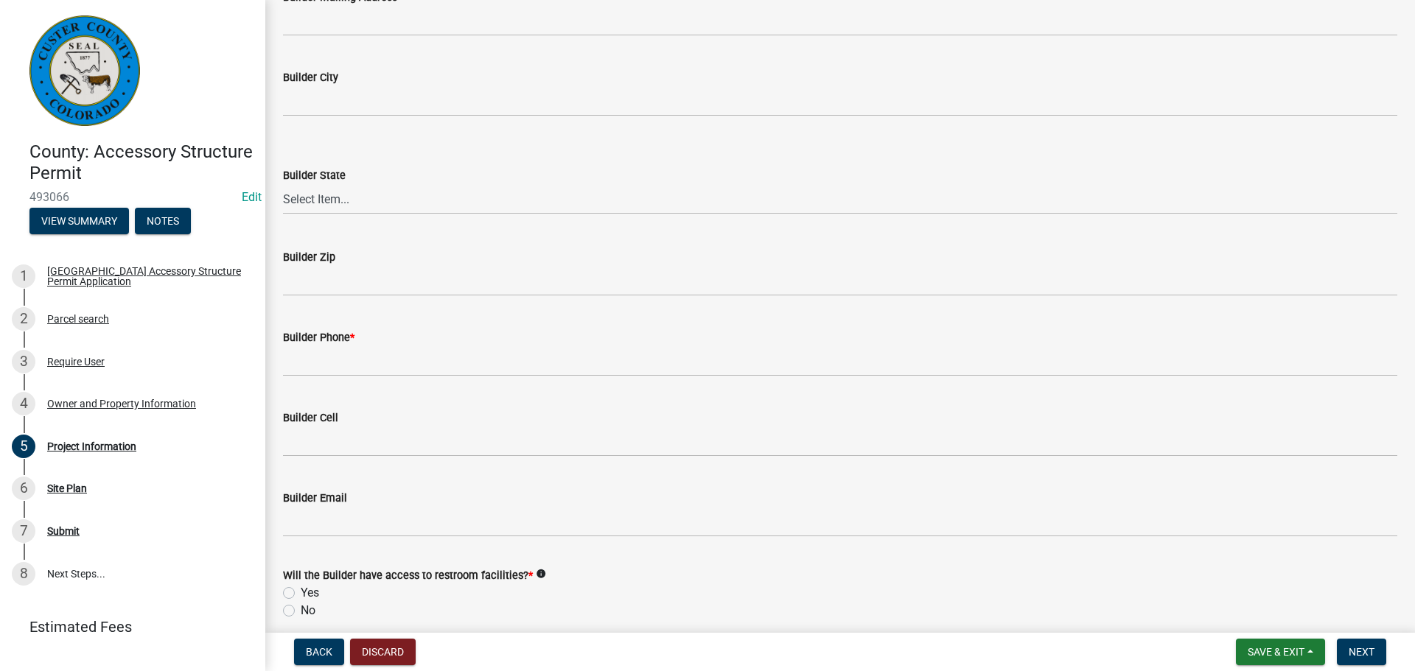
scroll to position [1769, 0]
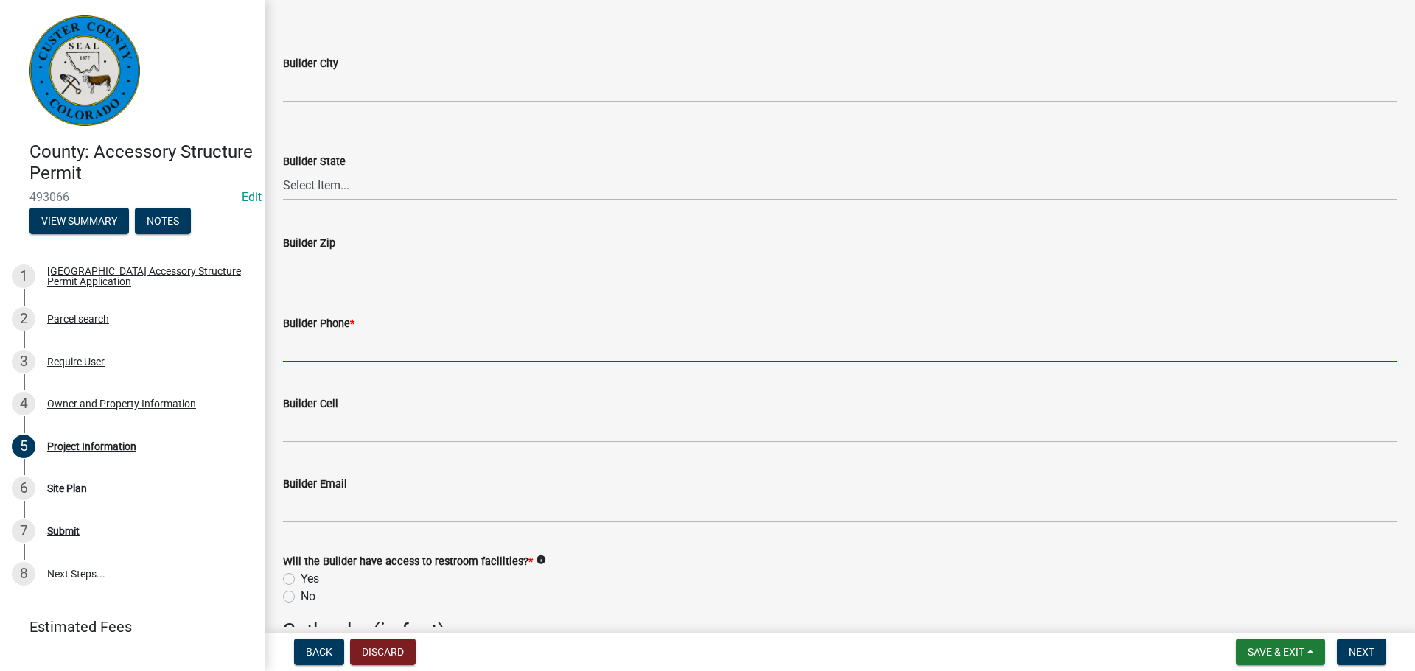
click at [394, 339] on input "Builder Phone *" at bounding box center [840, 347] width 1114 height 30
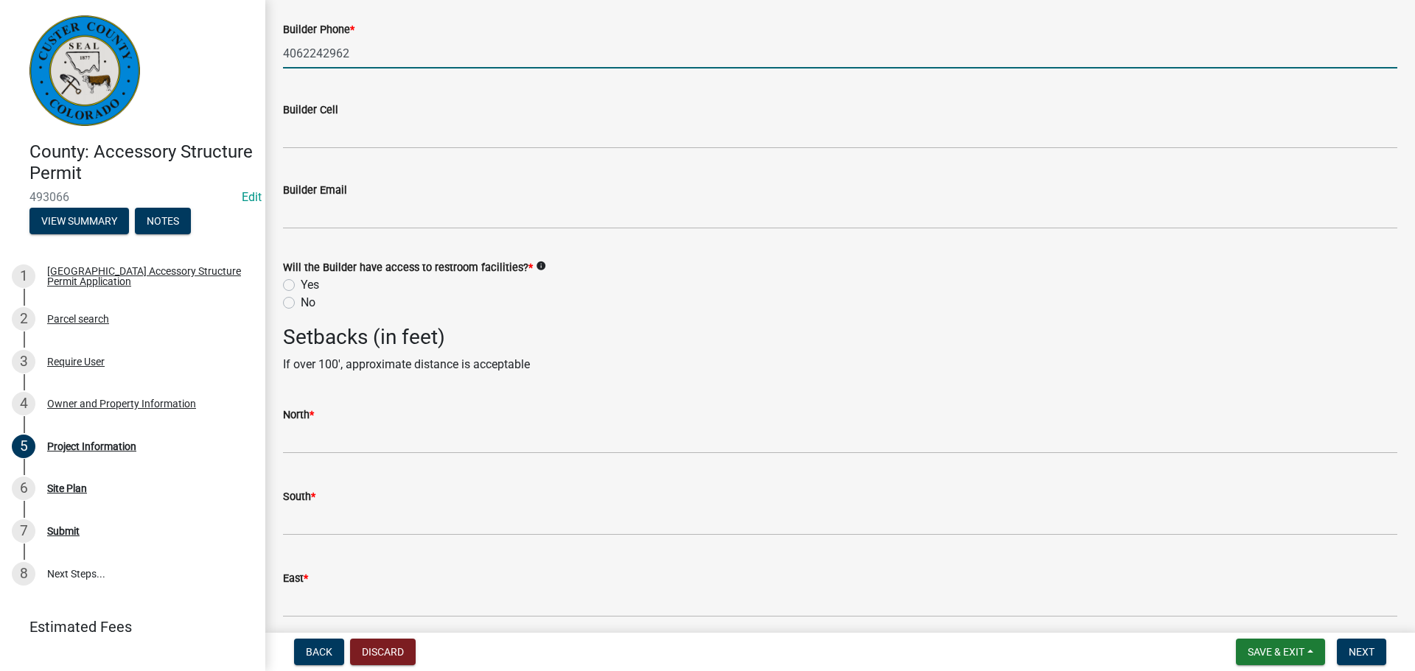
scroll to position [2137, 0]
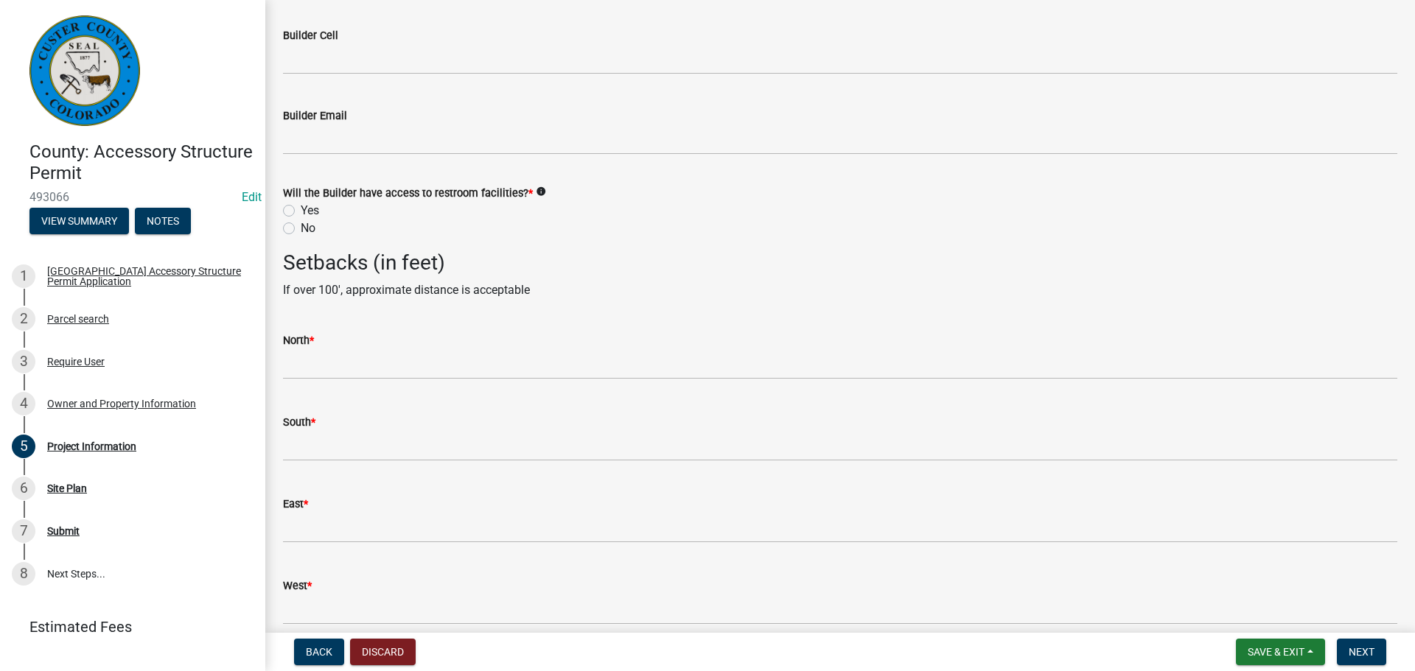
type input "4062242962"
click at [301, 214] on label "Yes" at bounding box center [310, 211] width 18 height 18
click at [301, 212] on input "Yes" at bounding box center [306, 207] width 10 height 10
radio input "true"
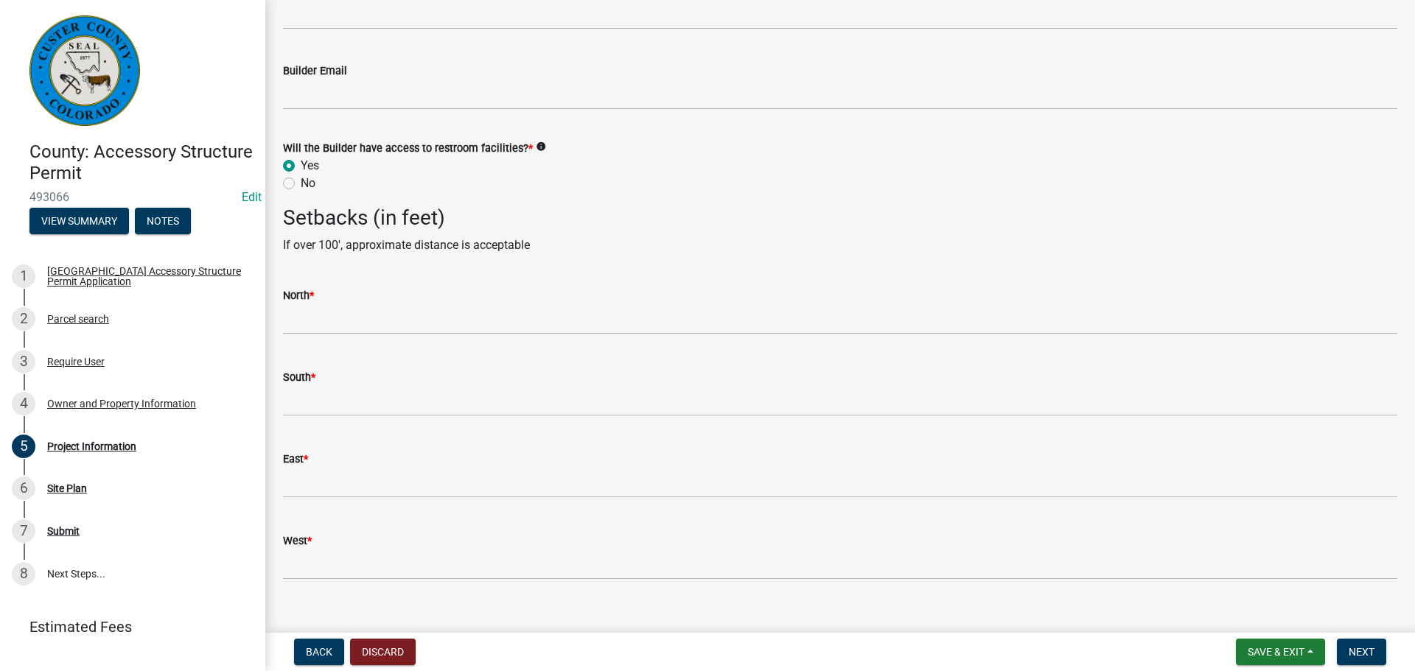
scroll to position [2204, 0]
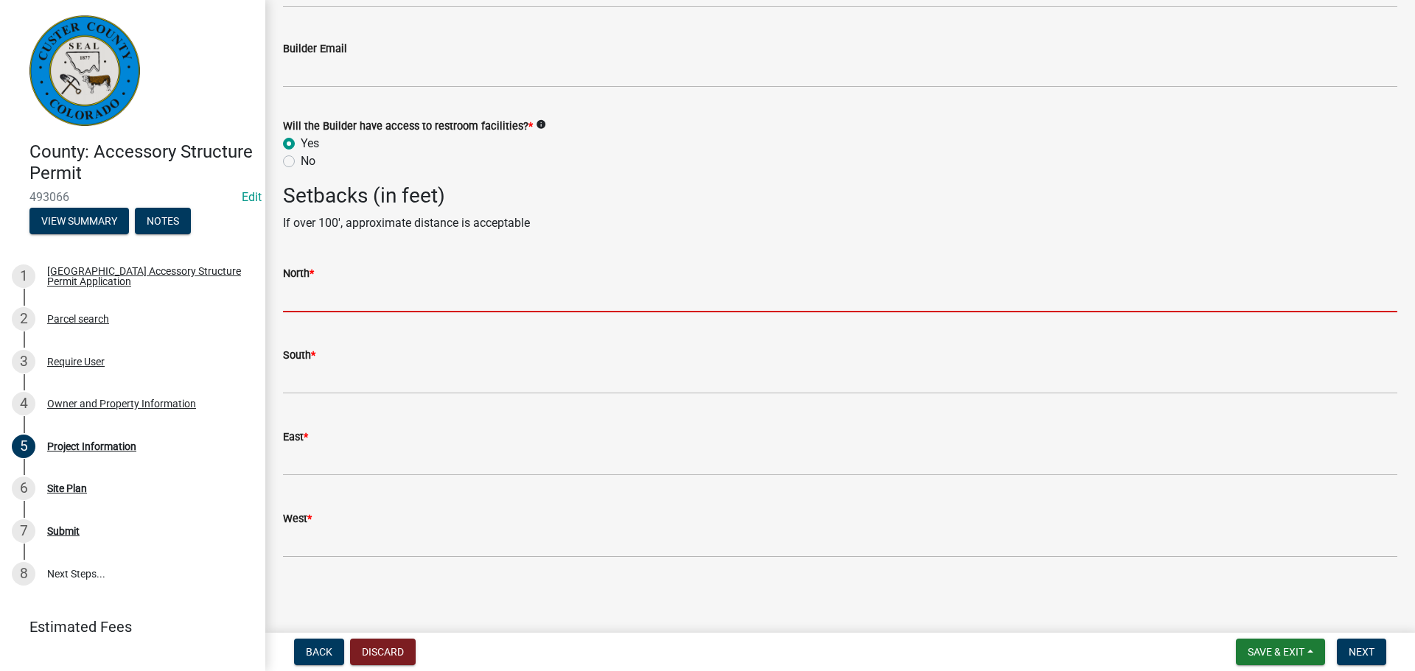
click at [473, 296] on input "text" at bounding box center [840, 297] width 1114 height 30
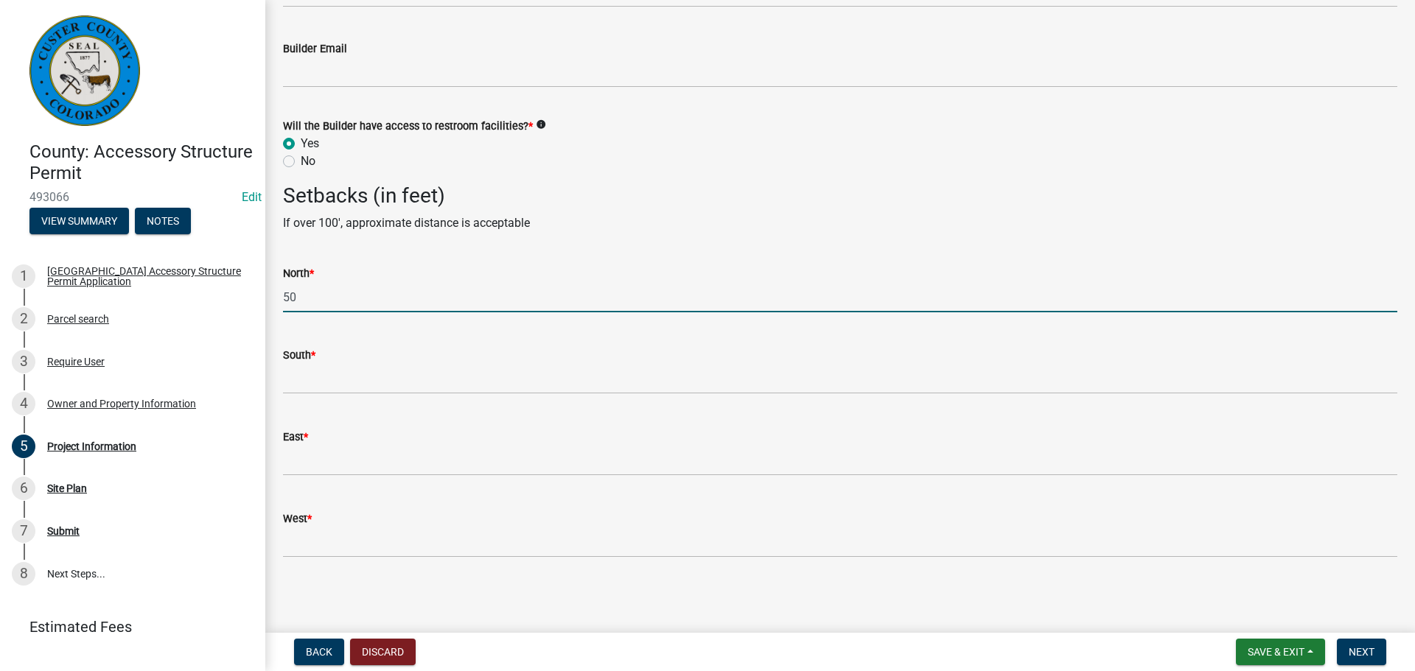
type input "50"
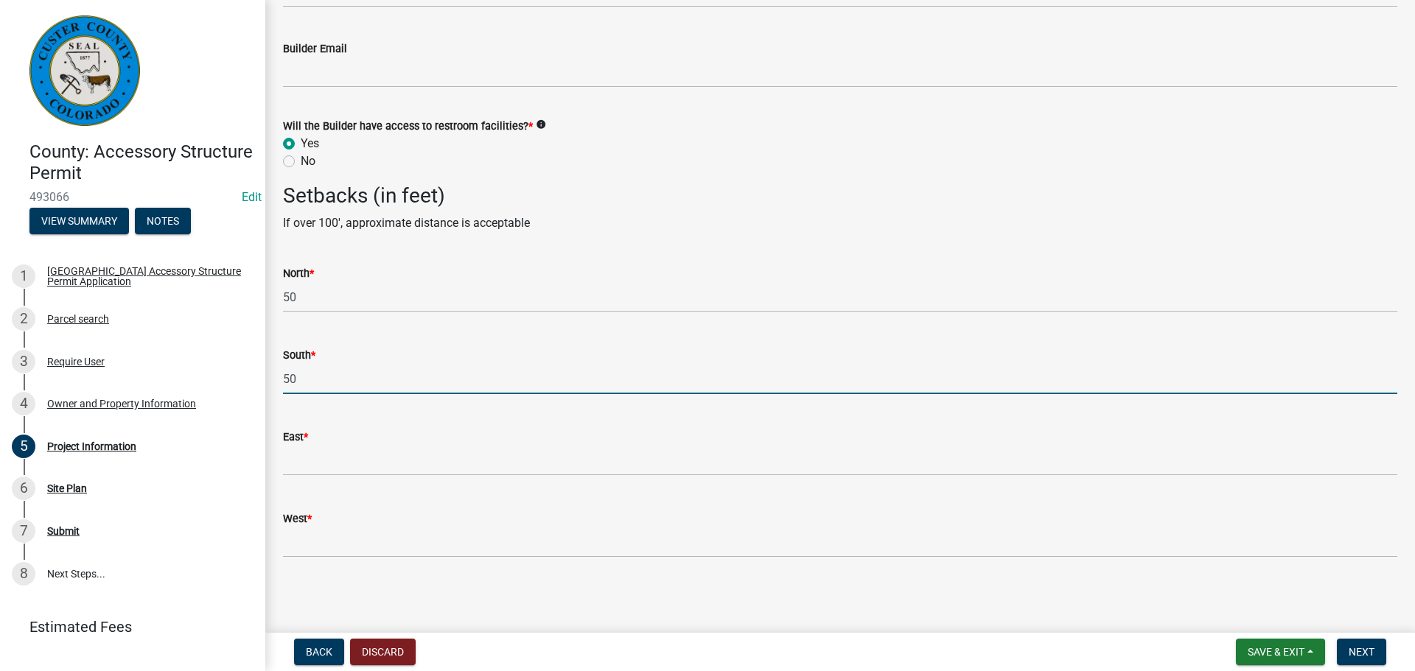
type input "50"
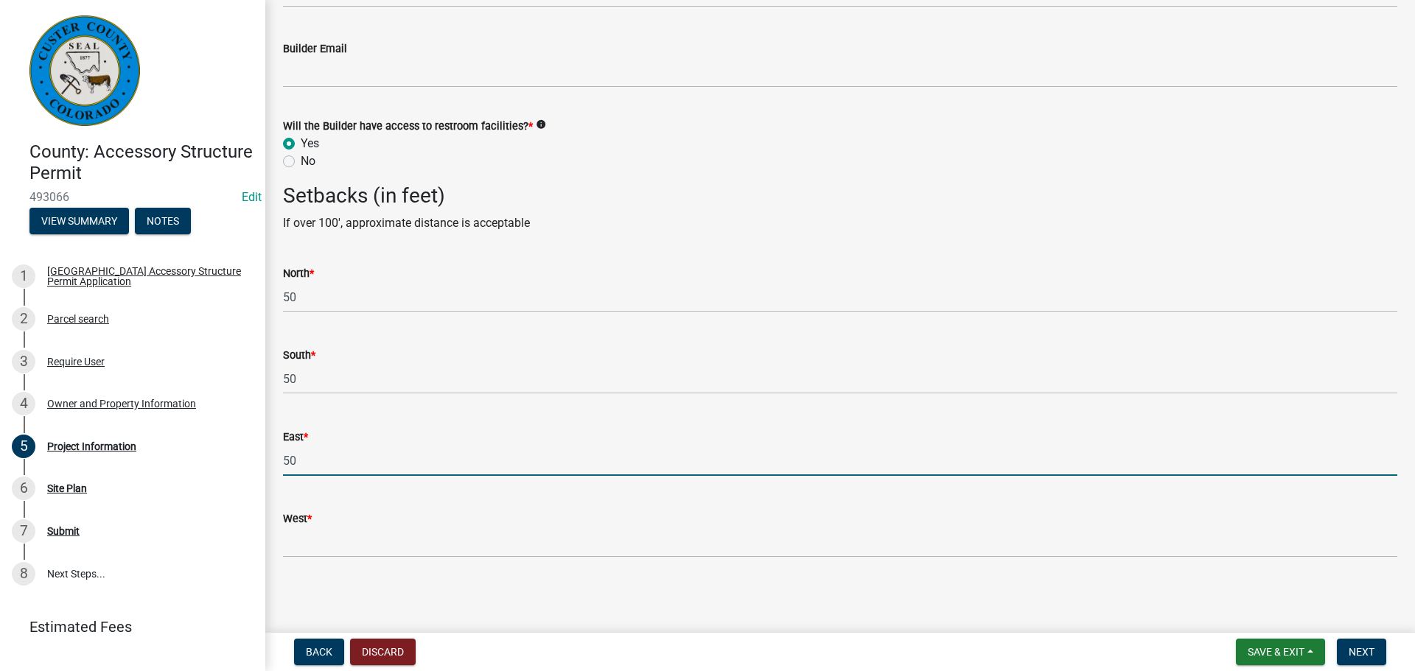
type input "50"
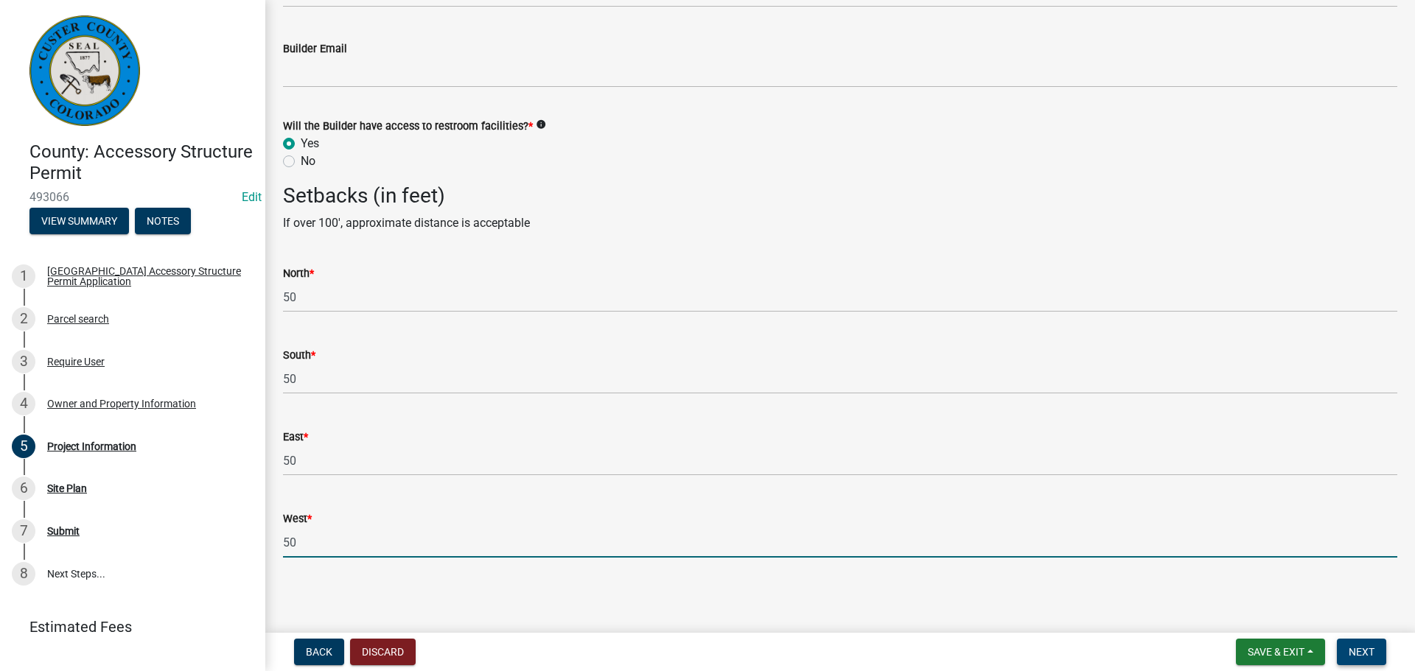
type input "50"
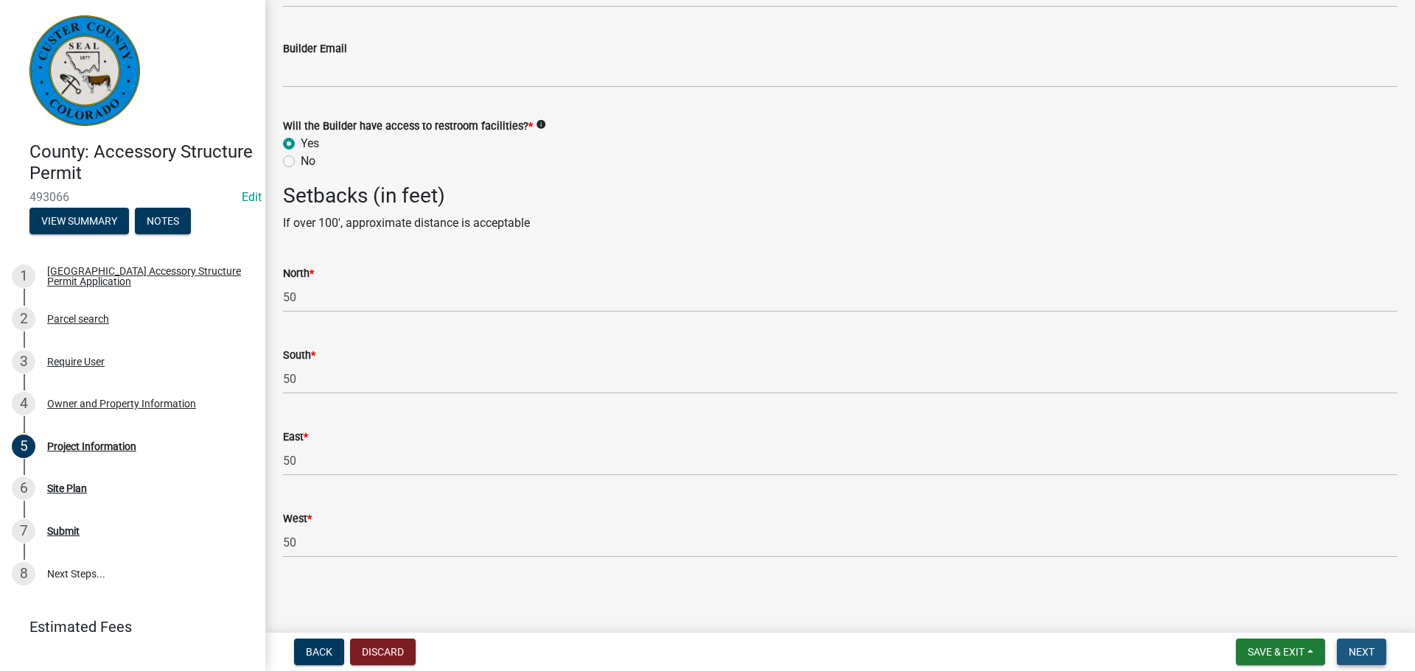
click at [1363, 649] on span "Next" at bounding box center [1362, 652] width 26 height 12
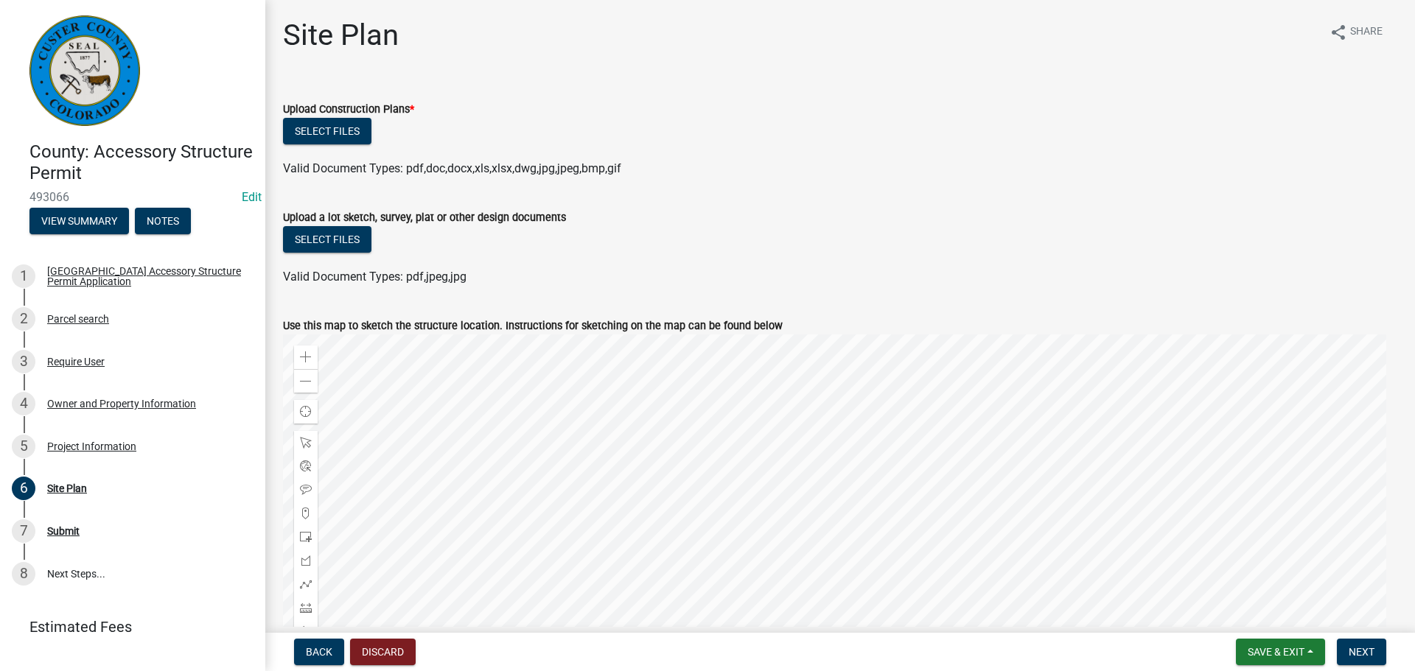
click at [581, 134] on div "Select files" at bounding box center [840, 133] width 1114 height 30
click at [95, 444] on div "Project Information" at bounding box center [91, 446] width 89 height 10
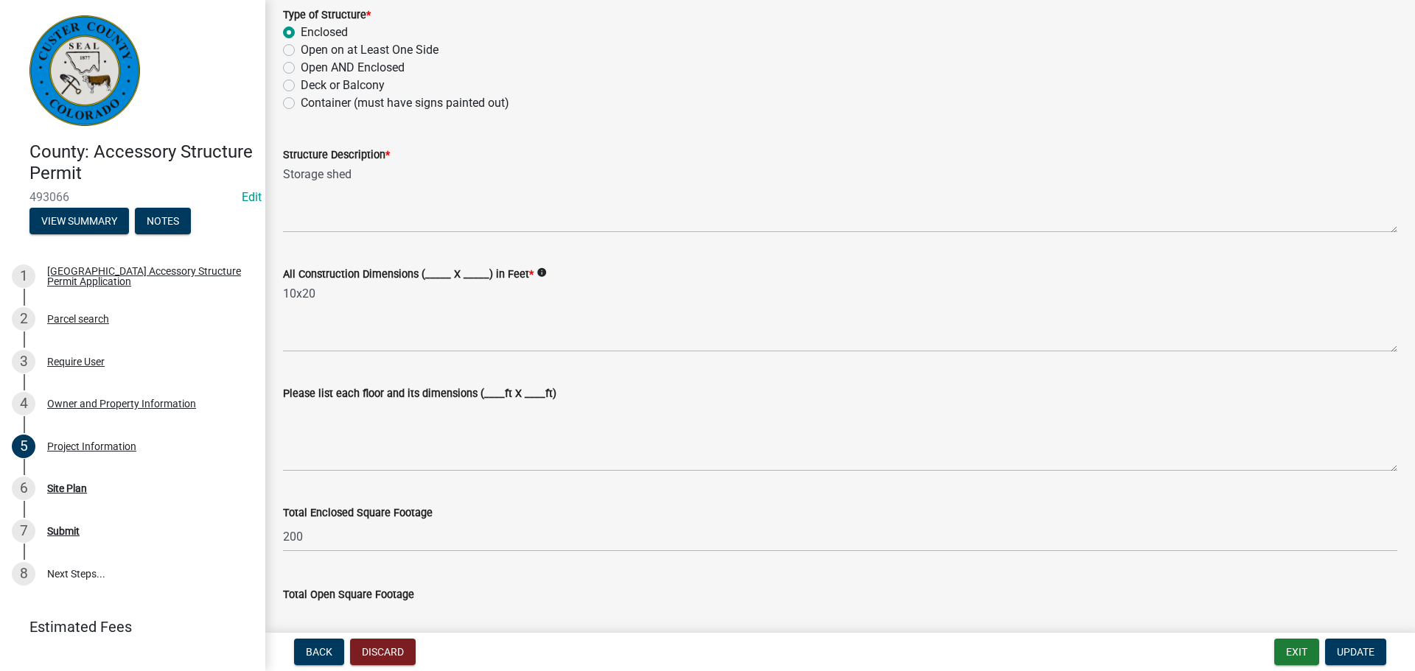
scroll to position [295, 0]
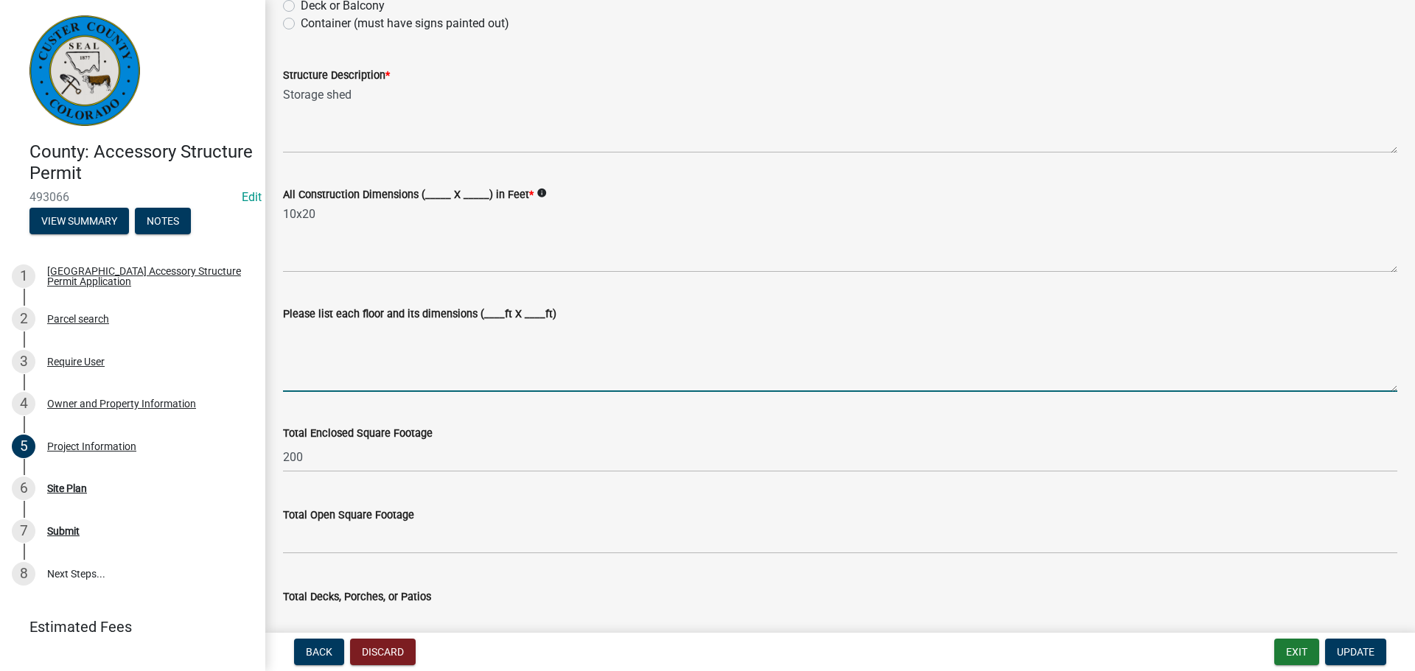
click at [375, 338] on textarea "Please list each floor and its dimensions (____ft X ____ft)" at bounding box center [840, 357] width 1114 height 69
click at [302, 343] on textarea "Loft 1 10x4 Lost 2 10x4" at bounding box center [840, 357] width 1114 height 69
click at [335, 359] on textarea "Loft 1 10x4 Loft 2 10x4" at bounding box center [840, 357] width 1114 height 69
click at [447, 373] on textarea "Loft 1 10x4 Loft 2 10x4 Main Floor 10x20" at bounding box center [840, 357] width 1114 height 69
type textarea "Loft 1 10x4 Loft 2 10x4 Main Floor 10x20"
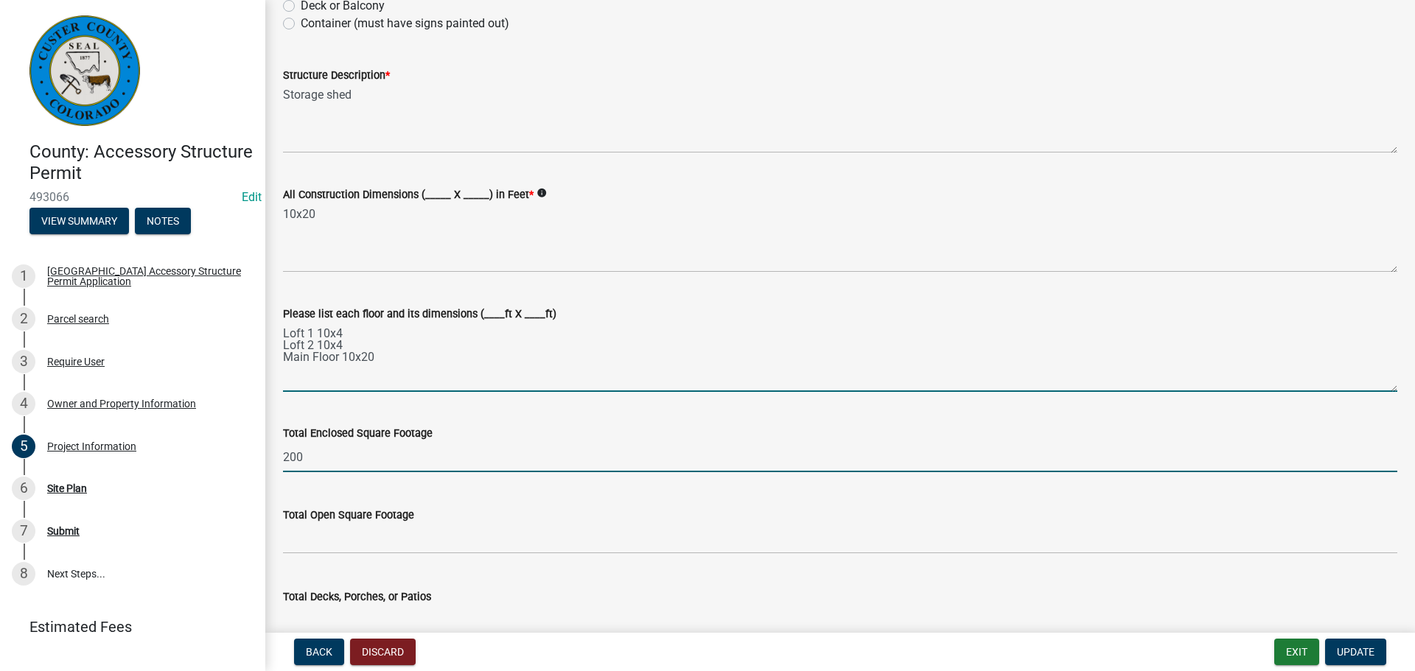
click at [296, 457] on input "200" at bounding box center [840, 457] width 1114 height 30
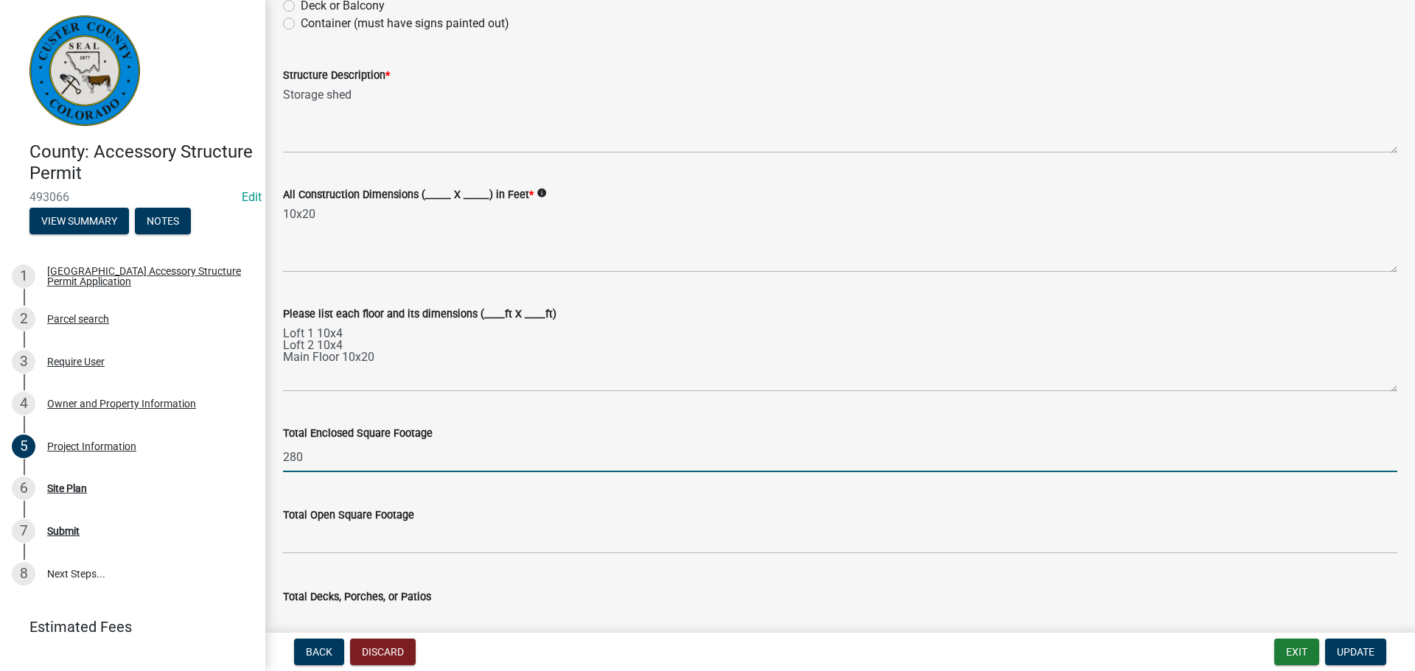
click at [353, 454] on input "280" at bounding box center [840, 457] width 1114 height 30
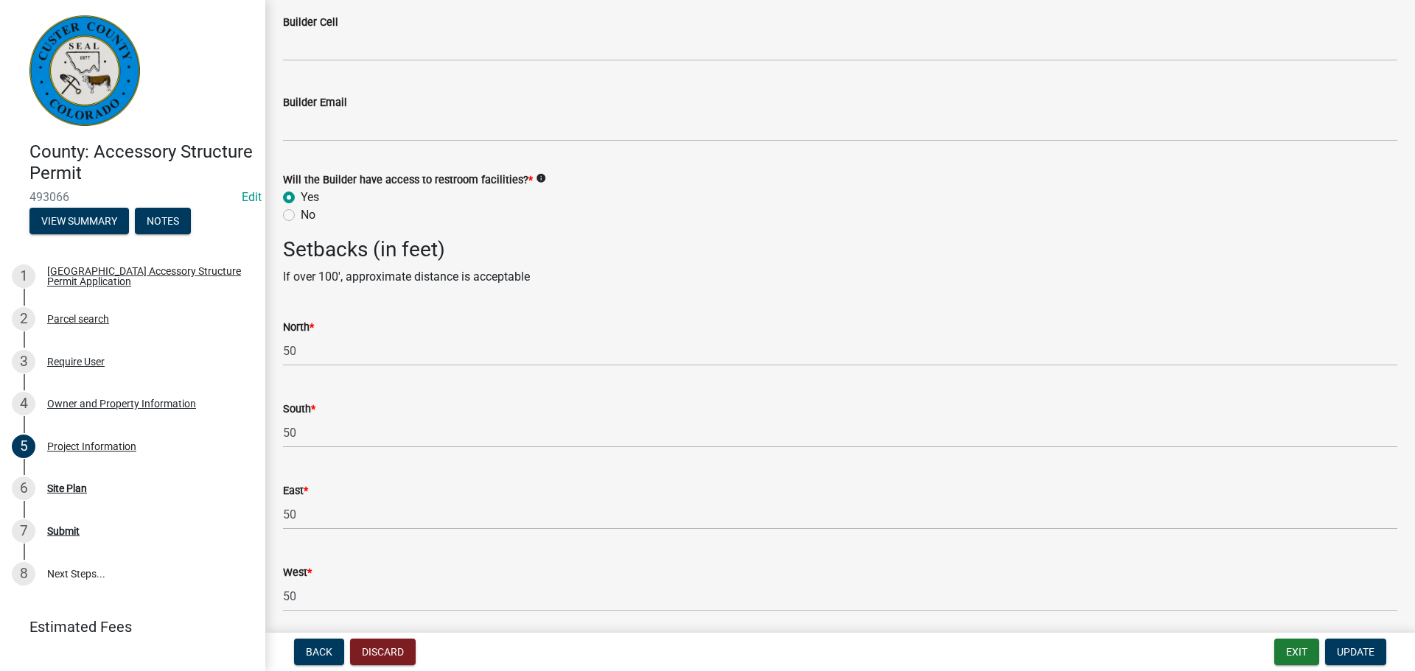
scroll to position [2204, 0]
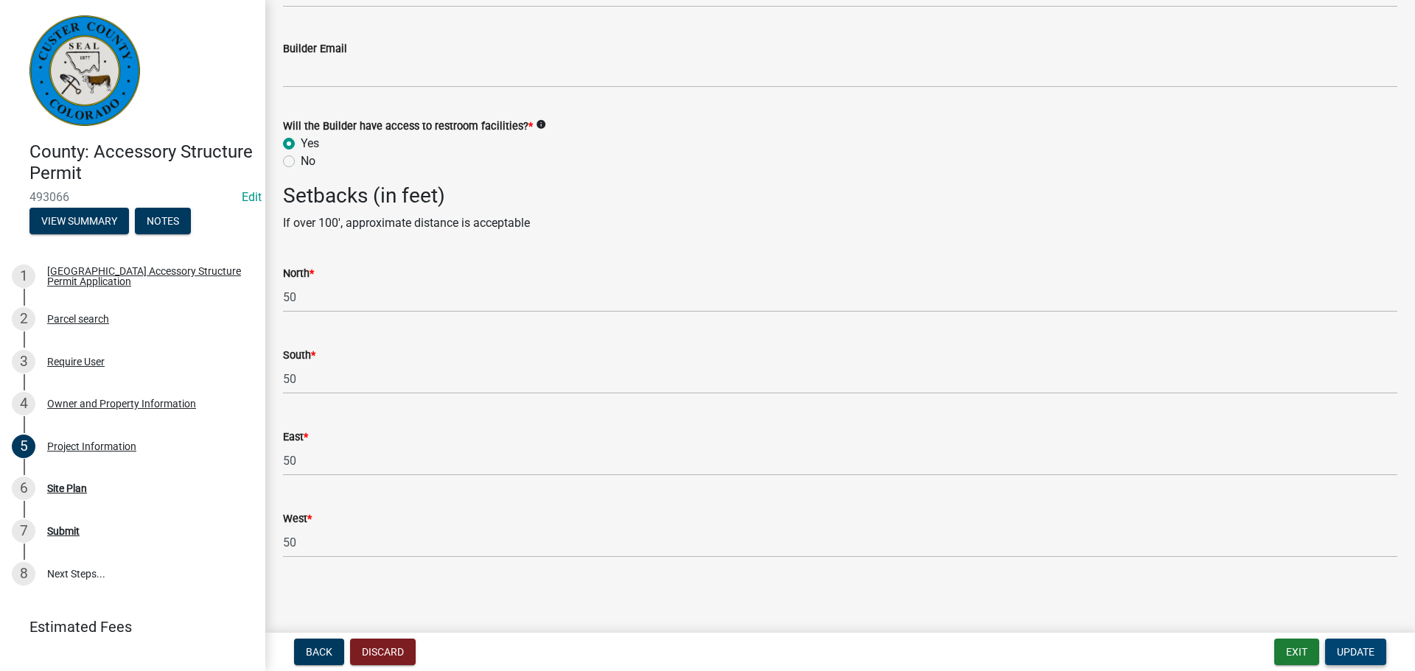
type input "280"
click at [1347, 649] on span "Update" at bounding box center [1356, 652] width 38 height 12
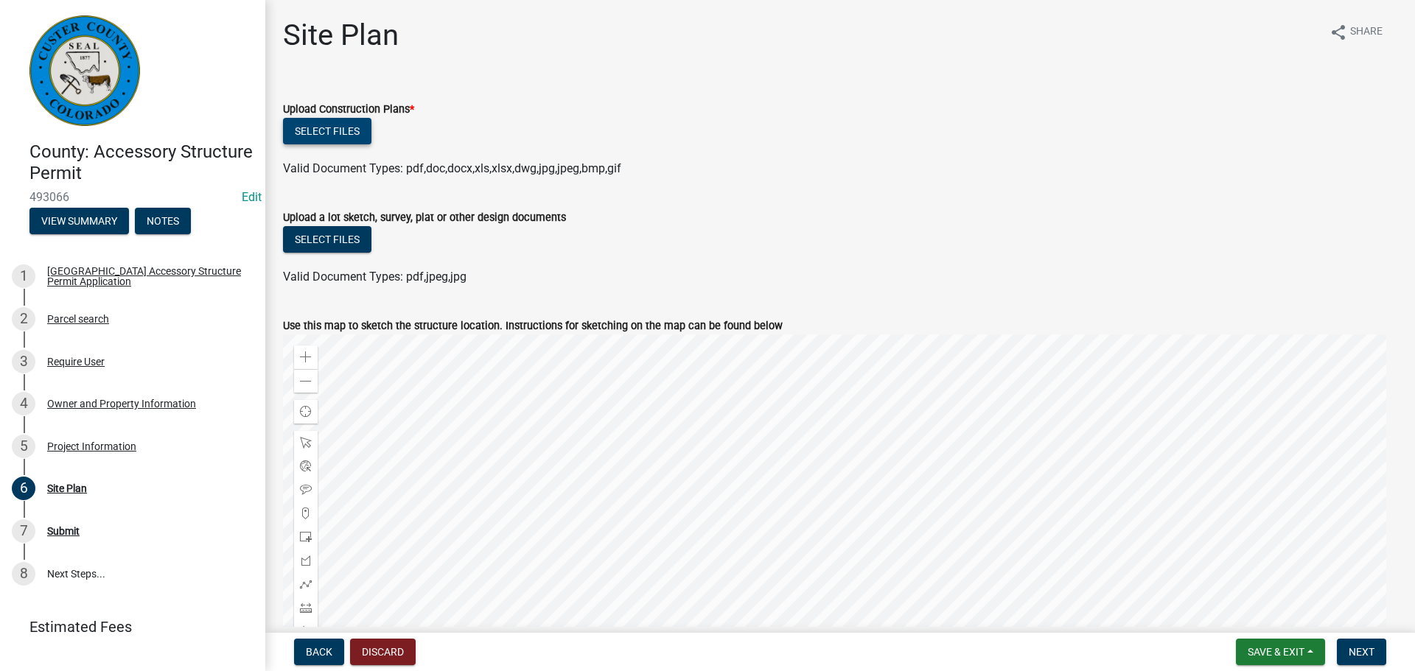
click at [366, 131] on button "Select files" at bounding box center [327, 131] width 88 height 27
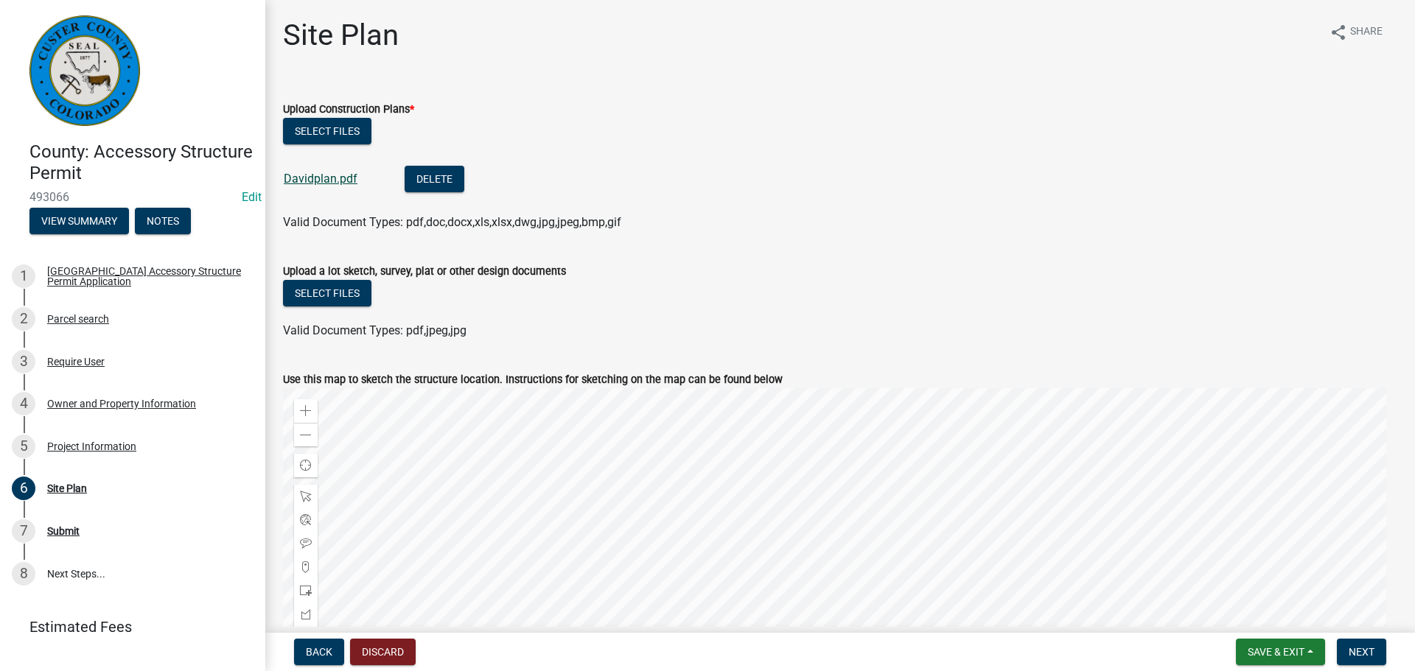
click at [323, 184] on link "Davidplan.pdf" at bounding box center [321, 179] width 74 height 14
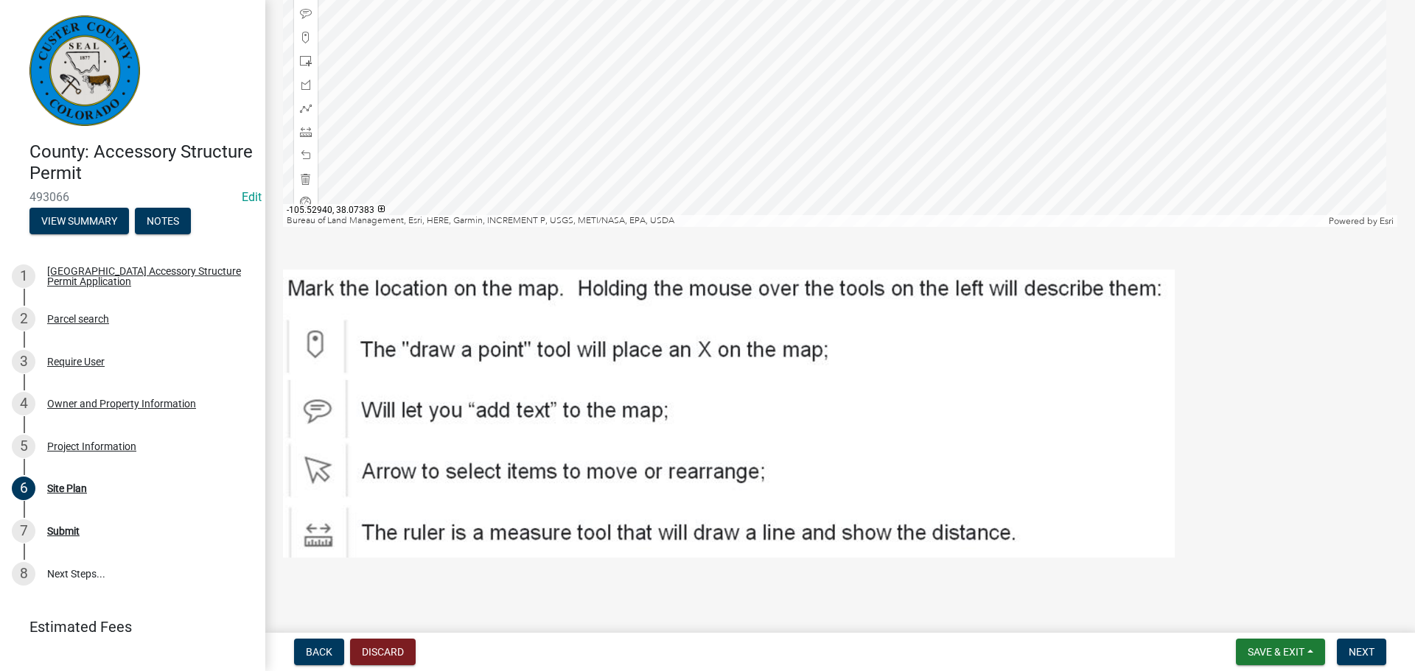
scroll to position [382, 0]
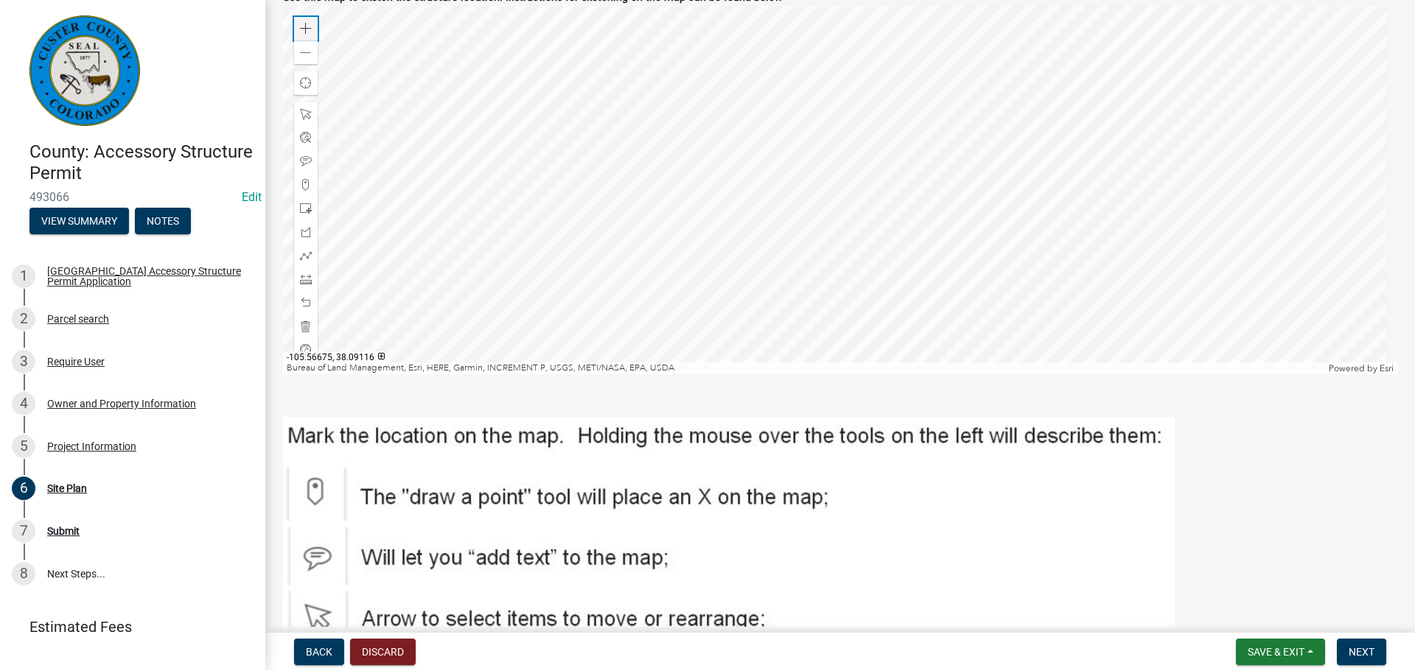
click at [305, 26] on span at bounding box center [306, 29] width 12 height 12
click at [623, 303] on div at bounding box center [840, 190] width 1114 height 368
click at [305, 27] on span at bounding box center [306, 29] width 12 height 12
click at [728, 299] on div at bounding box center [840, 190] width 1114 height 368
click at [301, 26] on span at bounding box center [306, 29] width 12 height 12
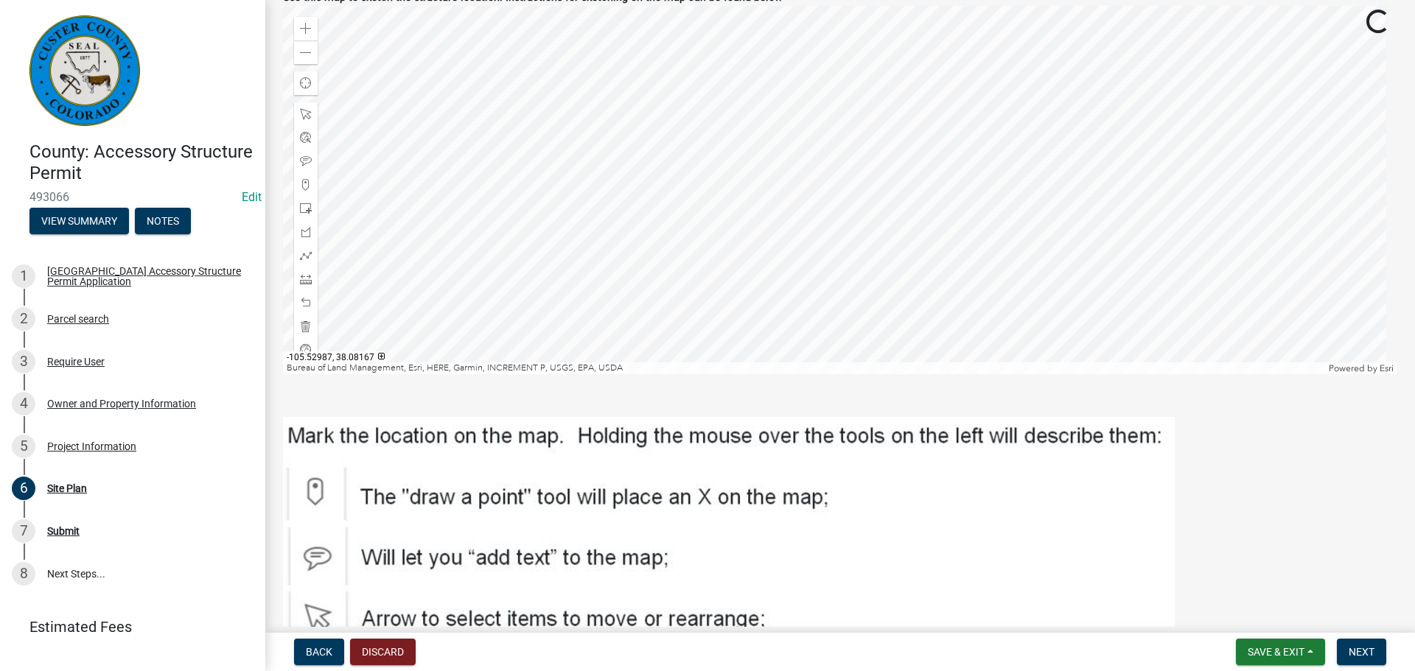
click at [750, 153] on div at bounding box center [840, 190] width 1114 height 368
click at [641, 154] on div at bounding box center [840, 190] width 1114 height 368
click at [1361, 640] on button "Next" at bounding box center [1361, 652] width 49 height 27
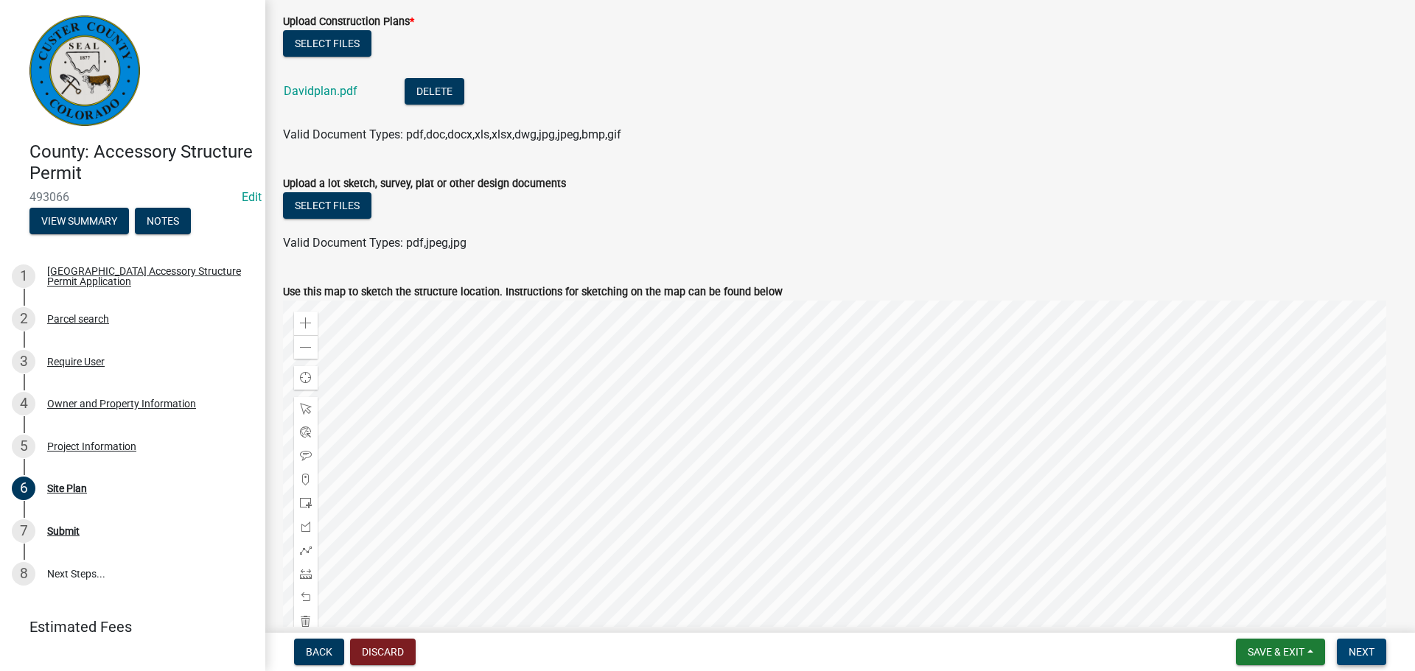
scroll to position [456, 0]
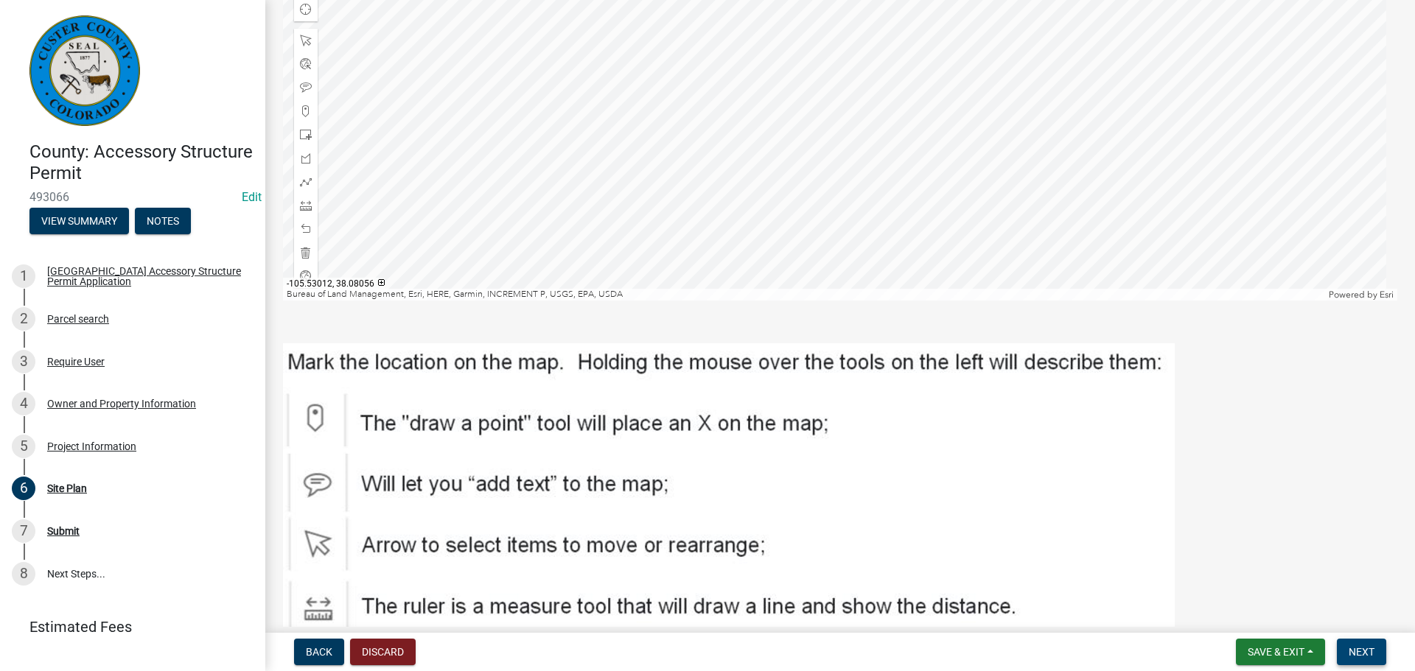
click at [1367, 657] on span "Next" at bounding box center [1362, 652] width 26 height 12
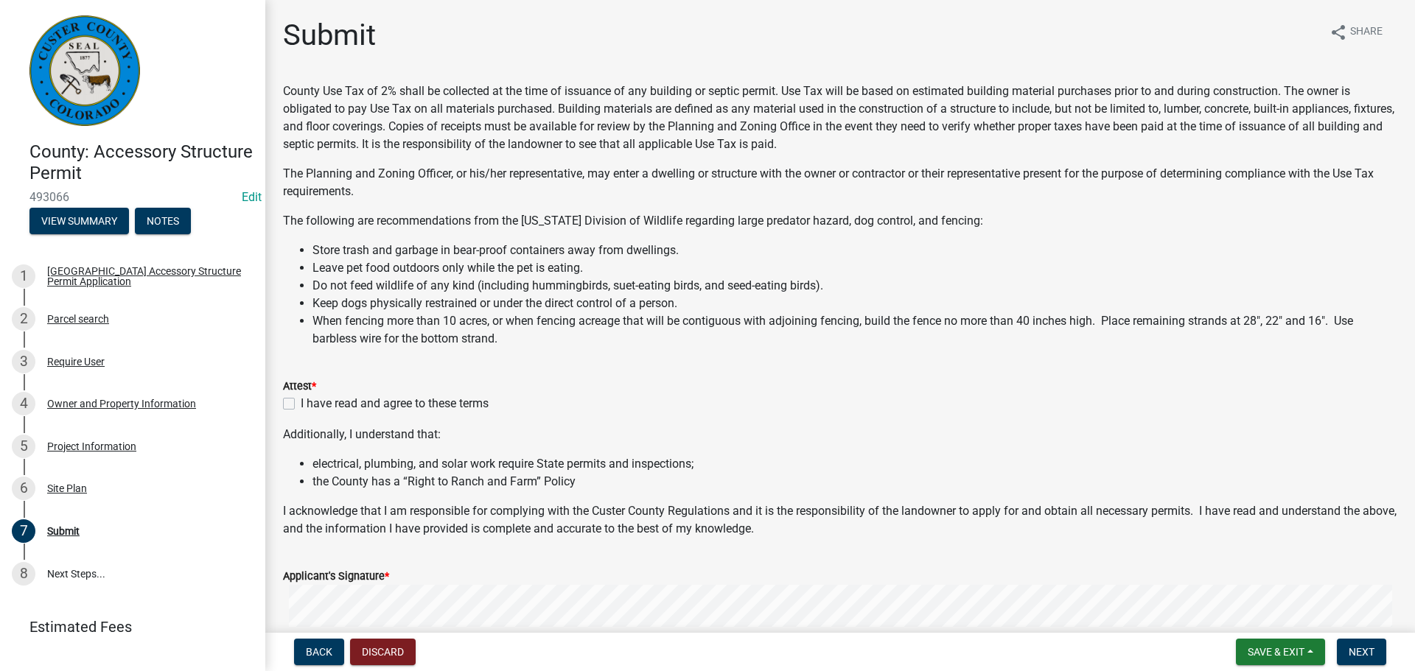
scroll to position [295, 0]
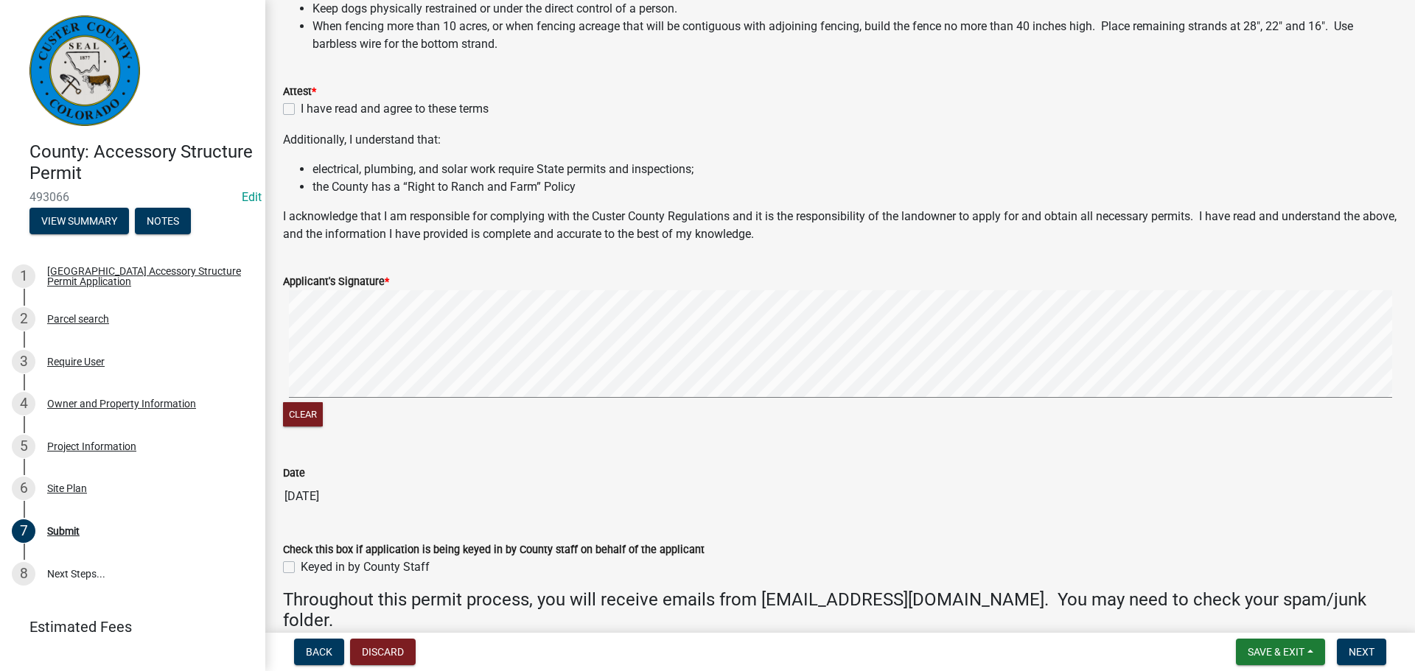
click at [301, 110] on label "I have read and agree to these terms" at bounding box center [395, 109] width 188 height 18
click at [301, 110] on input "I have read and agree to these terms" at bounding box center [306, 105] width 10 height 10
checkbox input "true"
click at [301, 429] on div "Clear" at bounding box center [840, 360] width 1114 height 140
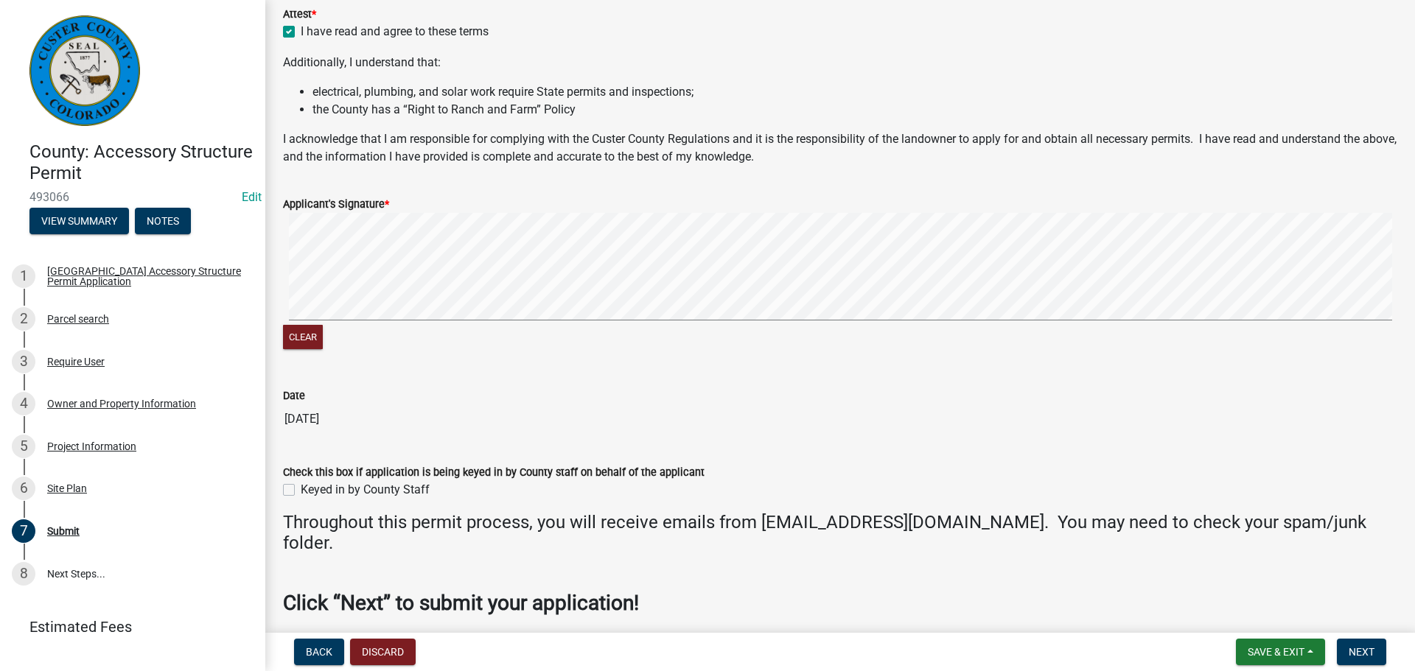
scroll to position [432, 0]
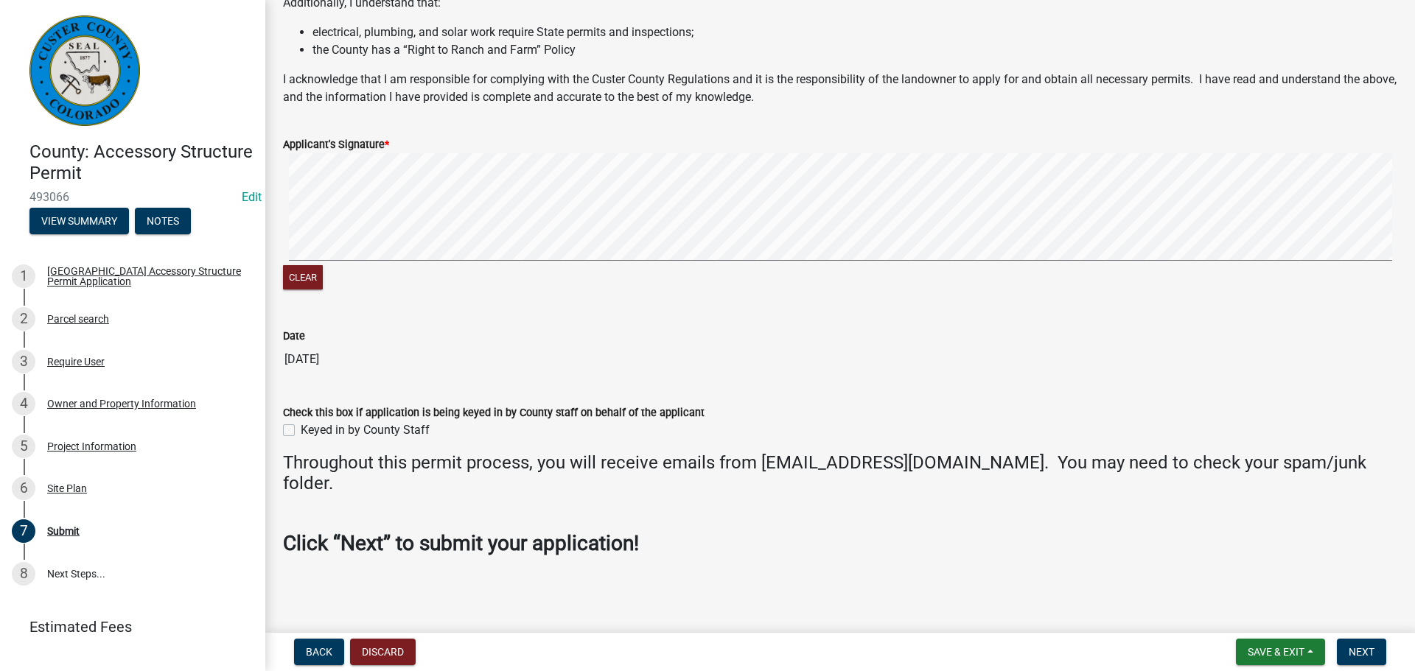
click at [301, 432] on label "Keyed in by County Staff" at bounding box center [365, 431] width 129 height 18
click at [301, 431] on input "Keyed in by County Staff" at bounding box center [306, 427] width 10 height 10
checkbox input "true"
click at [1369, 655] on span "Next" at bounding box center [1362, 652] width 26 height 12
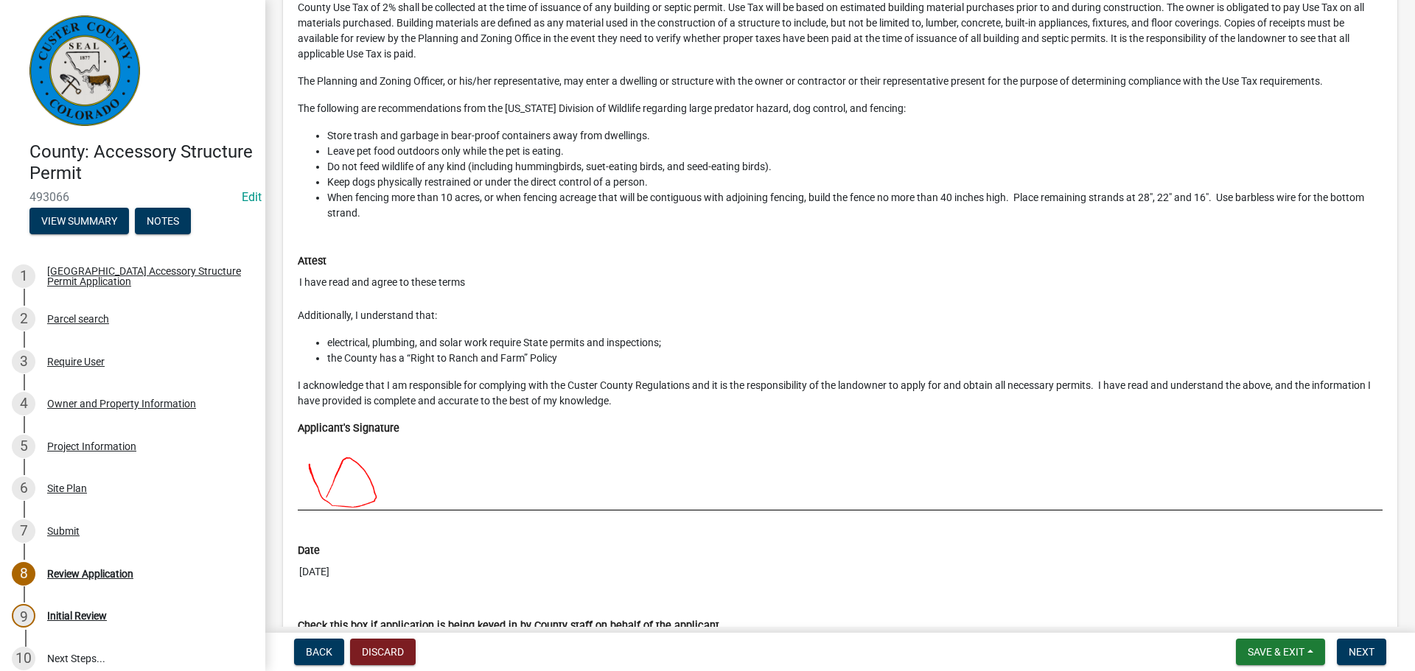
scroll to position [6412, 0]
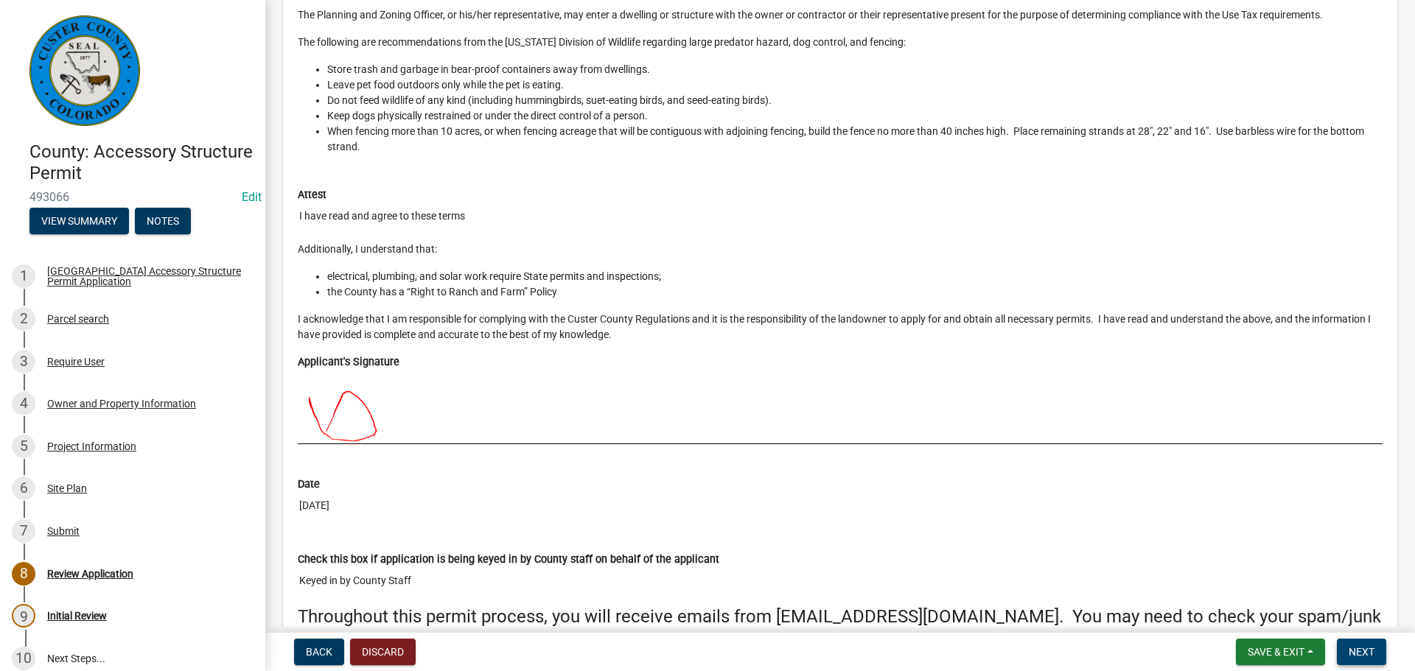
click at [1367, 653] on span "Next" at bounding box center [1362, 652] width 26 height 12
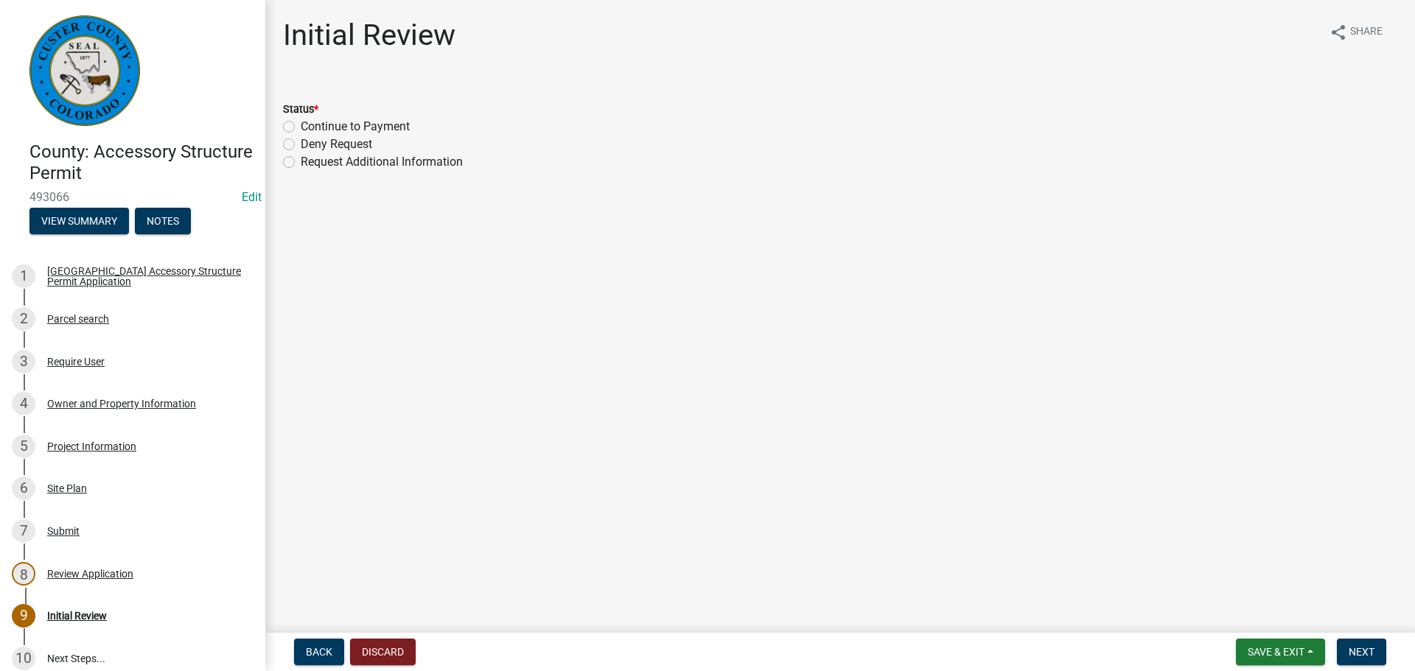
click at [301, 131] on label "Continue to Payment" at bounding box center [355, 127] width 109 height 18
click at [301, 127] on input "Continue to Payment" at bounding box center [306, 123] width 10 height 10
radio input "true"
click at [1376, 660] on button "Next" at bounding box center [1361, 652] width 49 height 27
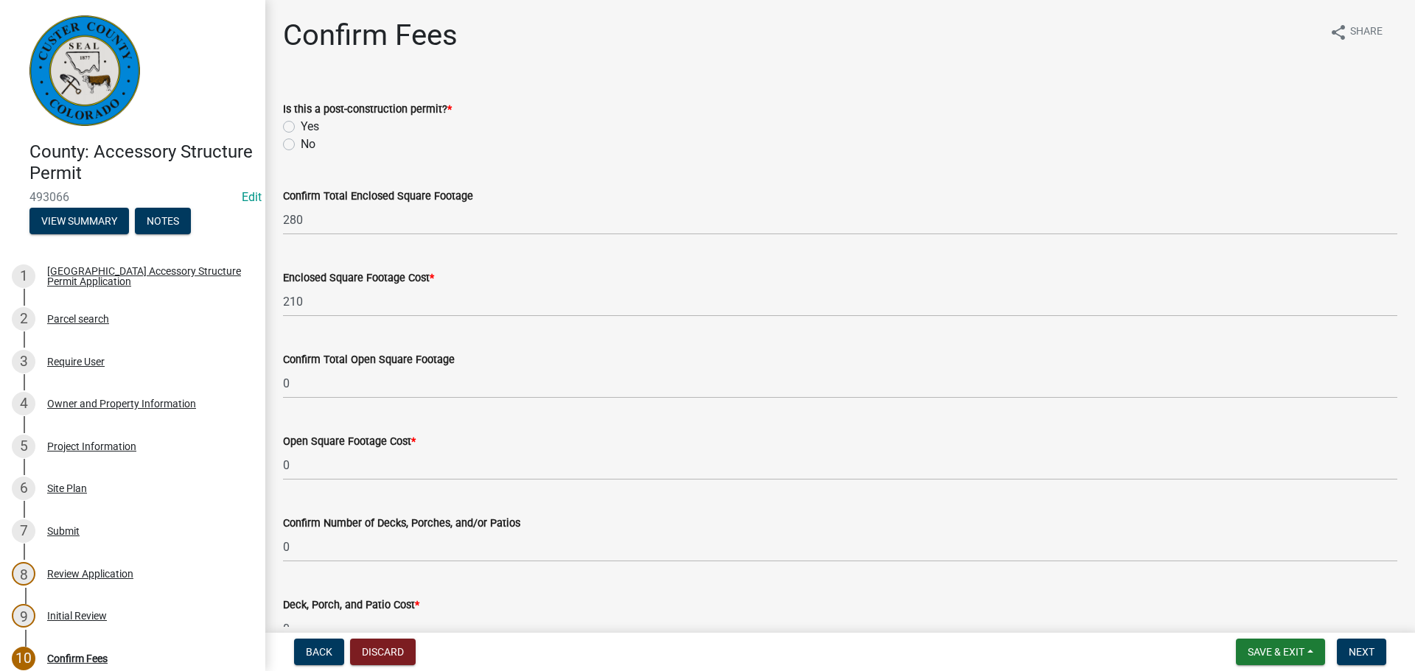
drag, startPoint x: 287, startPoint y: 146, endPoint x: 310, endPoint y: 151, distance: 24.1
click at [301, 147] on label "No" at bounding box center [308, 145] width 15 height 18
click at [301, 145] on input "No" at bounding box center [306, 141] width 10 height 10
radio input "true"
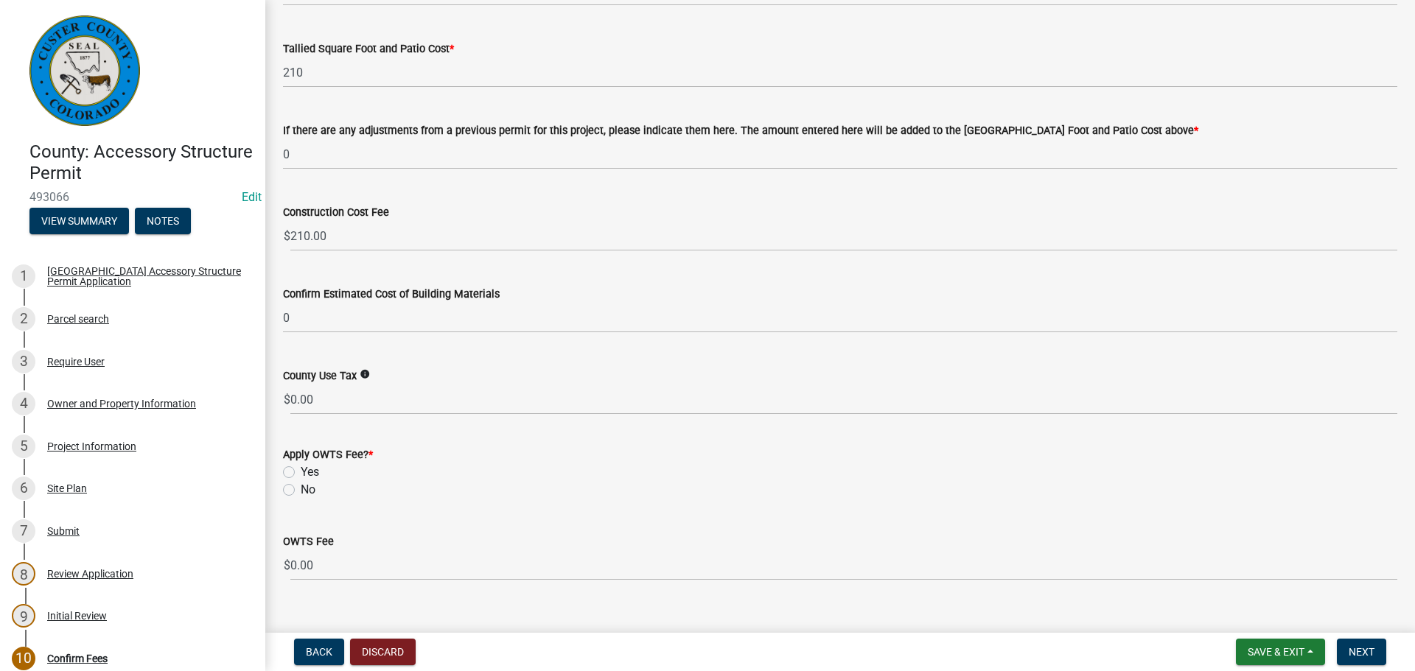
scroll to position [663, 0]
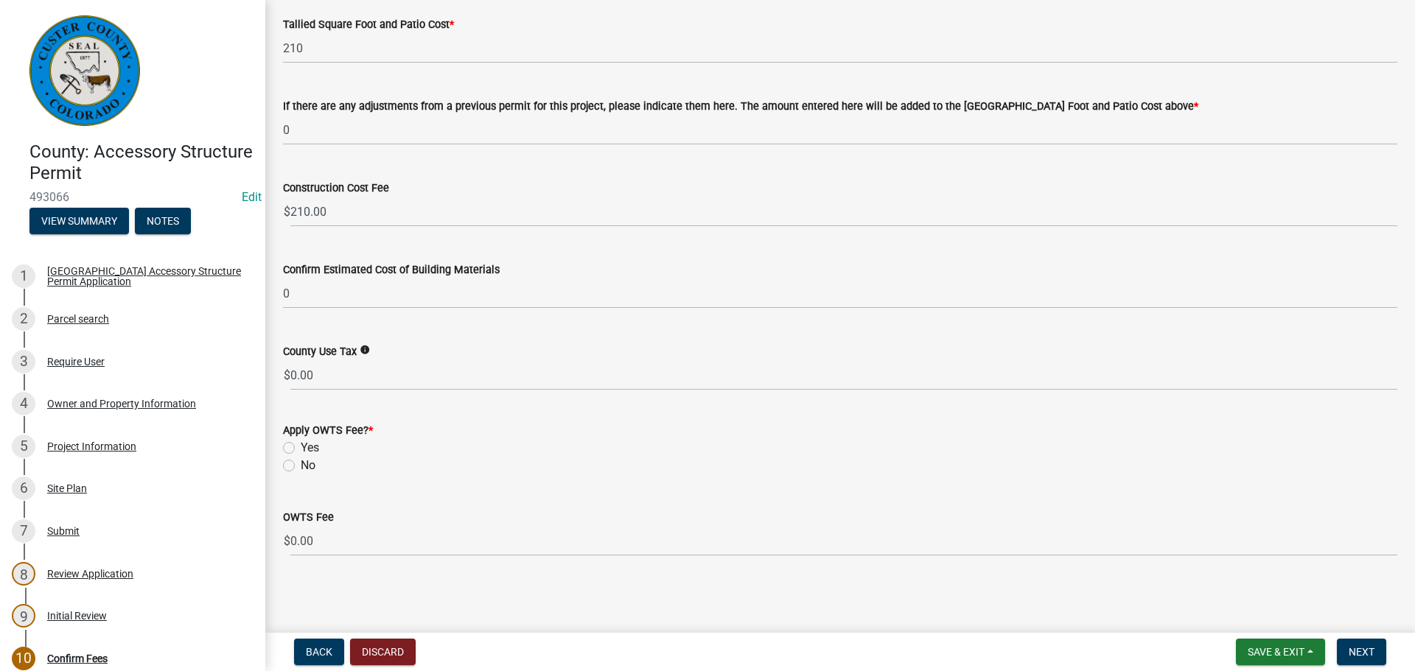
click at [301, 466] on label "No" at bounding box center [308, 466] width 15 height 18
click at [301, 466] on input "No" at bounding box center [306, 462] width 10 height 10
radio input "true"
click at [1372, 650] on span "Next" at bounding box center [1362, 652] width 26 height 12
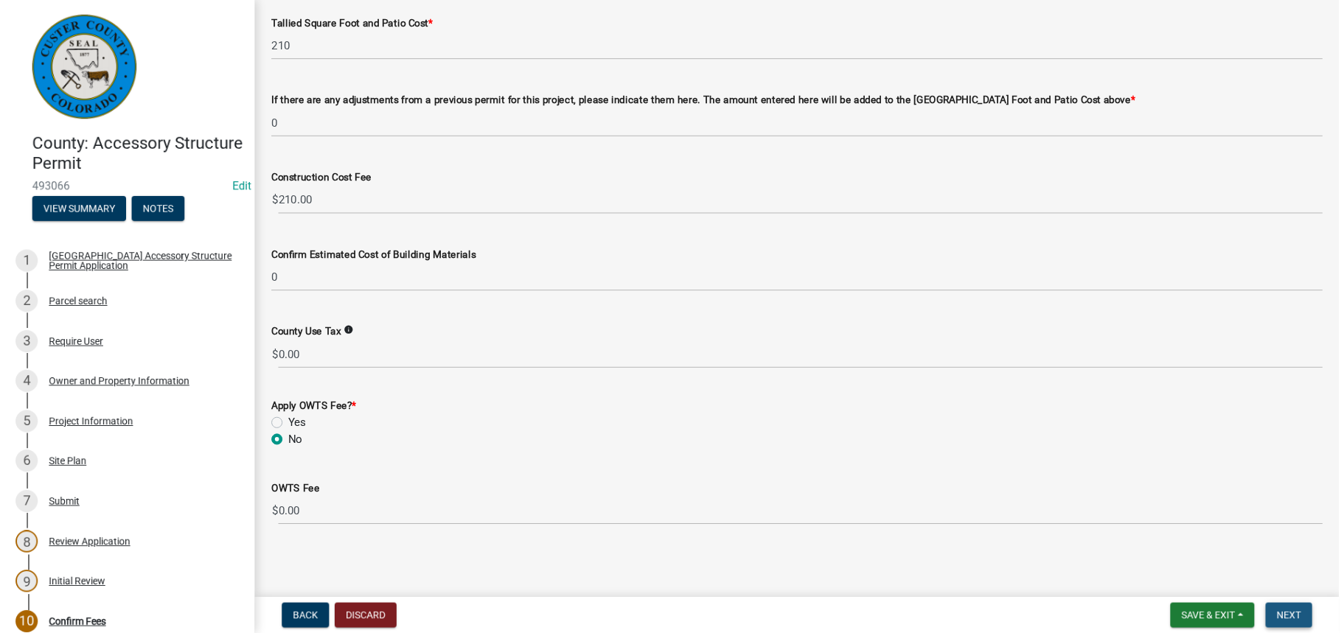
scroll to position [0, 0]
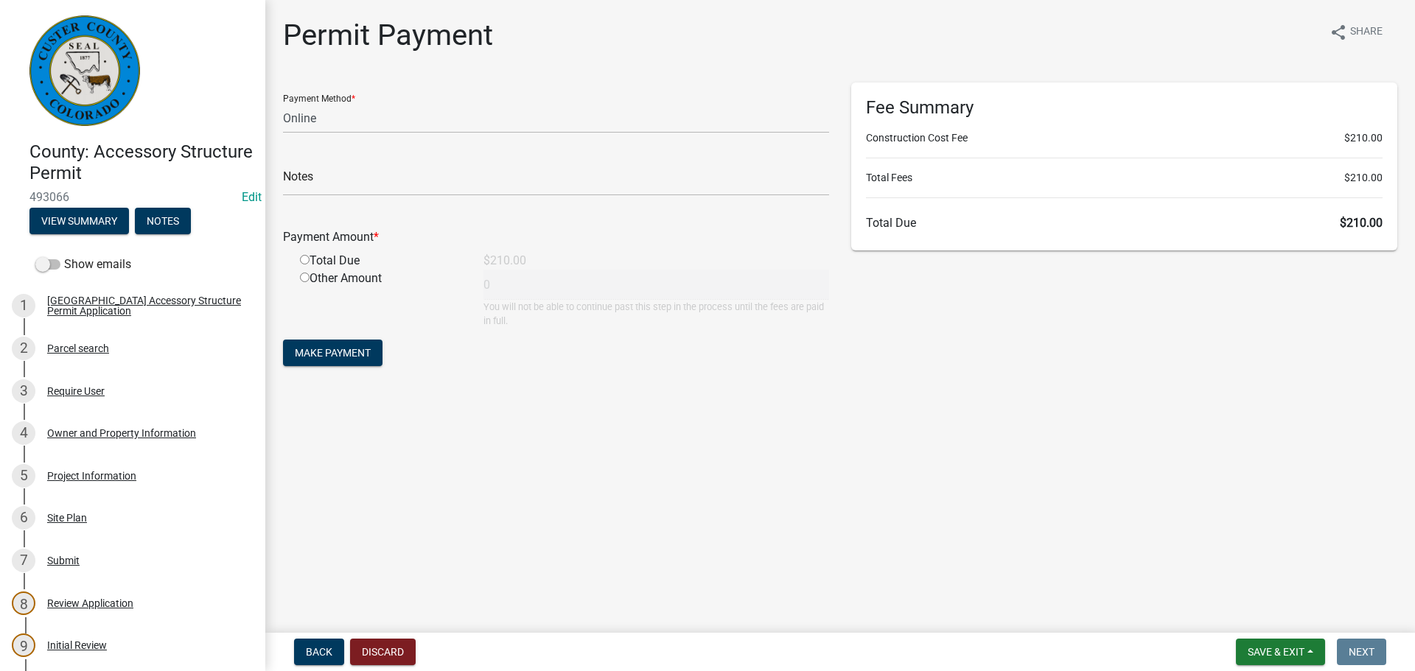
click at [639, 517] on main "Permit Payment share Share Payment Method * Credit Card POS Check Cash Online N…" at bounding box center [840, 313] width 1150 height 627
click at [582, 23] on div "Permit Payment share Share" at bounding box center [840, 41] width 1114 height 47
click at [827, 459] on main "Permit Payment share Share Payment Method * Credit Card POS Check Cash Online N…" at bounding box center [840, 313] width 1150 height 627
click at [1134, 378] on div "Fee Summary Construction Cost Fee $210.00 Total Fees $210.00 Total Due $210.00" at bounding box center [1124, 233] width 568 height 301
click at [1257, 220] on h6 "Total Due $210.00" at bounding box center [1124, 223] width 517 height 14
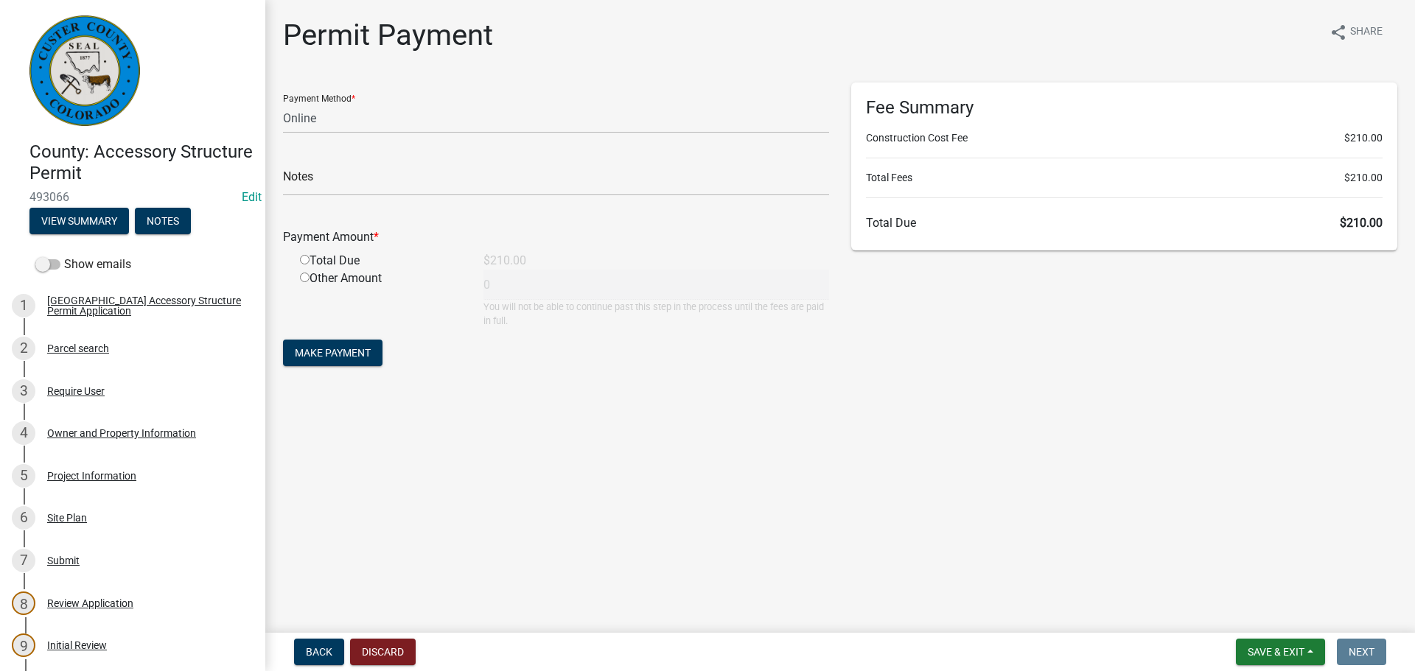
click at [1227, 361] on div "Fee Summary Construction Cost Fee $210.00 Total Fees $210.00 Total Due $210.00" at bounding box center [1124, 233] width 568 height 301
click at [699, 119] on select "Credit Card POS Check Cash Online" at bounding box center [556, 118] width 546 height 30
click at [701, 107] on select "Credit Card POS Check Cash Online" at bounding box center [556, 118] width 546 height 30
click at [1122, 492] on main "Permit Payment share Share Payment Method * Credit Card POS Check Cash Online N…" at bounding box center [840, 313] width 1150 height 627
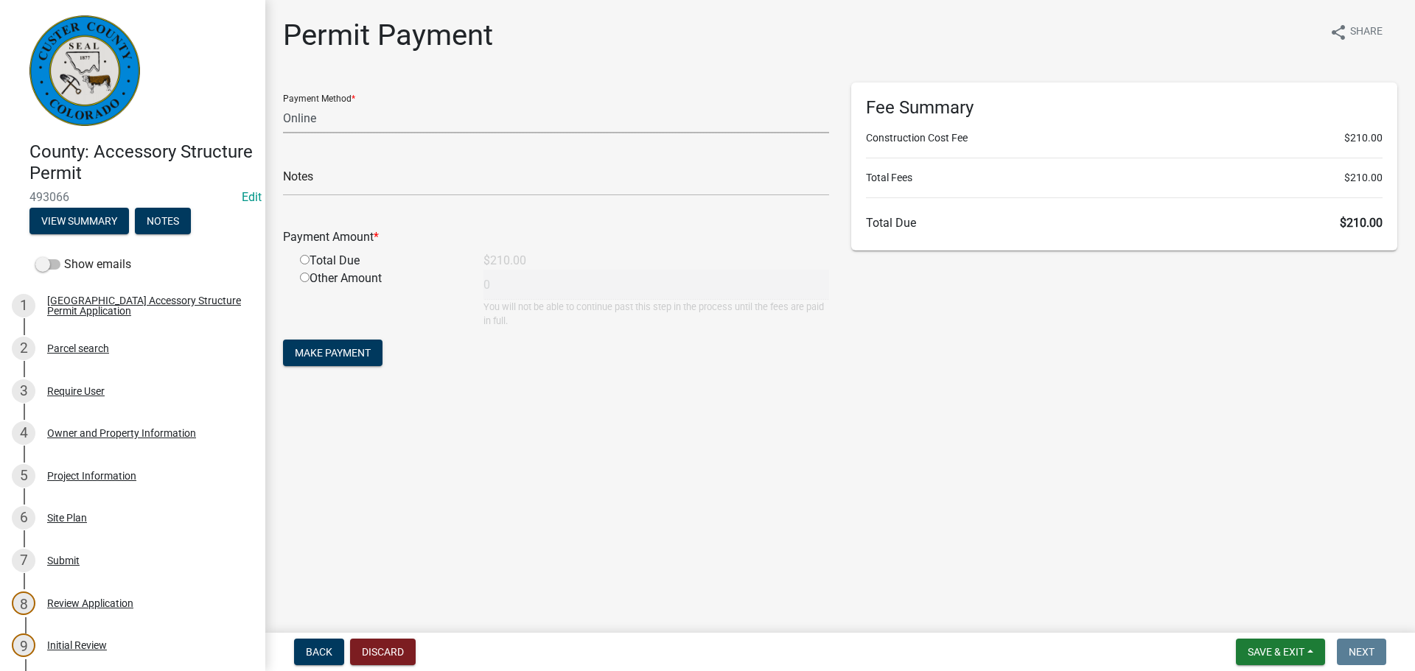
drag, startPoint x: 368, startPoint y: 111, endPoint x: 355, endPoint y: 111, distance: 12.5
click at [368, 111] on select "Credit Card POS Check Cash Online" at bounding box center [556, 118] width 546 height 30
click at [321, 118] on select "Credit Card POS Check Cash Online" at bounding box center [556, 118] width 546 height 30
select select "1: 0"
click at [283, 103] on select "Credit Card POS Check Cash Online" at bounding box center [556, 118] width 546 height 30
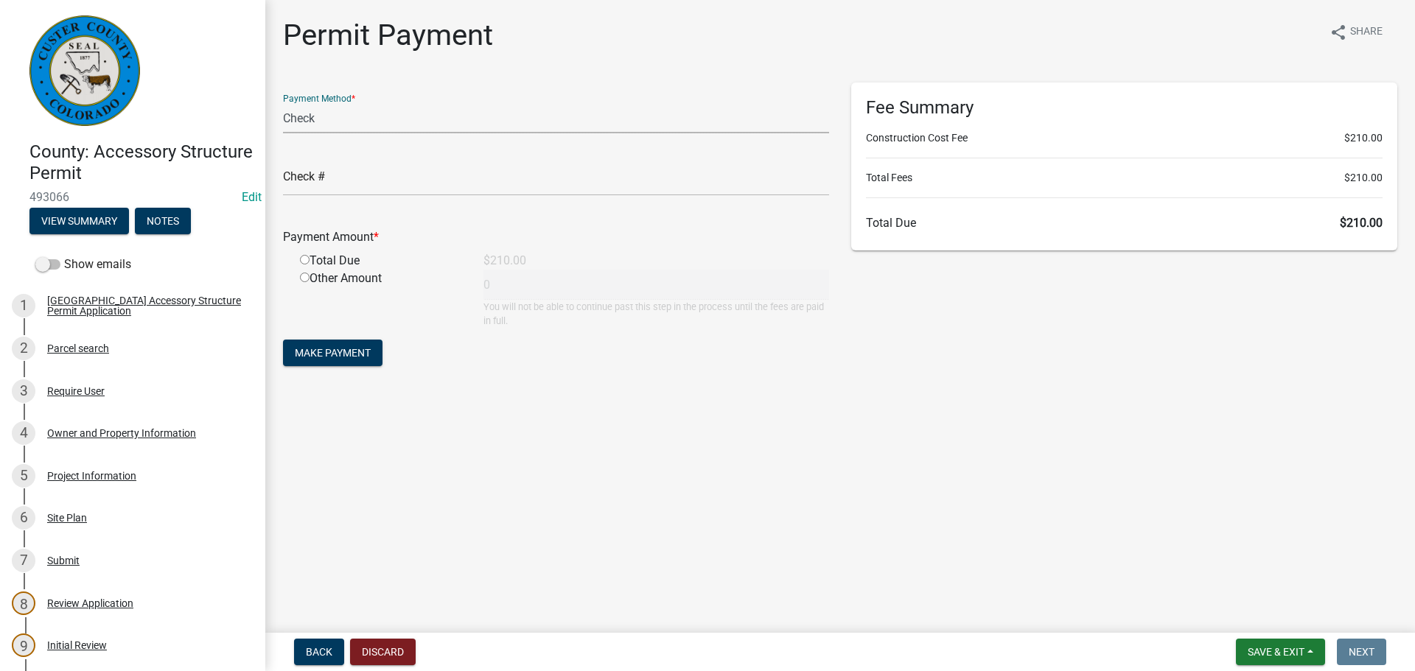
click at [304, 259] on input "radio" at bounding box center [305, 260] width 10 height 10
radio input "true"
type input "210"
click at [390, 181] on input "text" at bounding box center [556, 181] width 546 height 30
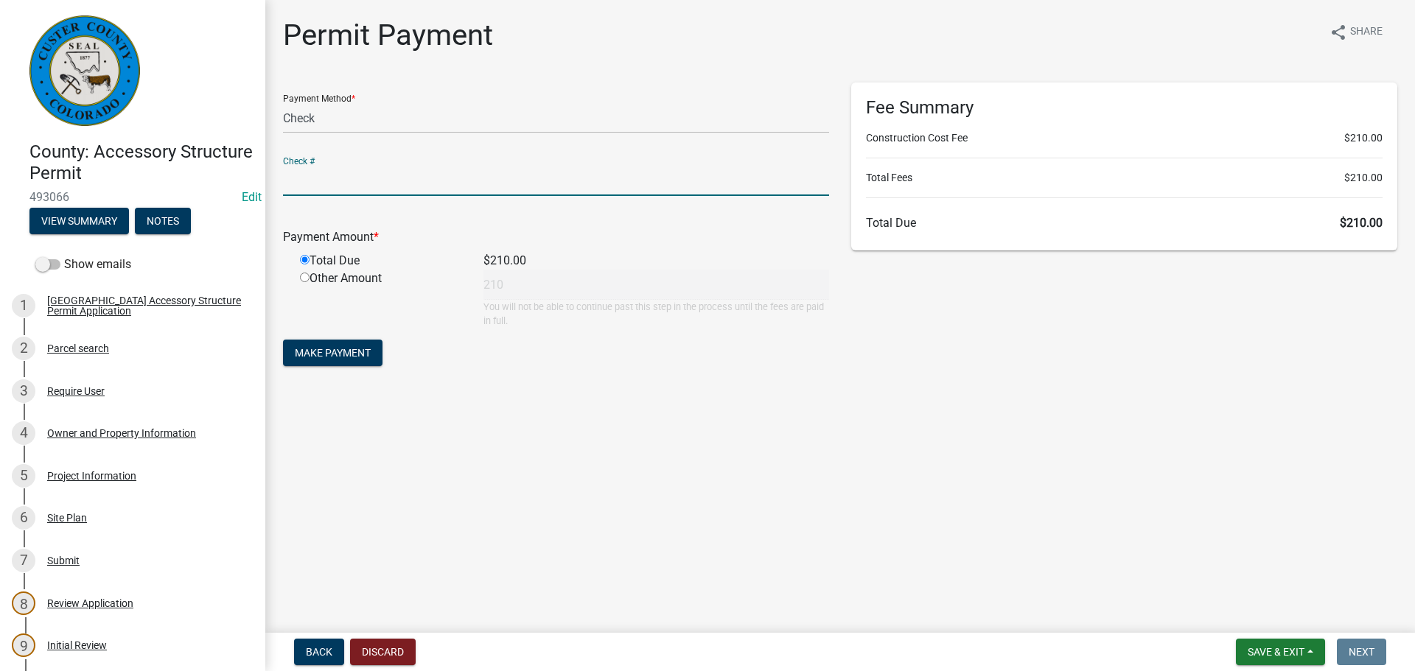
click at [390, 181] on input "text" at bounding box center [556, 181] width 546 height 30
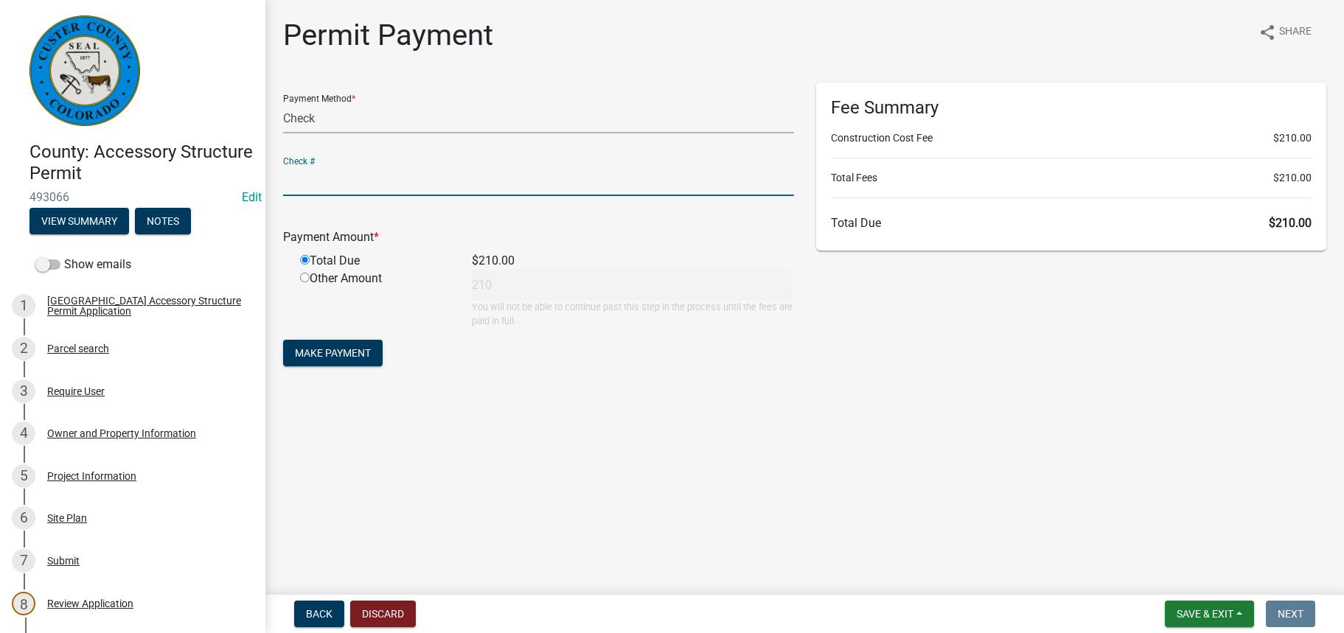
click at [469, 178] on input "text" at bounding box center [538, 181] width 511 height 30
type input "1010"
click at [390, 446] on main "Permit Payment share Share Payment Method * Credit Card POS Check Cash Online C…" at bounding box center [804, 294] width 1078 height 589
click at [355, 359] on span "Make Payment" at bounding box center [333, 353] width 76 height 12
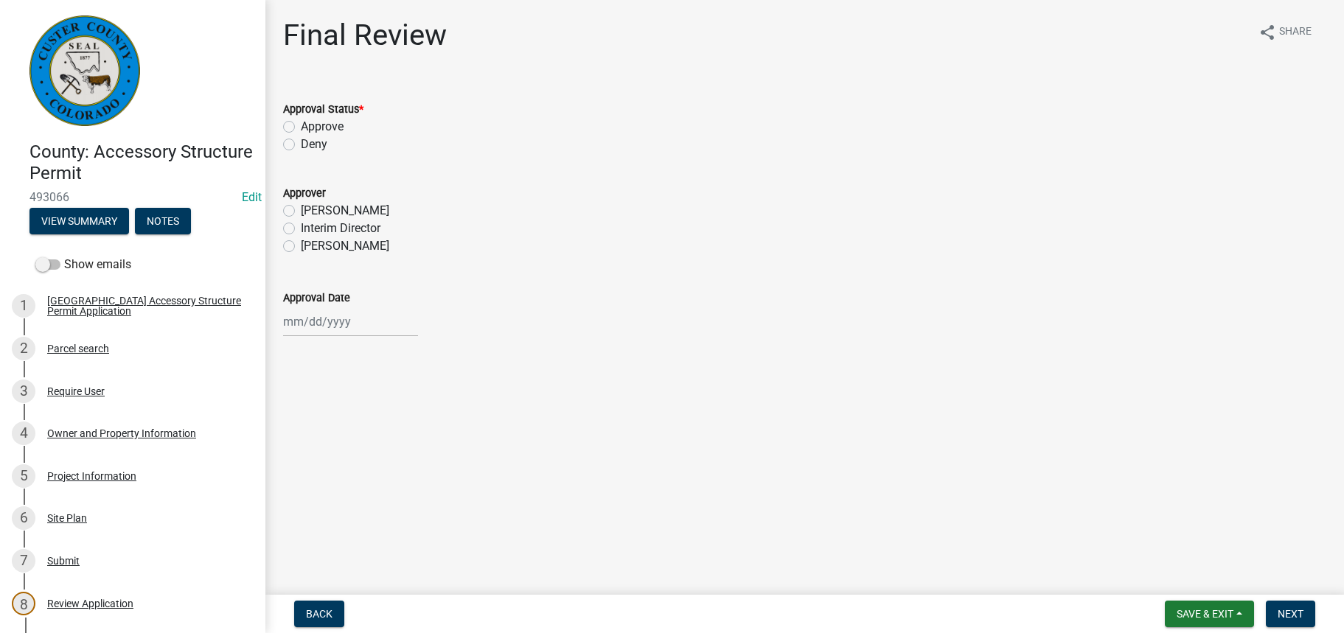
click at [297, 122] on div "Approve" at bounding box center [804, 127] width 1043 height 18
click at [301, 122] on label "Approve" at bounding box center [322, 127] width 43 height 18
click at [301, 122] on input "Approve" at bounding box center [306, 123] width 10 height 10
radio input "true"
click at [301, 245] on label "[PERSON_NAME]" at bounding box center [345, 246] width 88 height 18
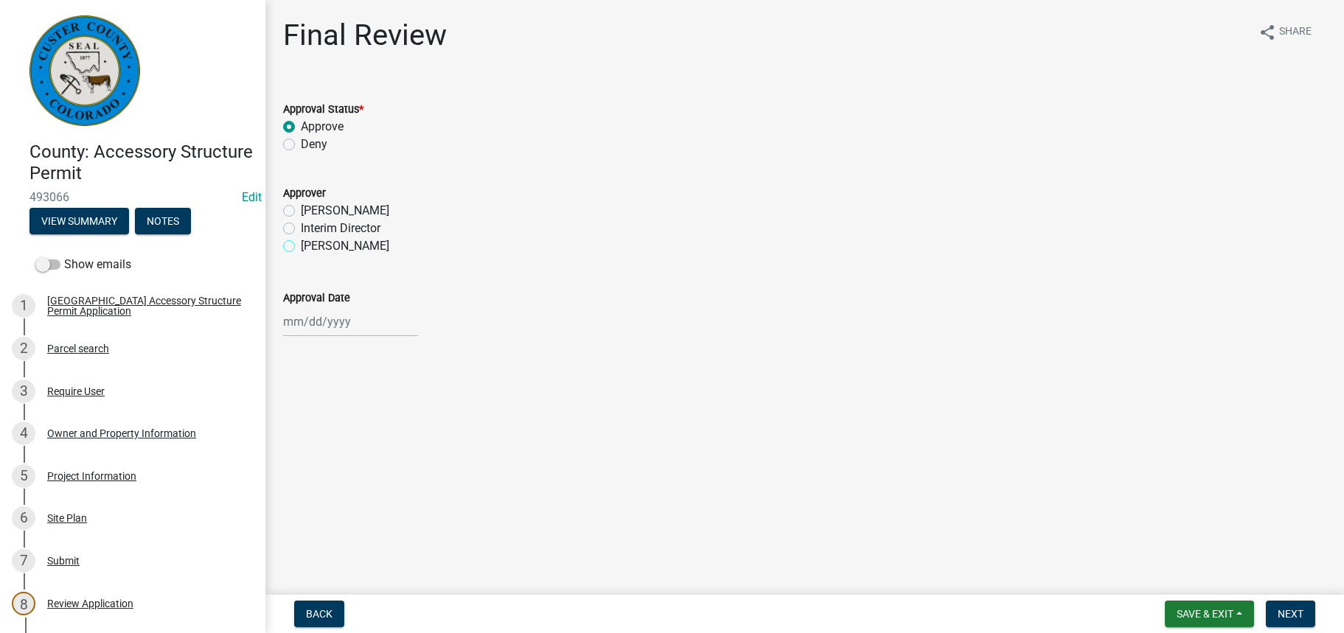
click at [301, 245] on input "[PERSON_NAME]" at bounding box center [306, 242] width 10 height 10
radio input "true"
click at [329, 329] on div at bounding box center [350, 322] width 135 height 30
select select "10"
select select "2025"
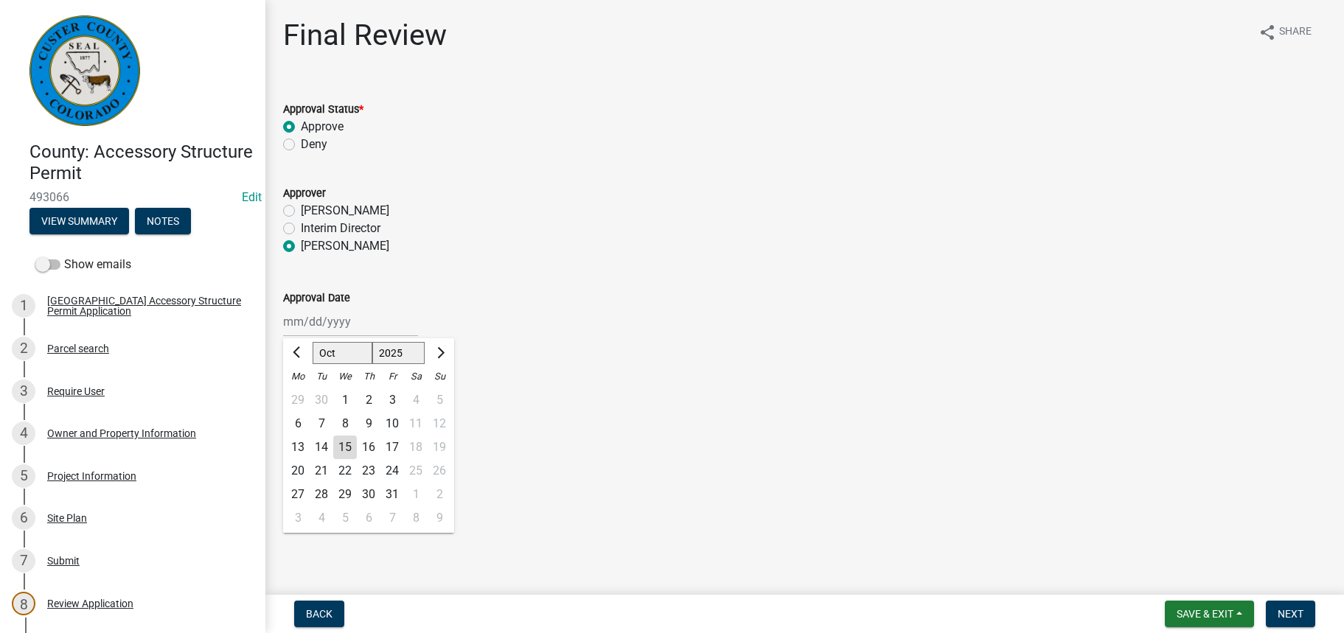
click at [345, 449] on div "15" at bounding box center [345, 448] width 24 height 24
type input "[DATE]"
click at [1288, 612] on span "Next" at bounding box center [1290, 614] width 26 height 12
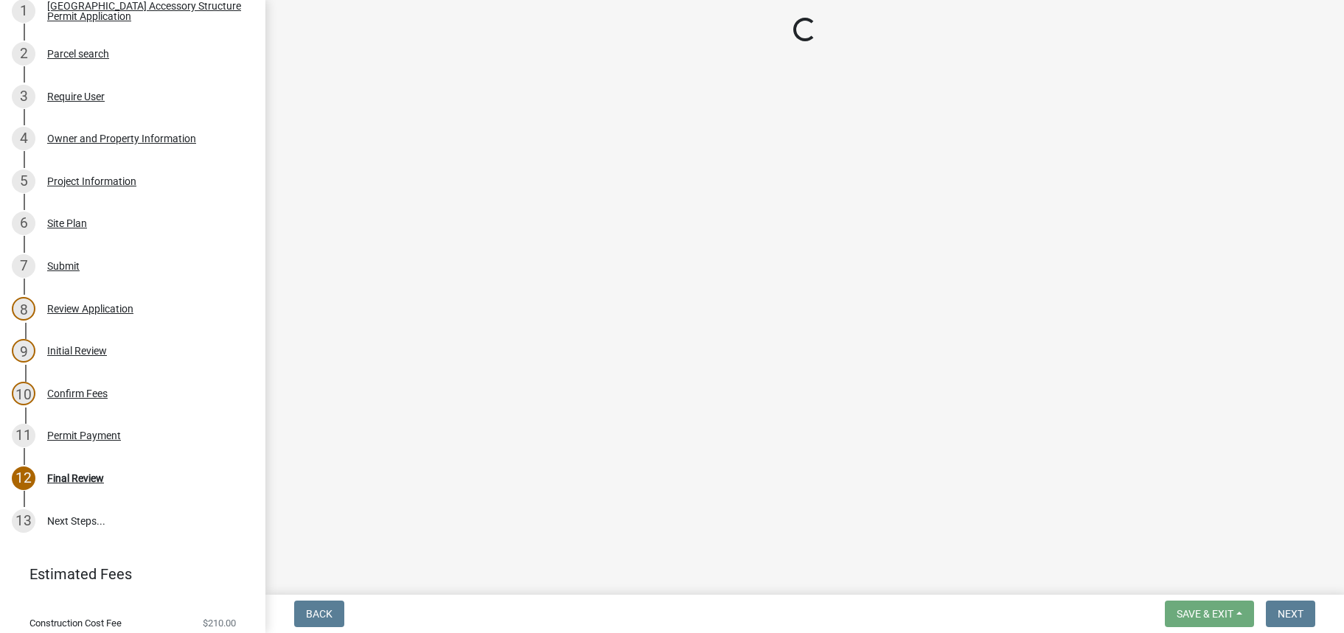
scroll to position [380, 0]
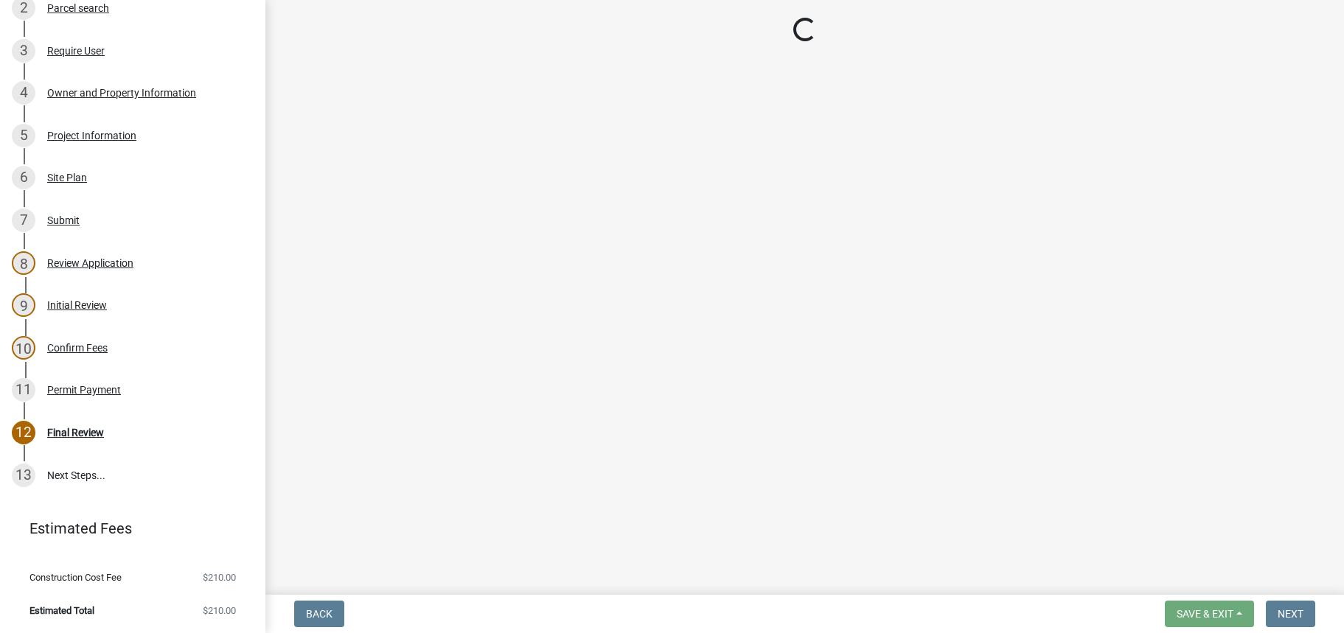
select select "cd09b013-b94f-4524-a046-a3f04ce1867e"
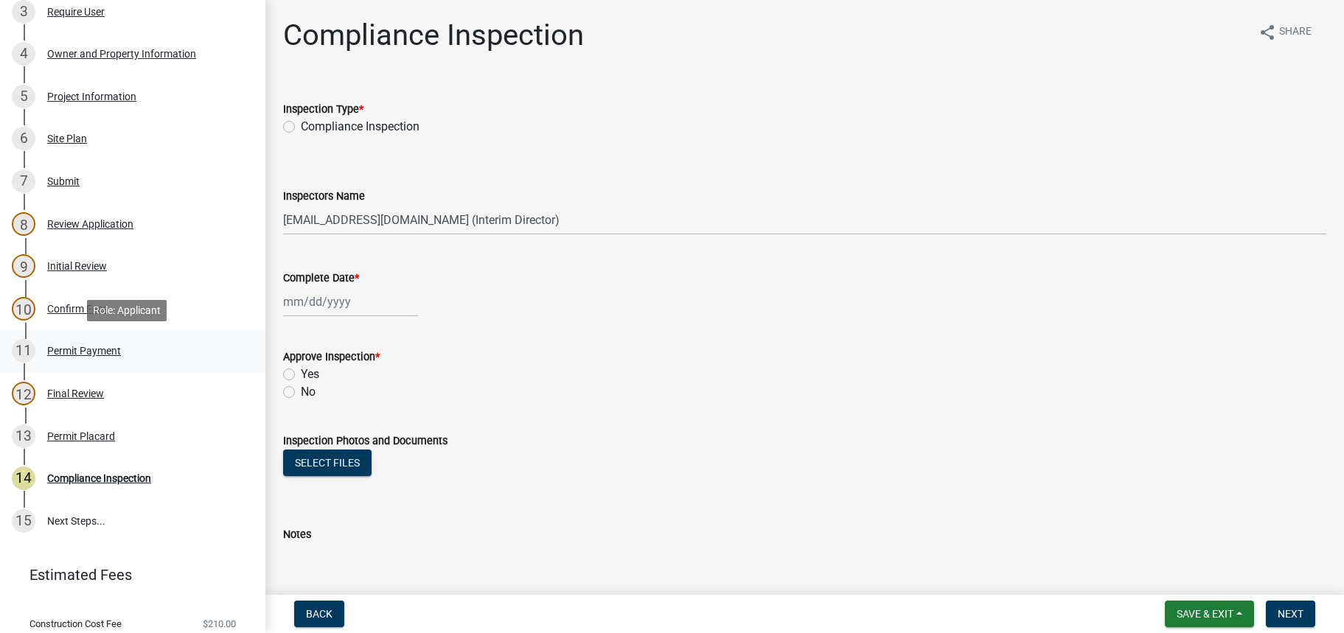
click at [78, 346] on div "Permit Payment" at bounding box center [84, 351] width 74 height 10
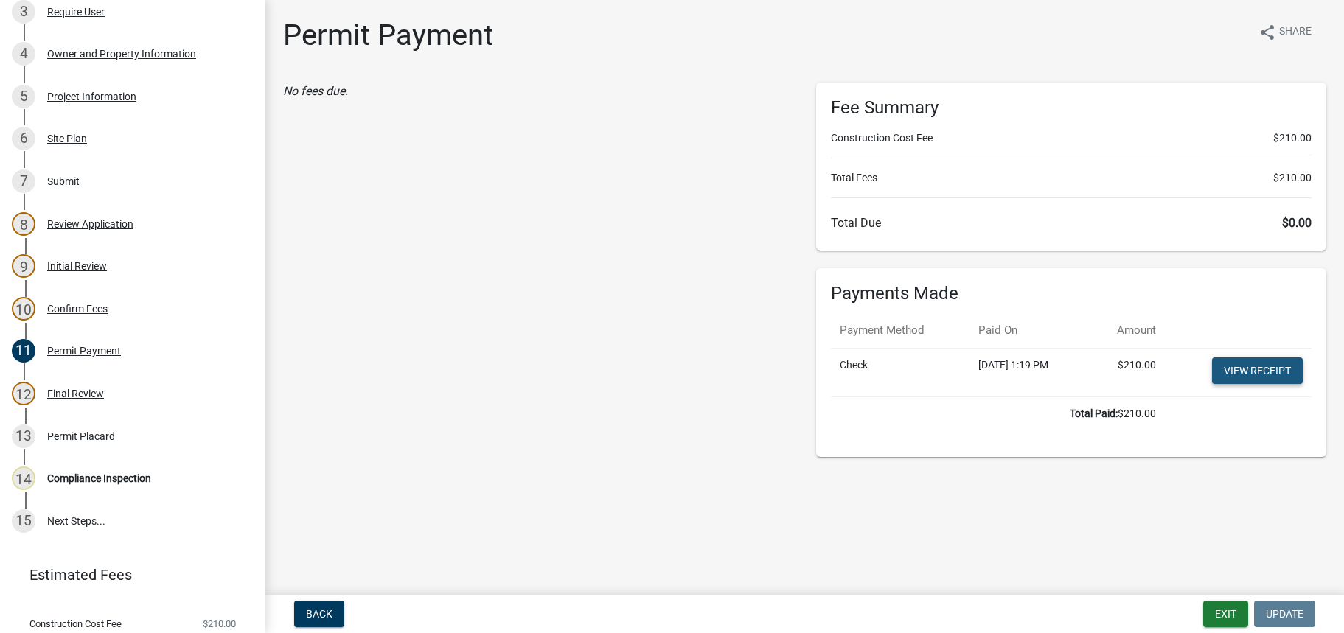
click at [1267, 361] on link "View receipt" at bounding box center [1257, 370] width 91 height 27
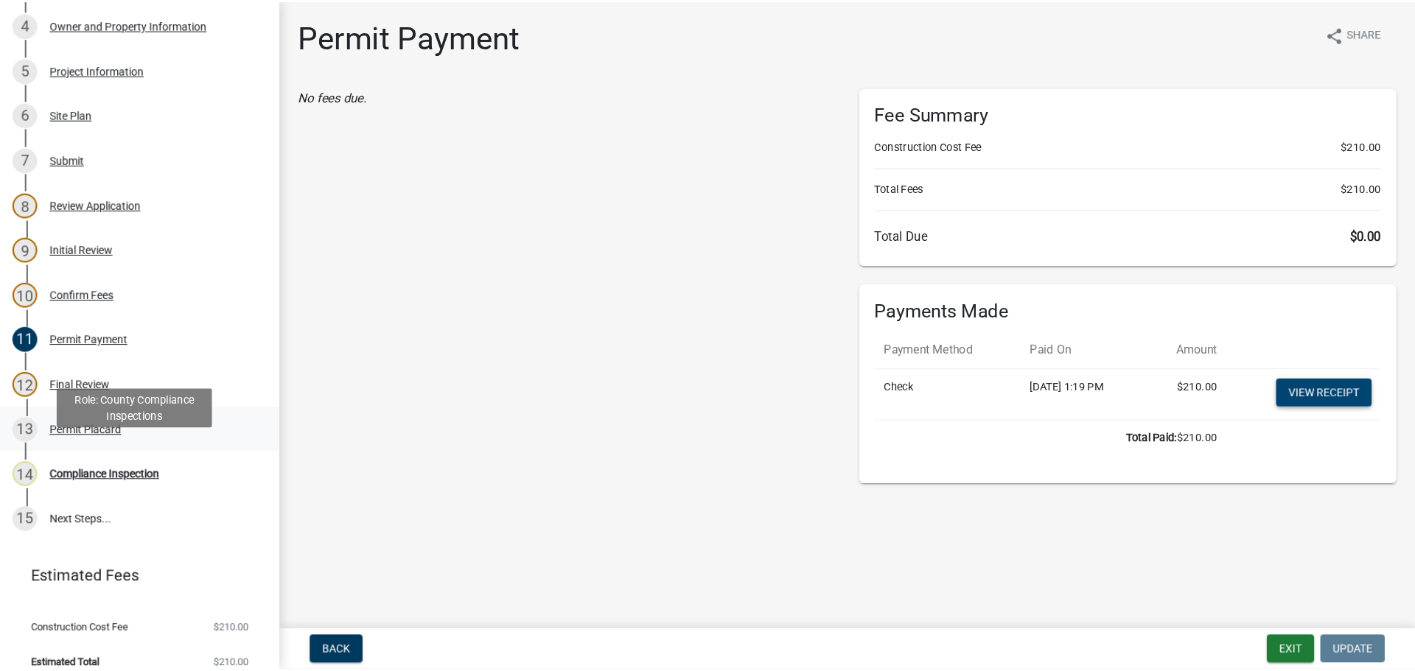
scroll to position [426, 0]
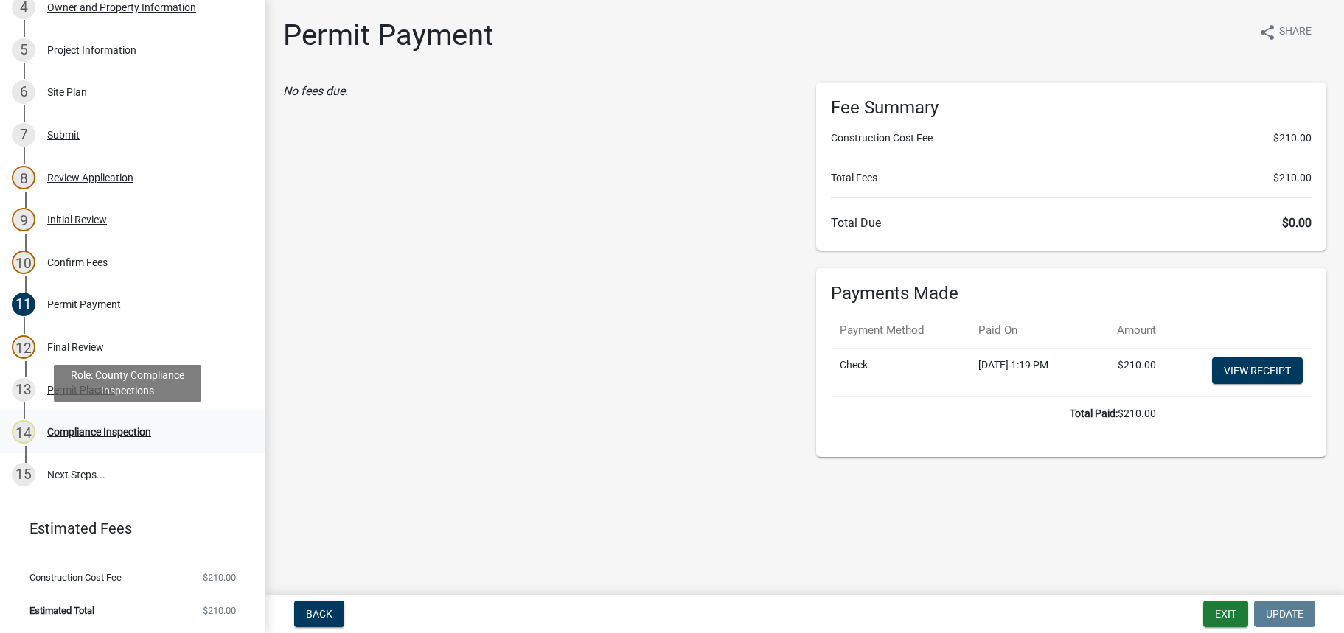
click at [111, 427] on div "Compliance Inspection" at bounding box center [99, 432] width 104 height 10
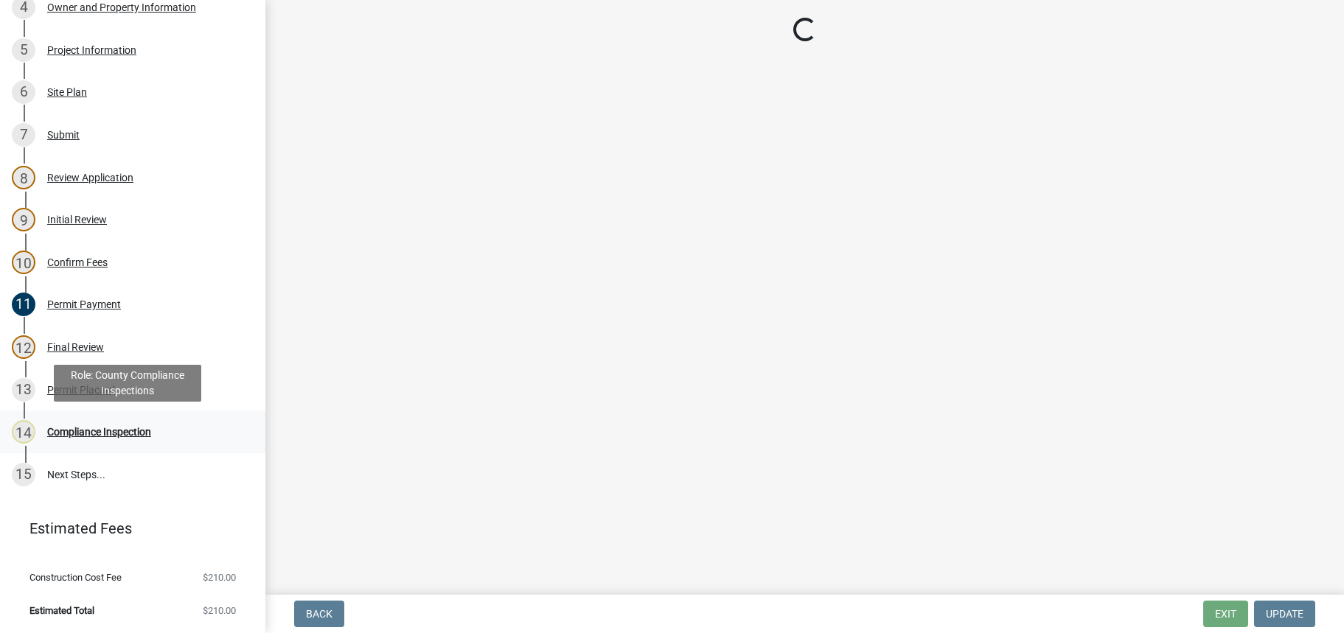
select select "cd09b013-b94f-4524-a046-a3f04ce1867e"
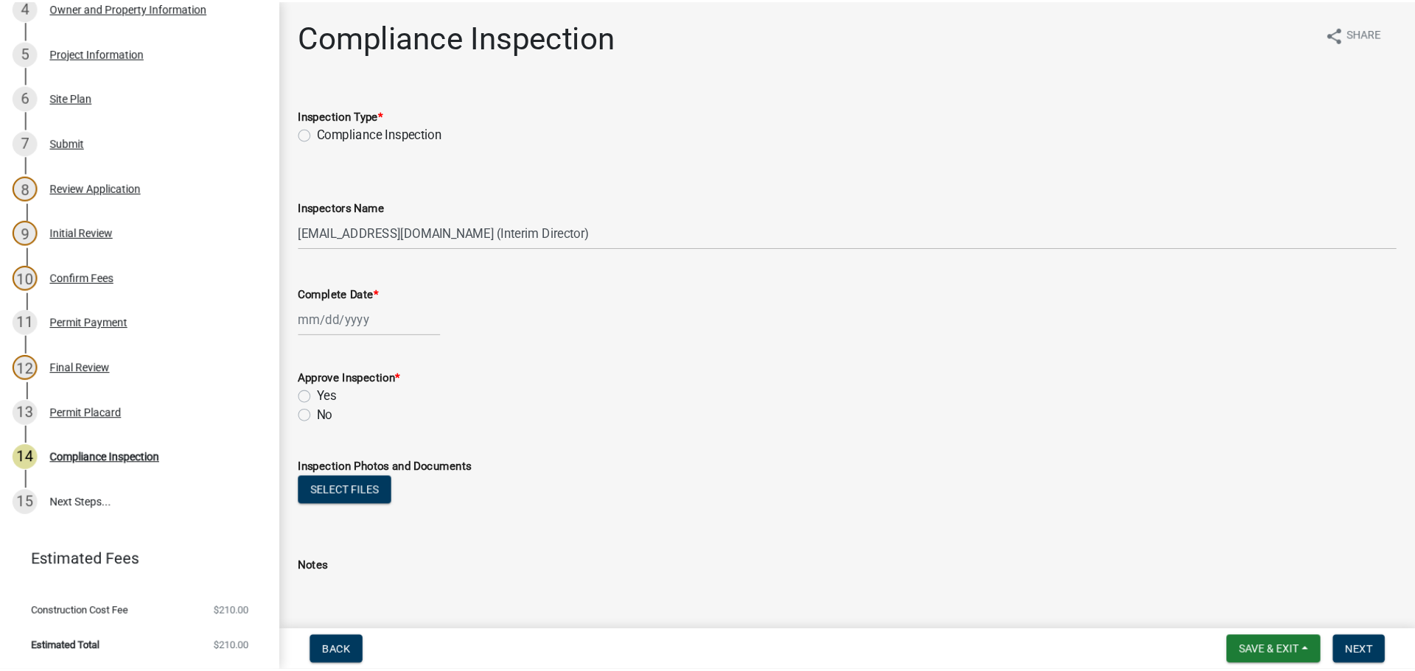
scroll to position [388, 0]
